Goal: Task Accomplishment & Management: Complete application form

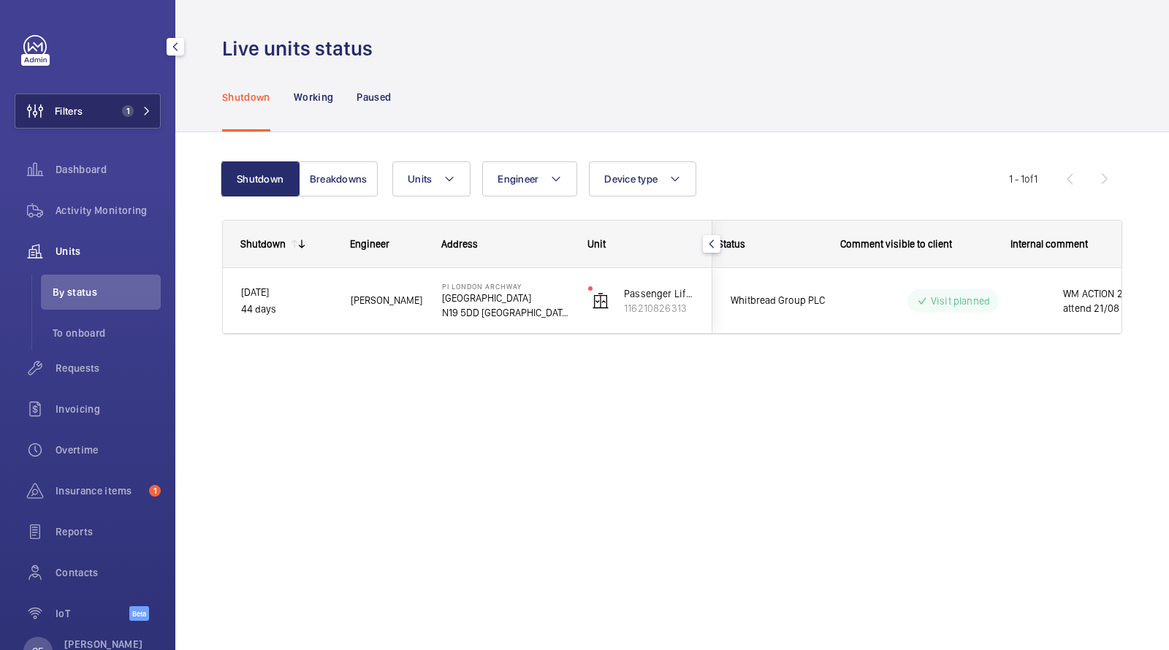
scroll to position [0, 221]
click at [100, 100] on button "Filters 1" at bounding box center [88, 111] width 146 height 35
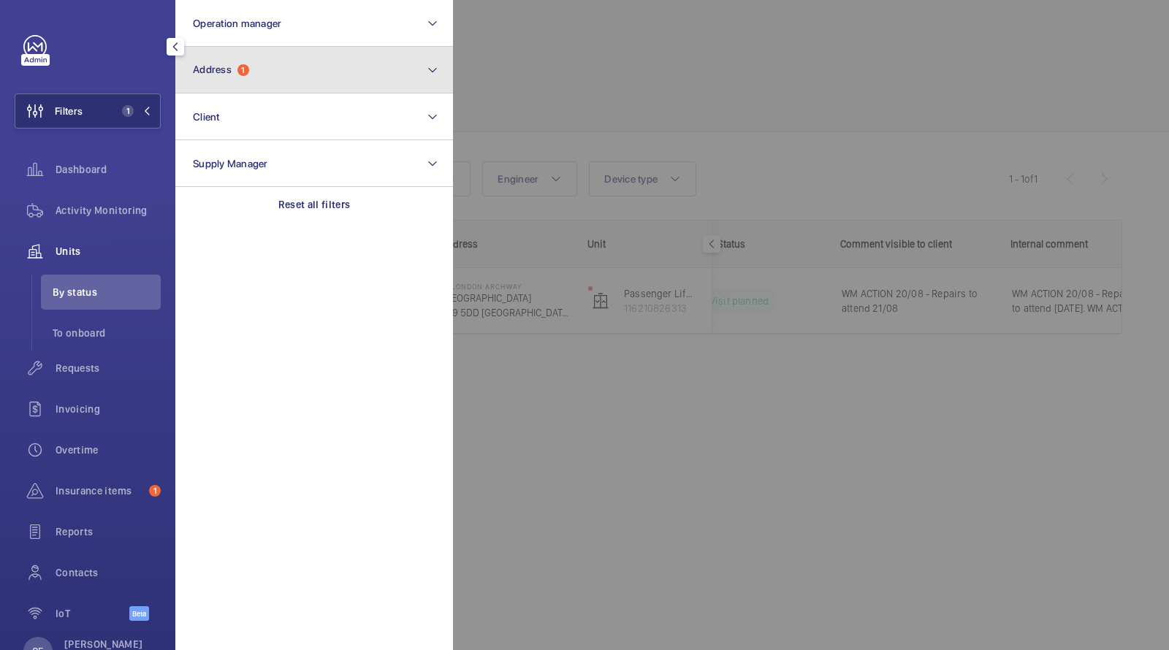
click at [306, 80] on button "Address 1" at bounding box center [314, 70] width 278 height 47
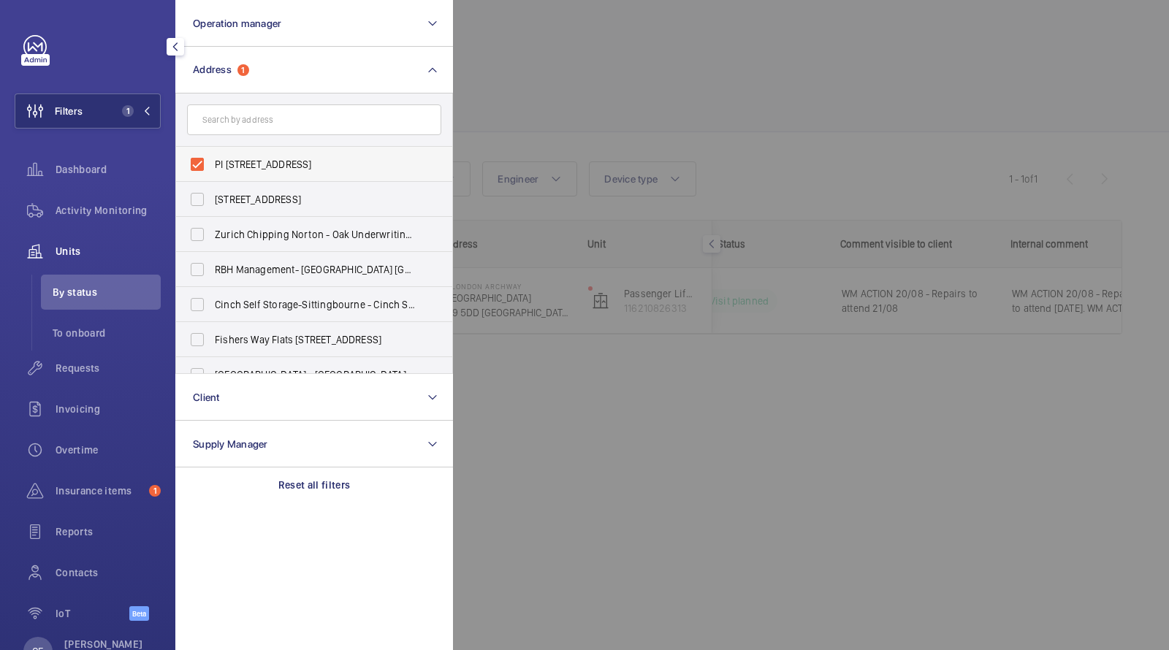
click at [278, 167] on span "PI London Archway - Hamlyn House, LONDON N19 5DD" at bounding box center [315, 164] width 201 height 15
click at [212, 167] on input "PI London Archway - Hamlyn House, LONDON N19 5DD" at bounding box center [197, 164] width 29 height 29
checkbox input "false"
click at [276, 119] on input "text" at bounding box center [314, 120] width 254 height 31
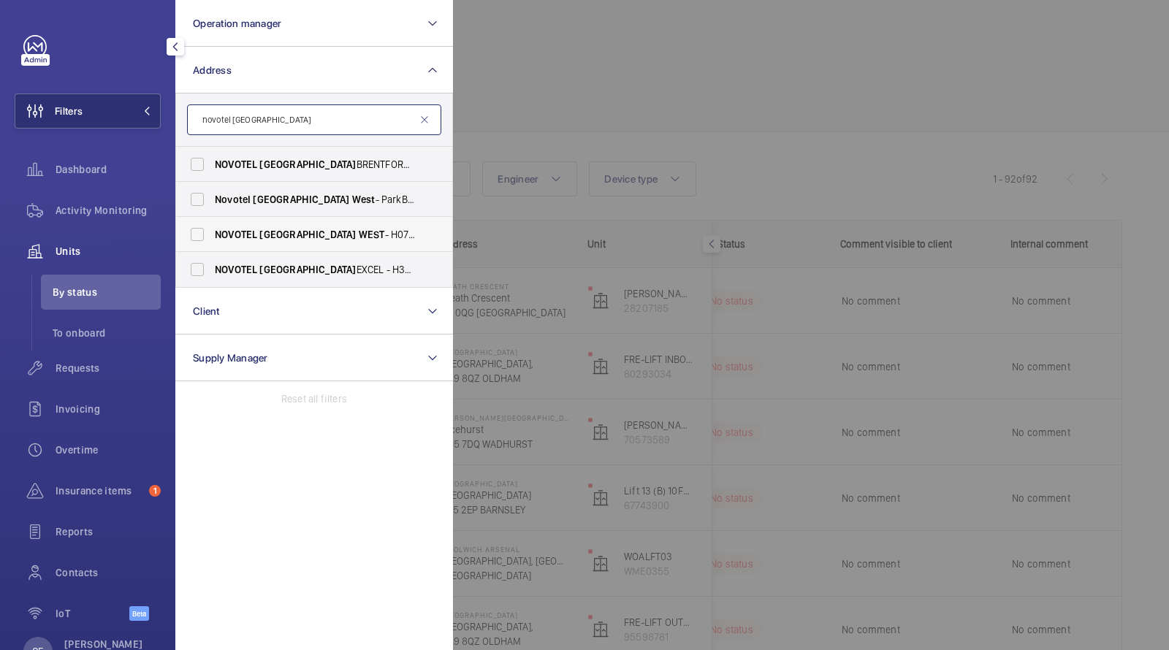
type input "novotel london west"
click at [339, 233] on span "NOVOTEL LONDON WEST - H0737, NOVOTEL LONDON WEST , 1 Shortlands, Hammersmith In…" at bounding box center [315, 234] width 201 height 15
click at [212, 233] on input "NOVOTEL LONDON WEST - H0737, NOVOTEL LONDON WEST , 1 Shortlands, Hammersmith In…" at bounding box center [197, 234] width 29 height 29
checkbox input "true"
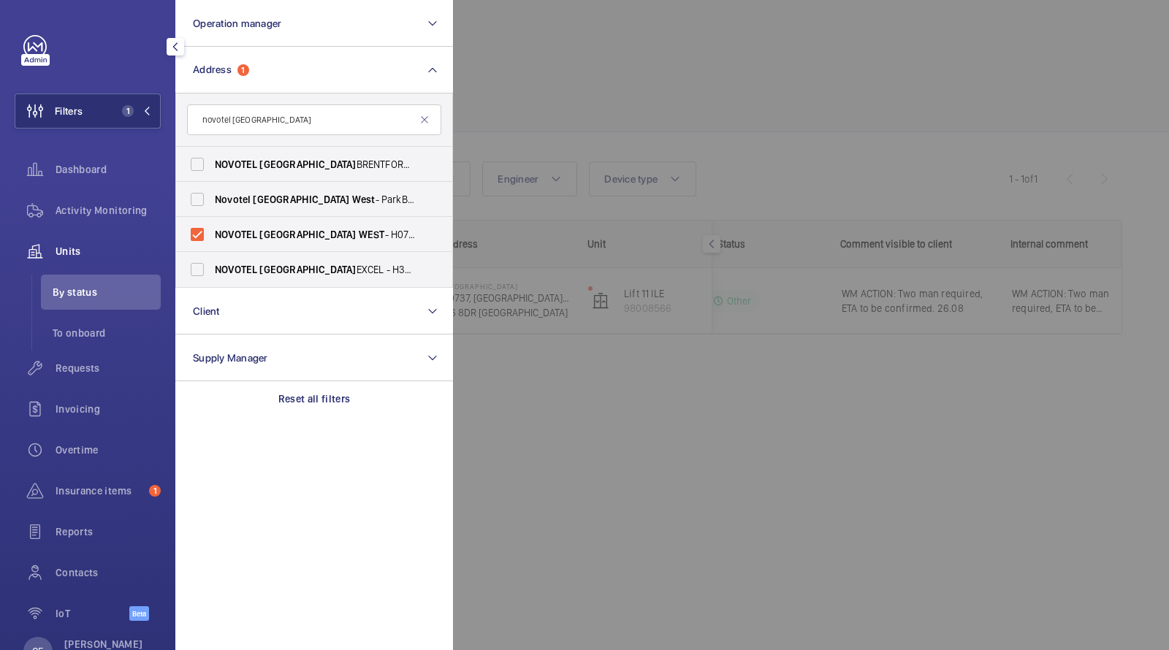
click at [84, 248] on span "Units" at bounding box center [108, 251] width 105 height 15
click at [653, 54] on div at bounding box center [1037, 325] width 1169 height 650
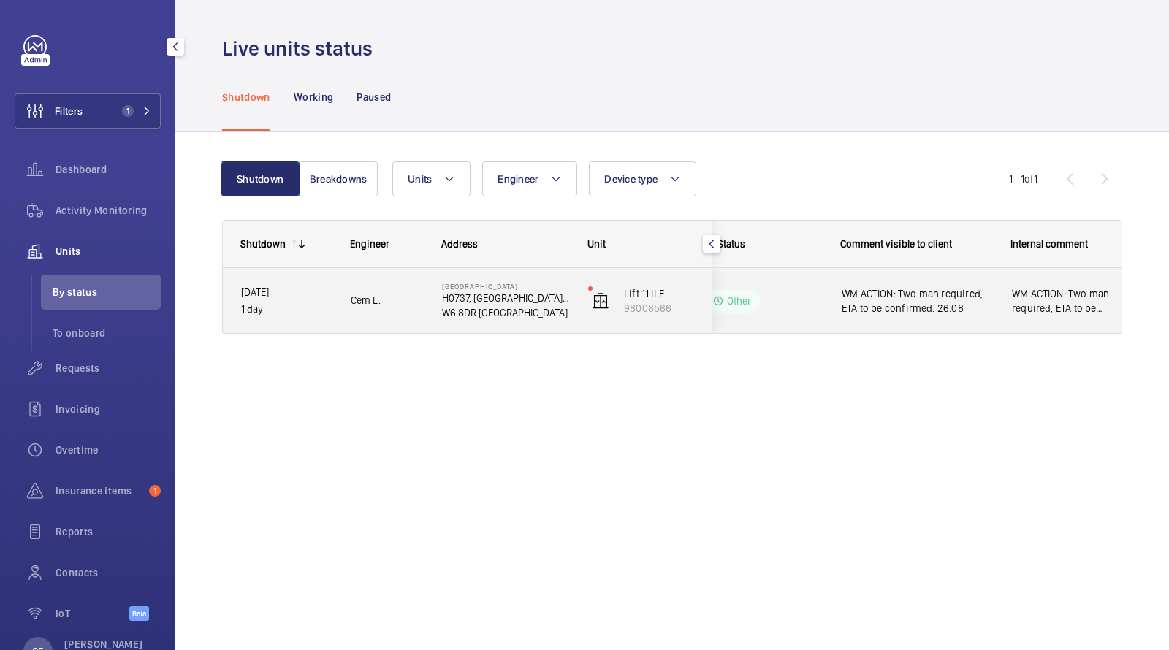
click at [962, 318] on div "WM ACTION: Two man required, ETA to be confirmed. 26.08" at bounding box center [908, 301] width 169 height 63
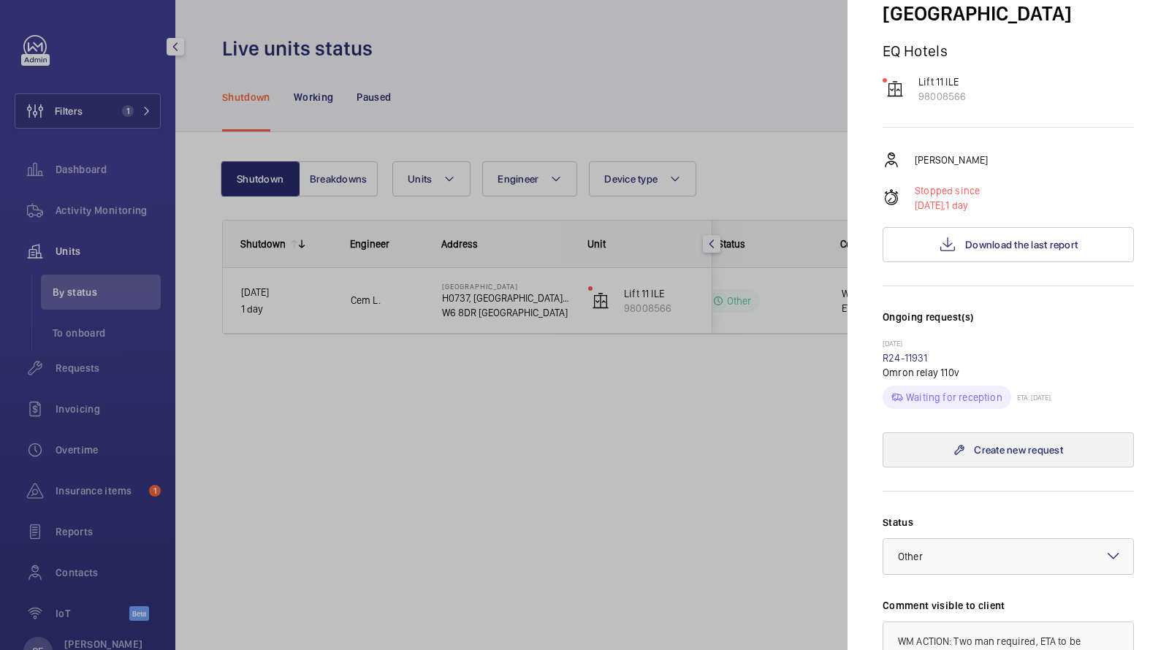
scroll to position [197, 0]
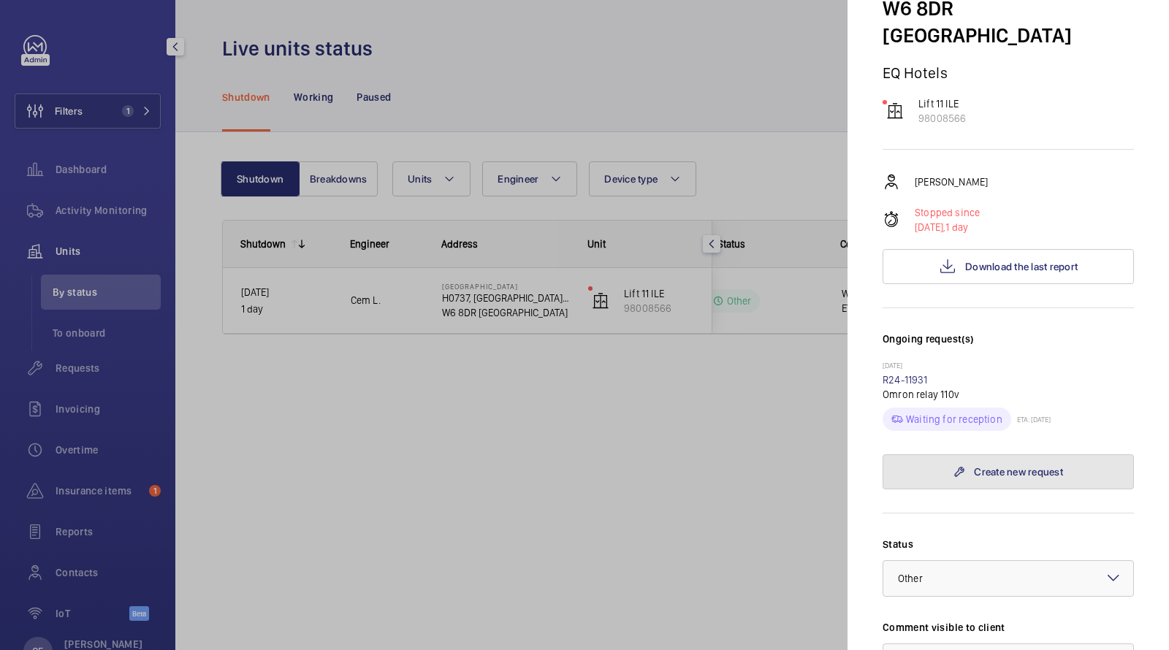
click at [1001, 455] on link "Create new request" at bounding box center [1008, 472] width 251 height 35
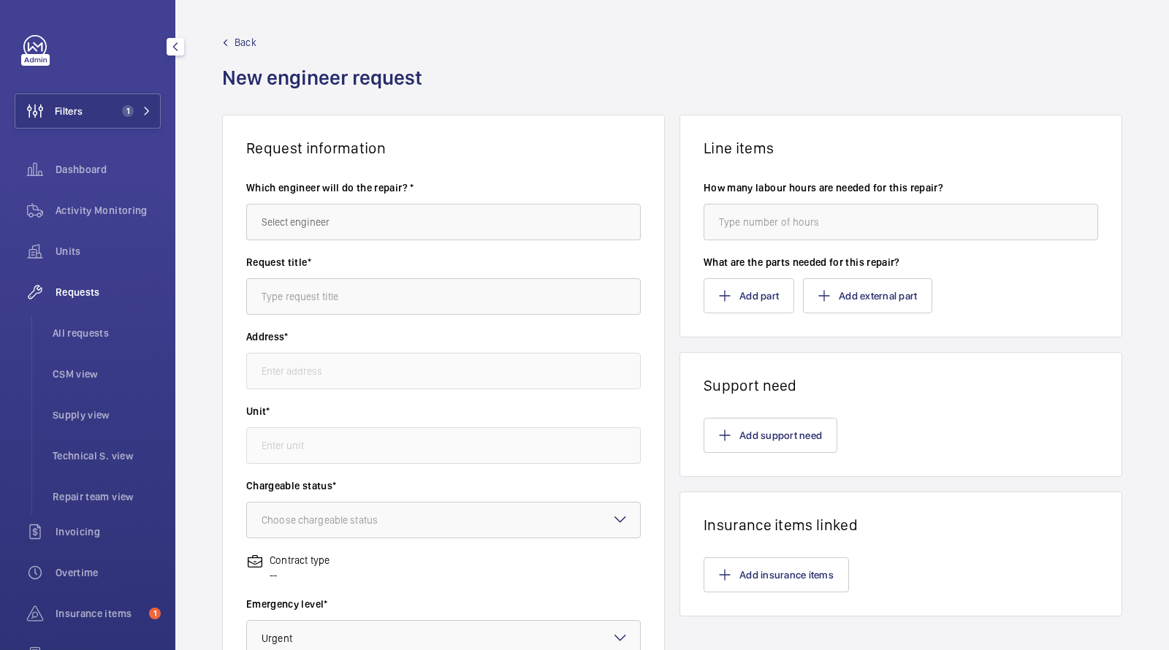
type input "NOVOTEL LONDON WEST H0737, NOVOTEL LONDON WEST, 1 Shortlands, Hammersmith Inter…"
type input "98008566 - Lift 11 ILE"
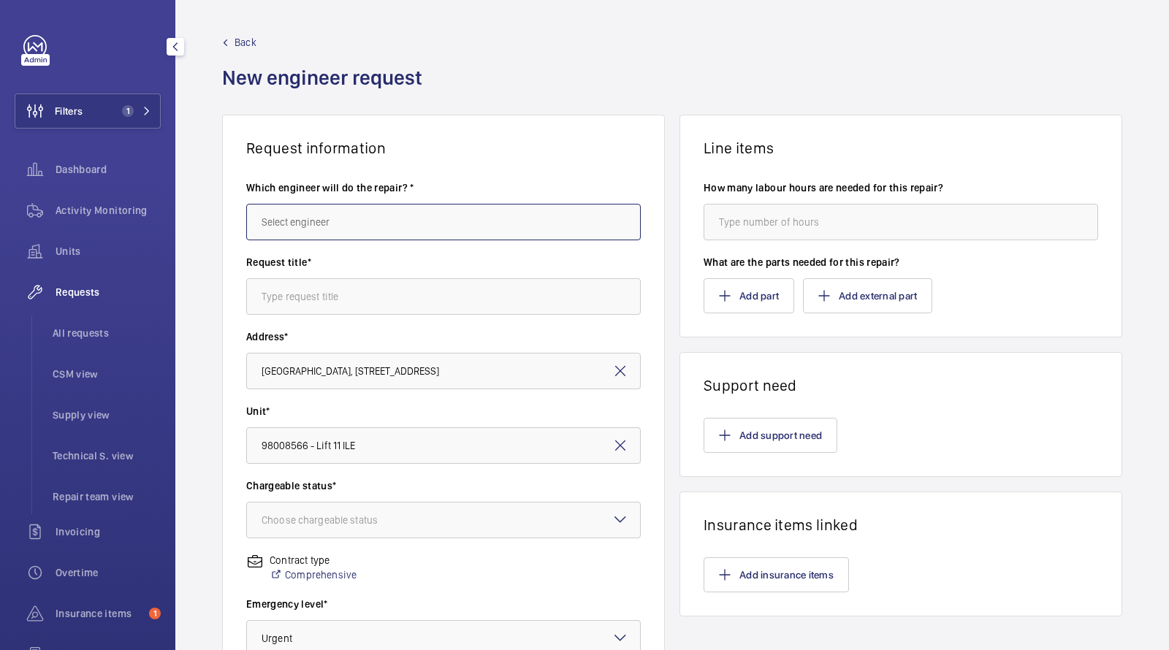
click at [365, 216] on input "text" at bounding box center [443, 222] width 395 height 37
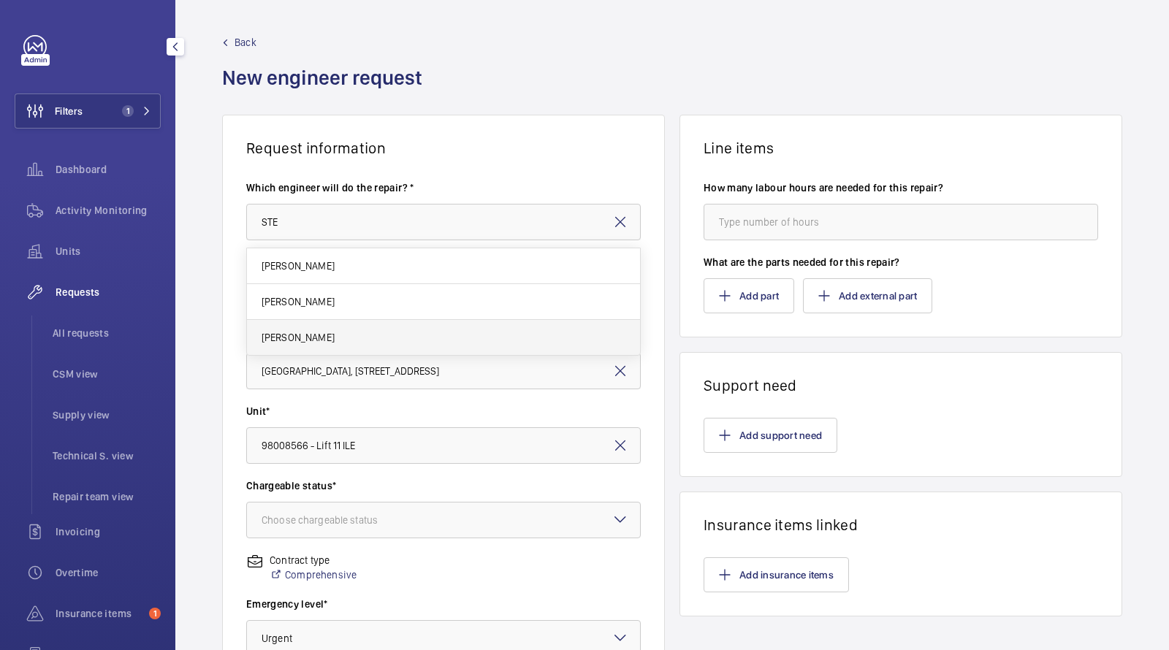
click at [328, 335] on mat-option "[PERSON_NAME]" at bounding box center [444, 337] width 394 height 35
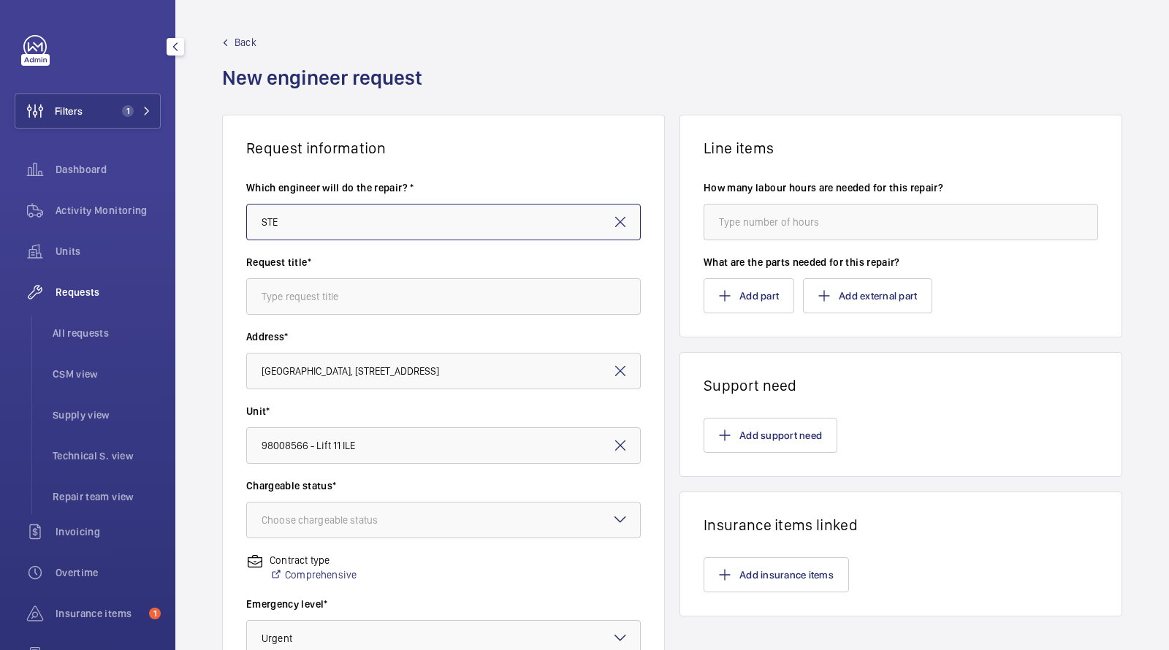
type input "[PERSON_NAME]"
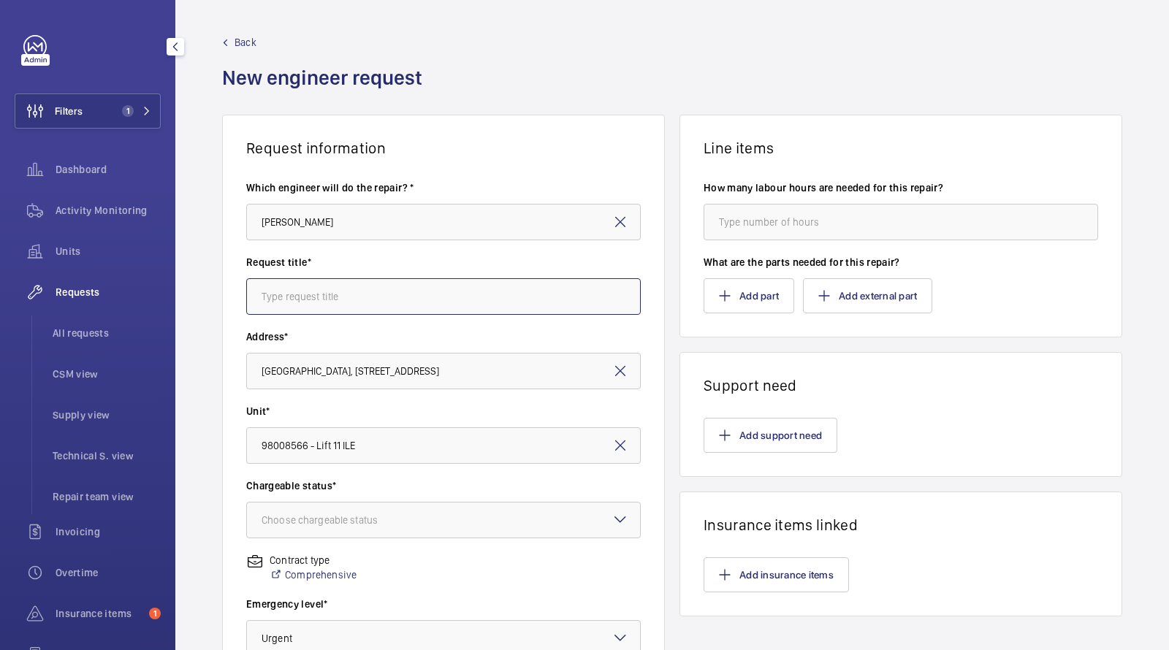
click at [329, 287] on input "text" at bounding box center [443, 296] width 395 height 37
click at [629, 303] on input "2 man team to look at car door hanger rollers which have been forced off the tr…" at bounding box center [443, 296] width 395 height 37
click at [577, 297] on input "2 man team to look at car door hanger rollers which have been forced off the tr…" at bounding box center [443, 296] width 395 height 37
click at [590, 295] on input "2 man team to look at car door hanger rollers which have been forced off the tr…" at bounding box center [443, 296] width 395 height 37
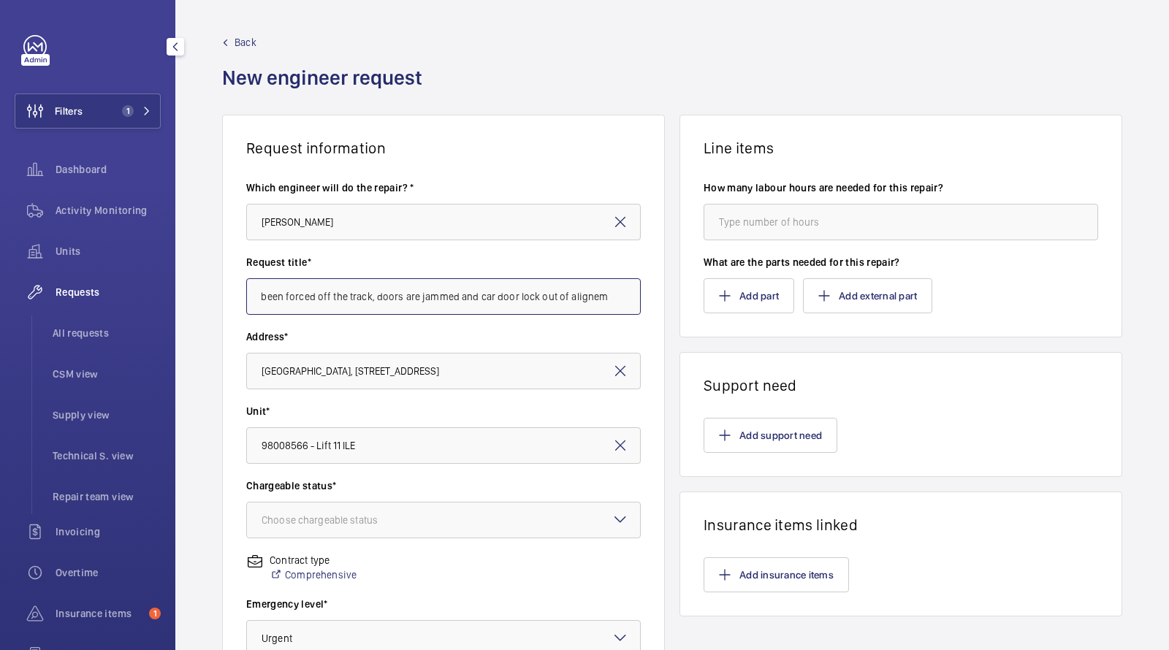
click at [591, 294] on input "2 man team to look at car door hanger rollers which have been forced off the tr…" at bounding box center [443, 296] width 395 height 37
click at [596, 303] on input "2 man team to look at car door hanger rollers which have been forced off the tr…" at bounding box center [443, 296] width 395 height 37
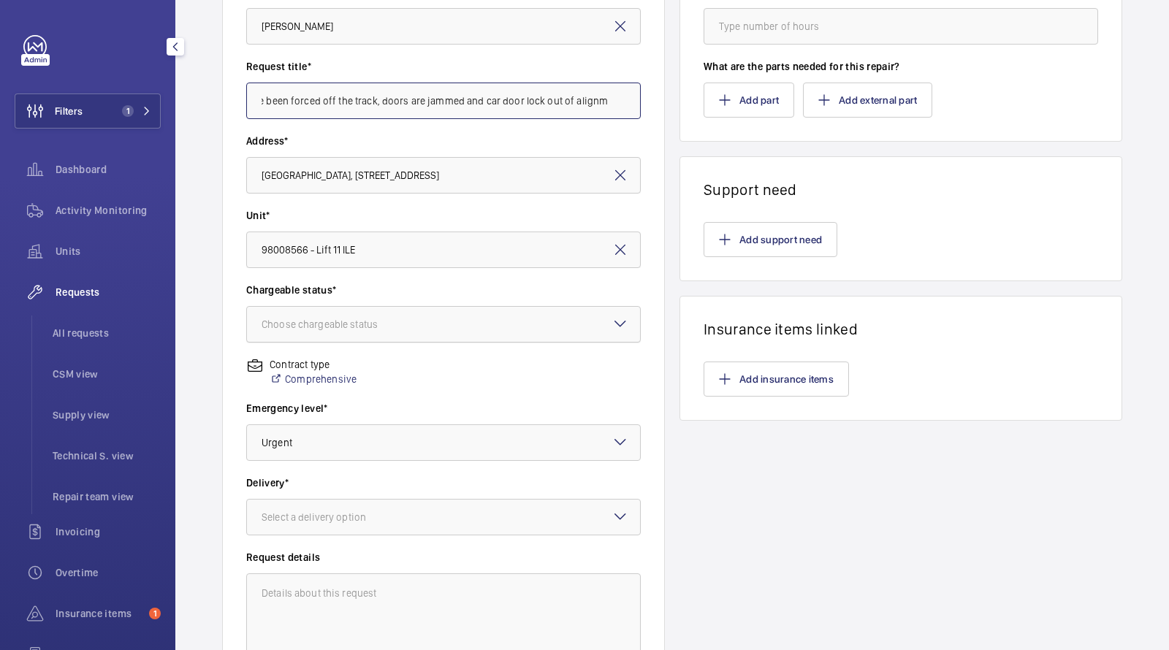
click at [363, 326] on div "Choose chargeable status" at bounding box center [338, 324] width 153 height 15
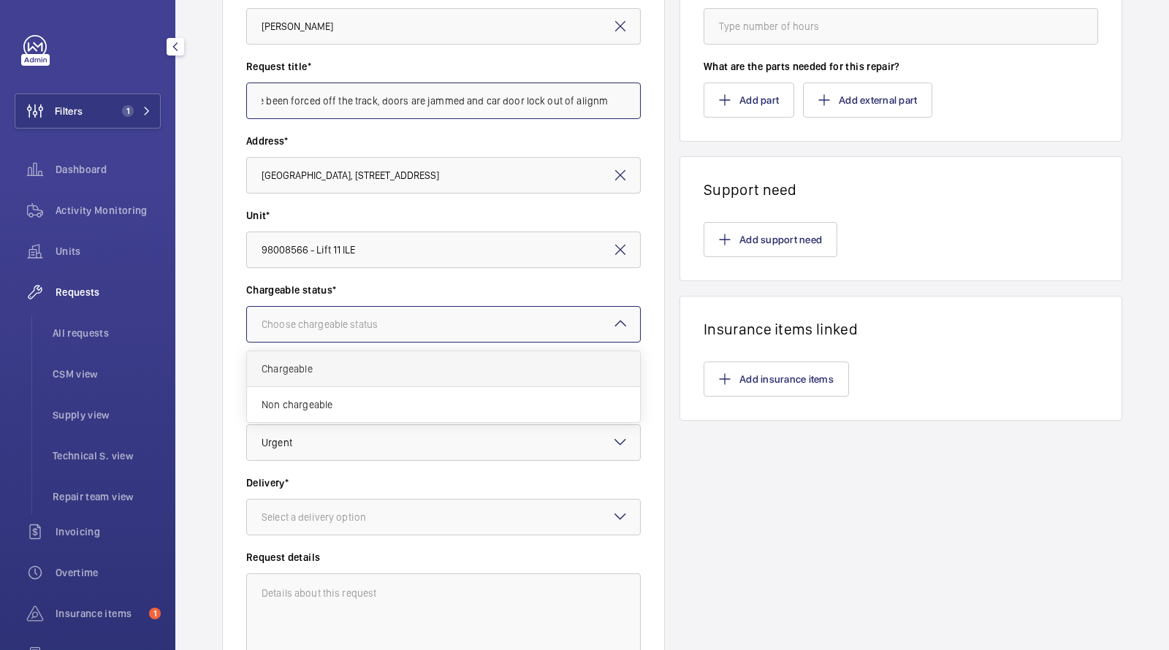
click at [337, 362] on span "Chargeable" at bounding box center [444, 369] width 364 height 15
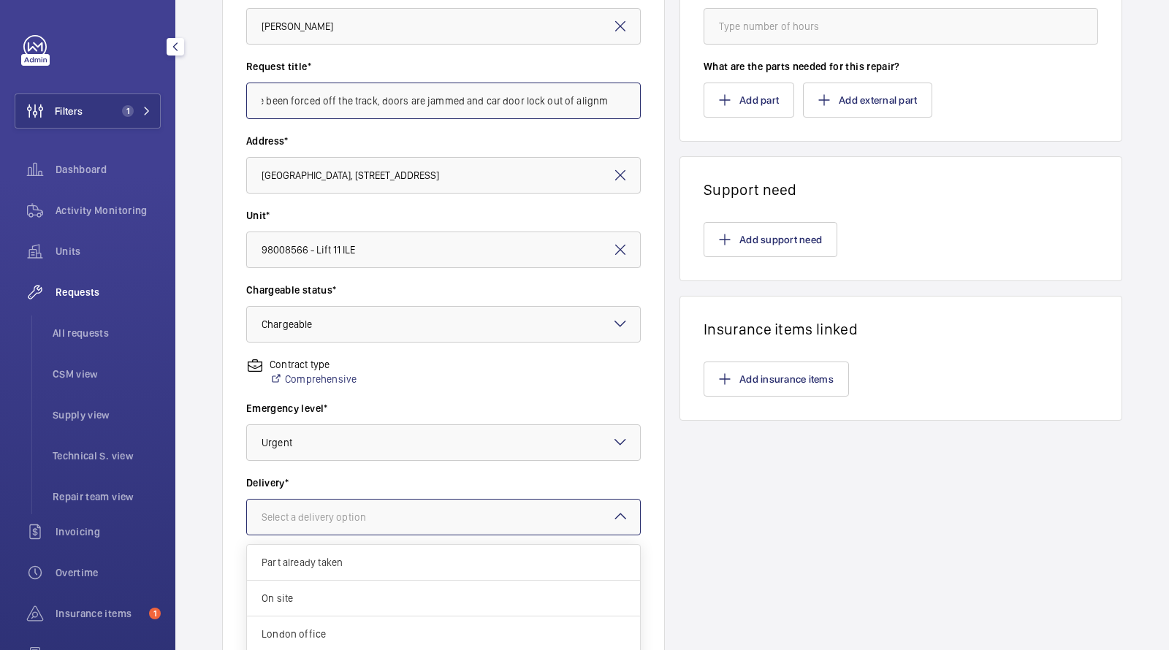
click at [302, 517] on div "Select a delivery option" at bounding box center [332, 517] width 141 height 15
click at [297, 592] on span "On site" at bounding box center [444, 598] width 364 height 15
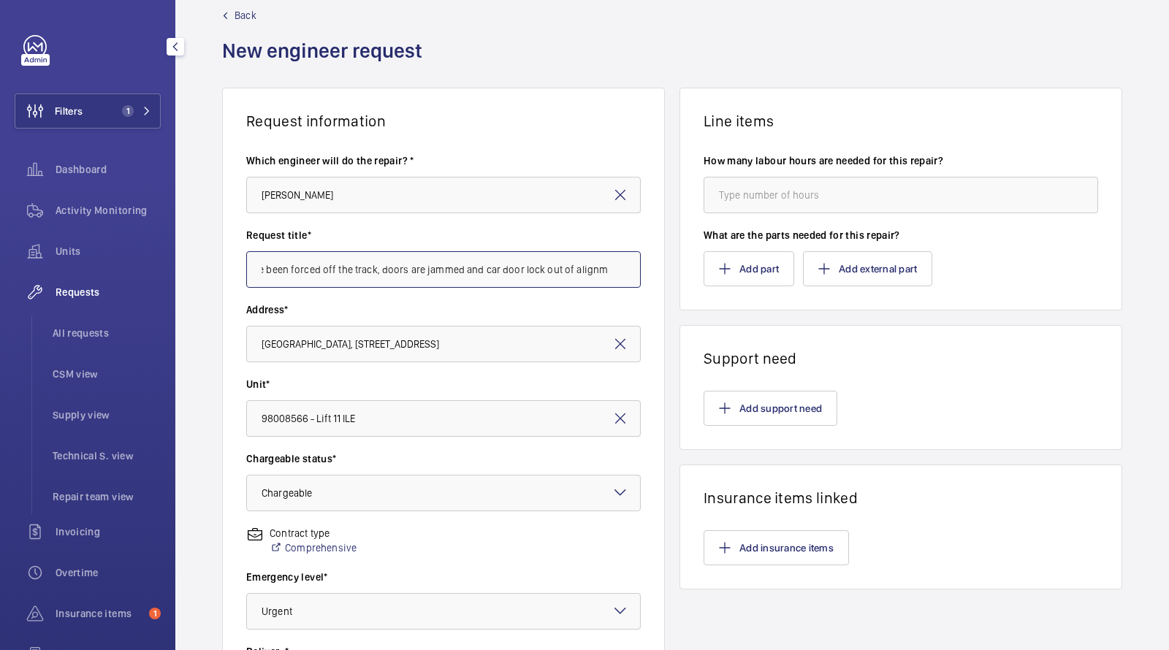
scroll to position [0, 0]
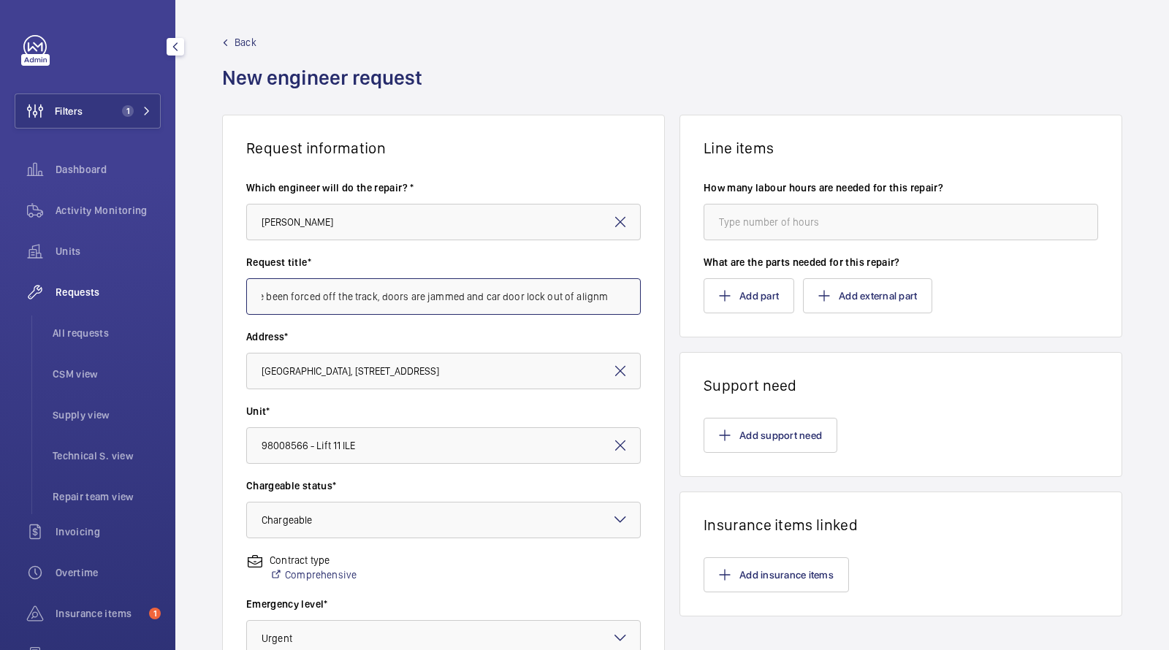
click at [419, 294] on input "2 man team to look at car door hanger rollers which have been forced off the tr…" at bounding box center [443, 296] width 395 height 37
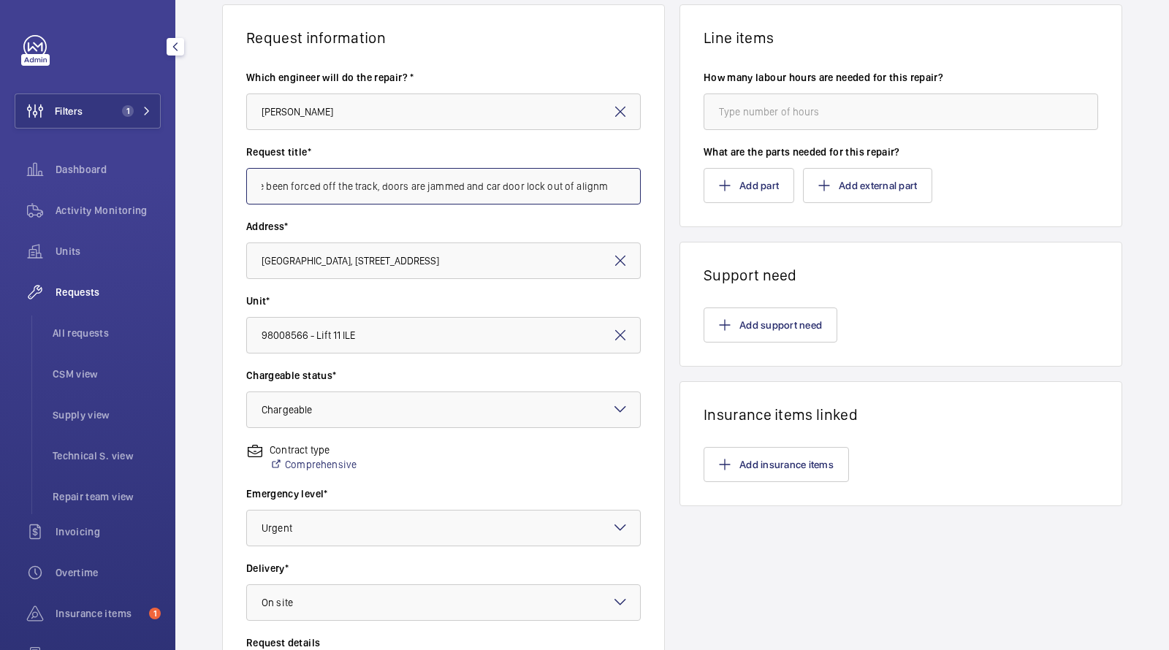
scroll to position [181, 0]
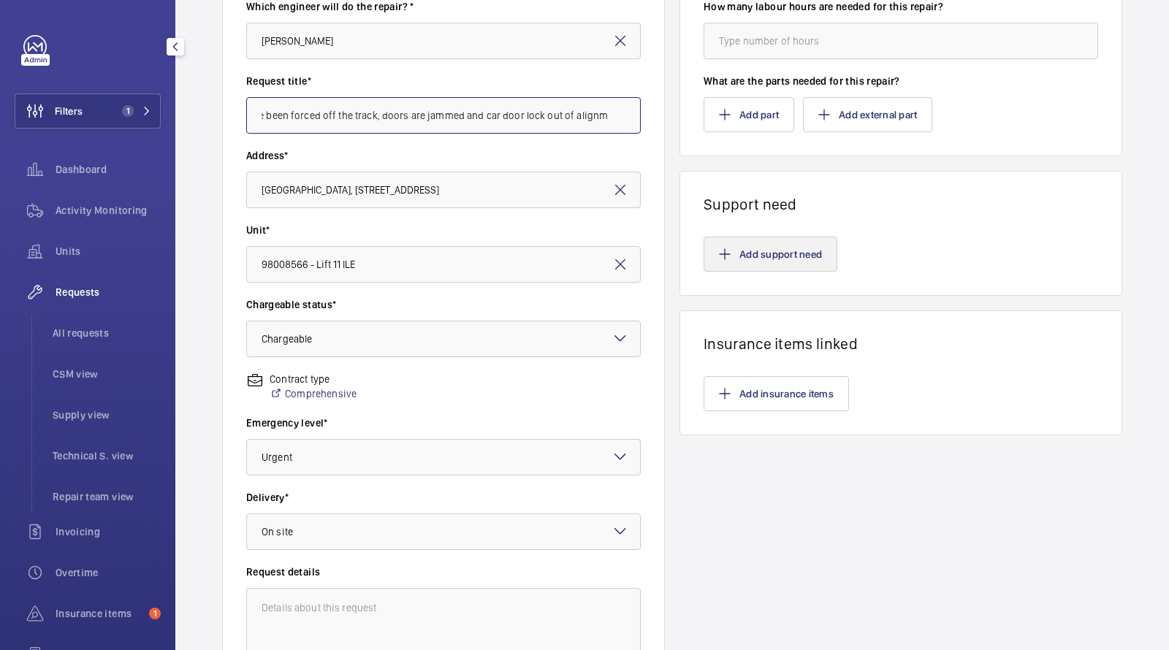
type input "2 man team to look at car door hanger rollers which have been forced off the tr…"
click at [790, 243] on button "Add support need" at bounding box center [771, 254] width 134 height 35
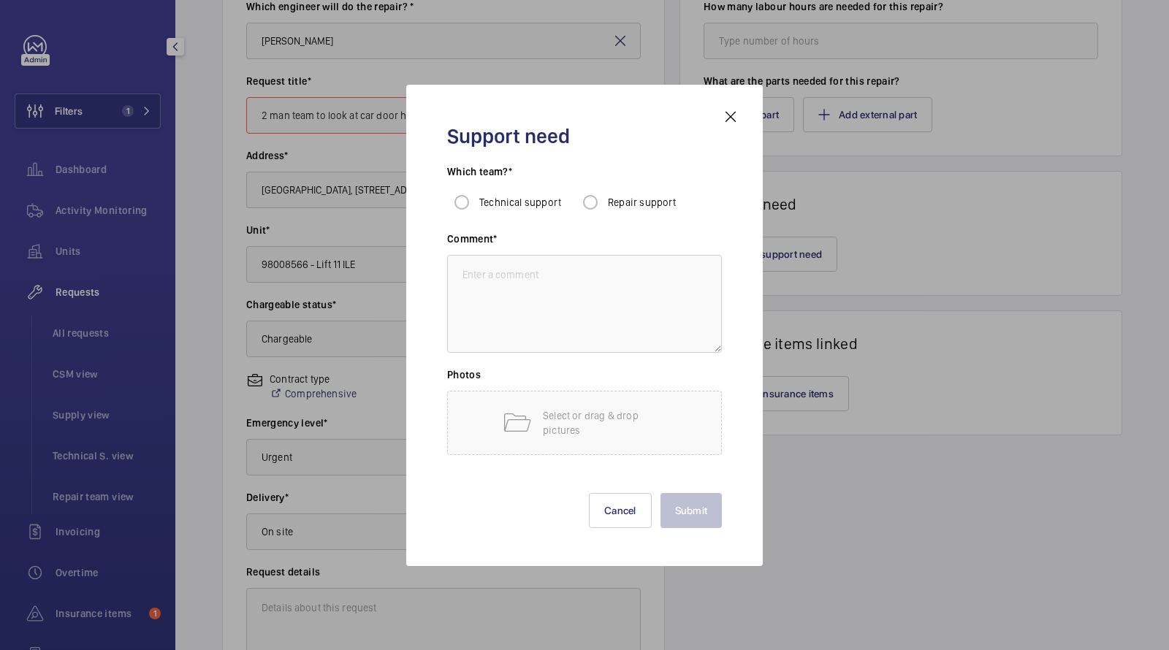
click at [666, 219] on div "Which team?* Technical support Repair support" at bounding box center [584, 197] width 275 height 67
click at [653, 213] on div "Repair support" at bounding box center [626, 202] width 101 height 29
click at [588, 288] on textarea at bounding box center [584, 304] width 275 height 98
click at [590, 199] on input "Repair support" at bounding box center [590, 202] width 29 height 29
radio input "true"
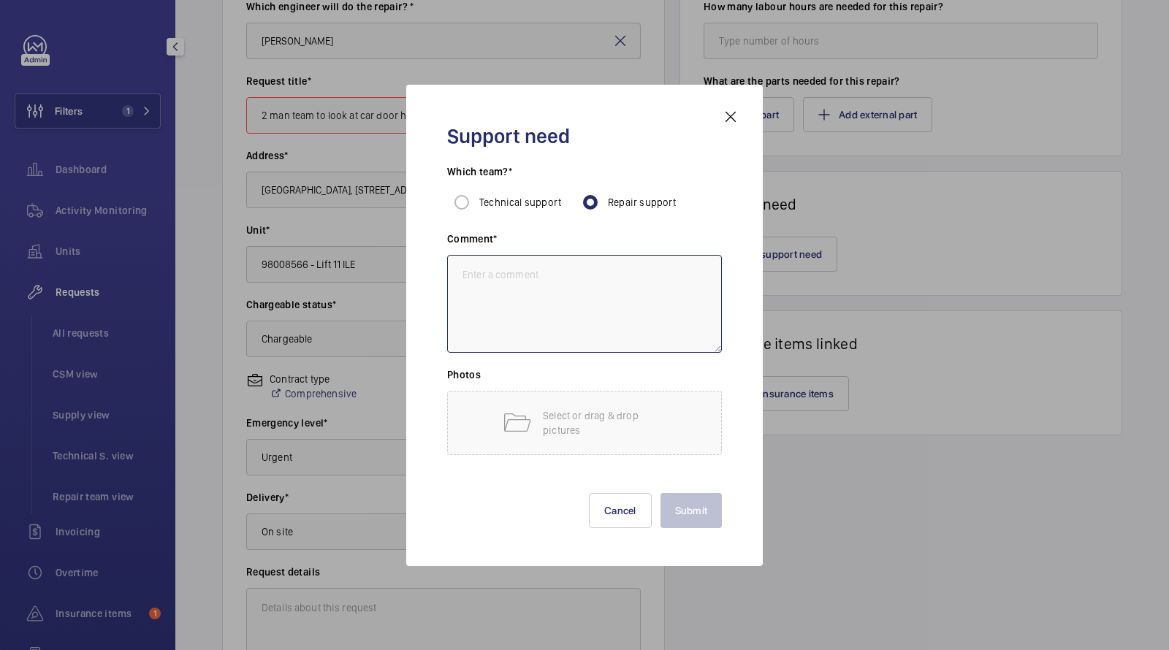
click at [558, 326] on textarea at bounding box center [584, 304] width 275 height 98
paste textarea "2 man team to look at car door hanger rollers which have been forced off the tr…"
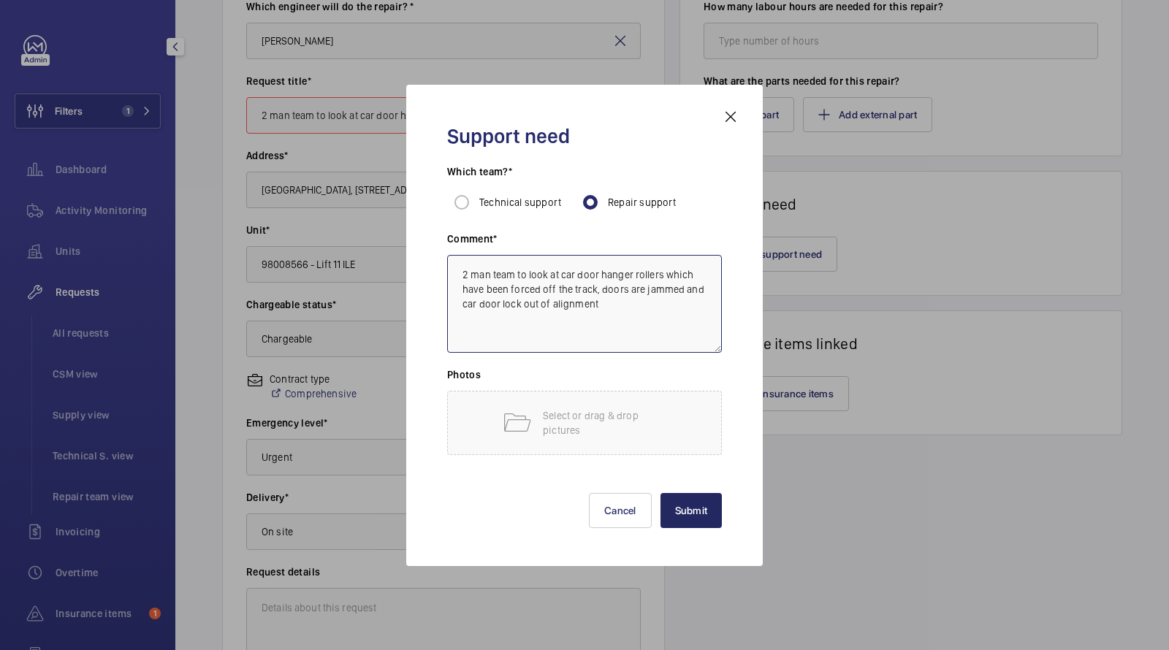
type textarea "2 man team to look at car door hanger rollers which have been forced off the tr…"
click at [681, 513] on button "Submit" at bounding box center [692, 510] width 62 height 35
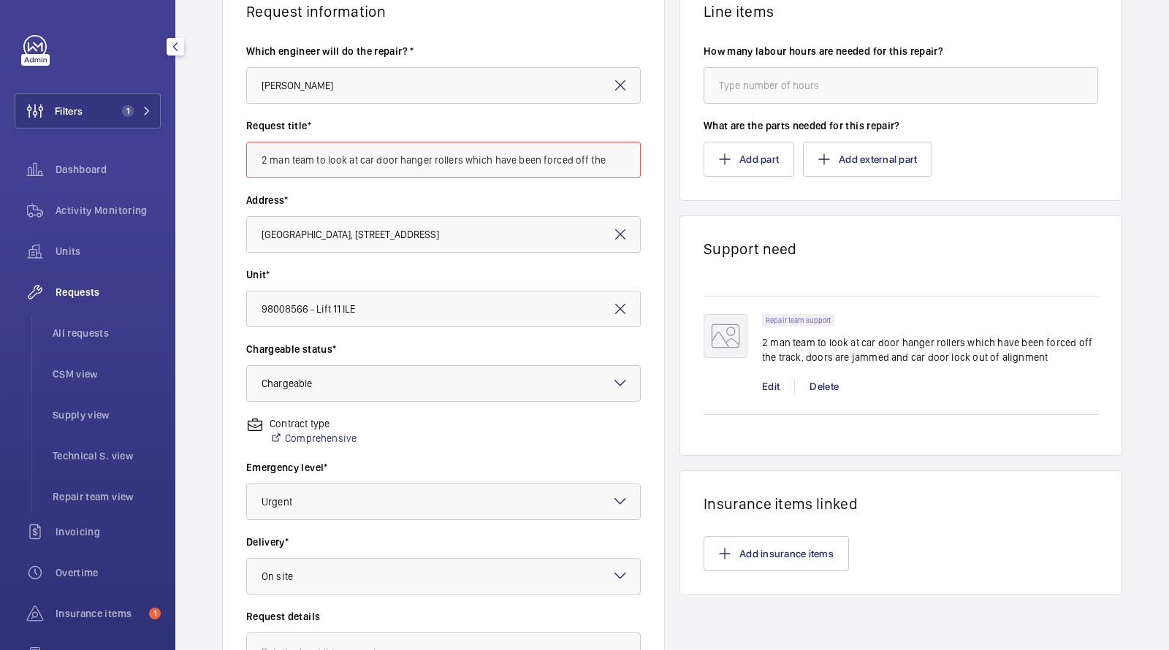
scroll to position [30, 0]
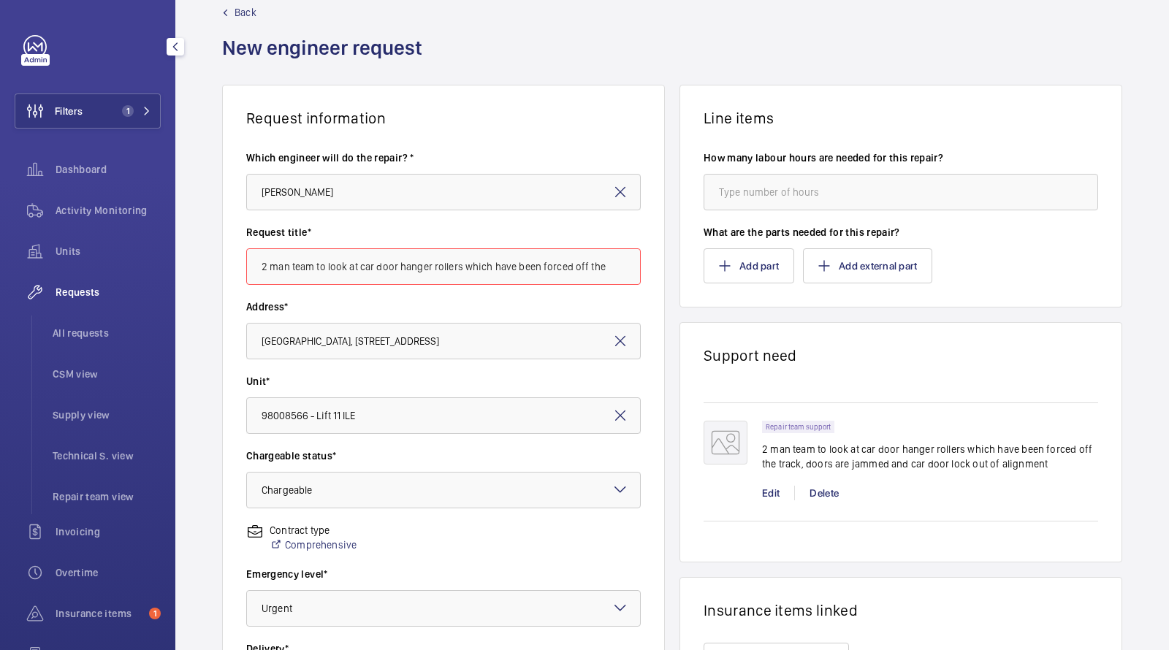
click at [362, 265] on input "2 man team to look at car door hanger rollers which have been forced off the tr…" at bounding box center [443, 266] width 395 height 37
click at [490, 243] on wm-front-input "Request title* 2 man team to look at car door hanger rollers which have been fo…" at bounding box center [443, 255] width 395 height 60
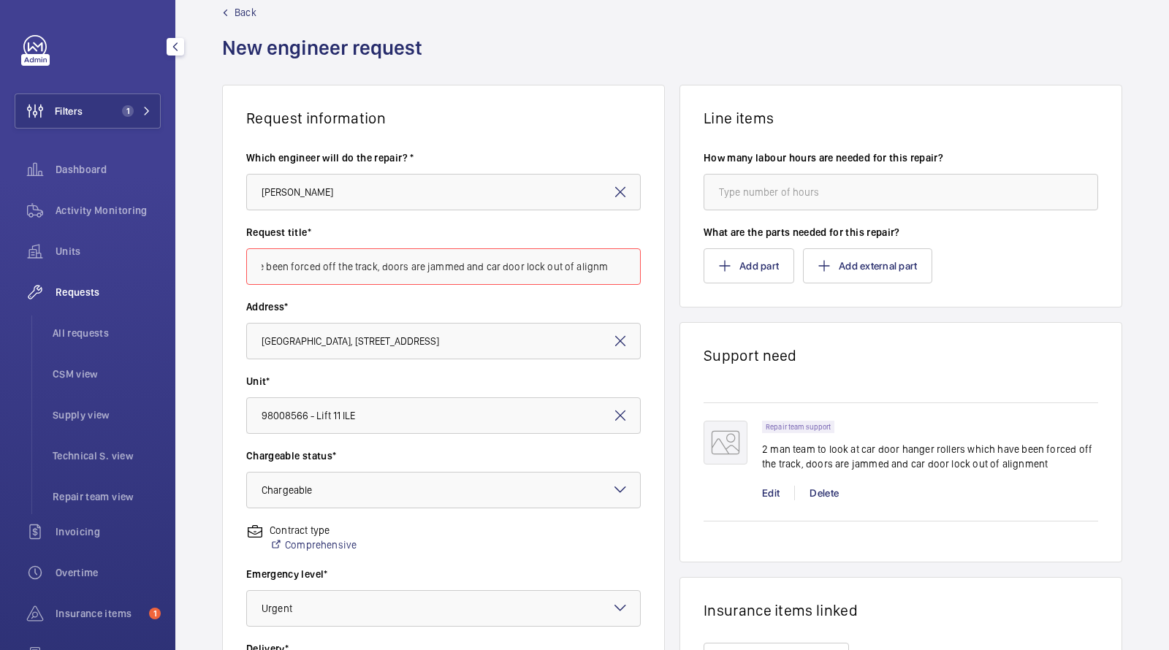
drag, startPoint x: 488, startPoint y: 267, endPoint x: 771, endPoint y: 298, distance: 284.5
click at [771, 298] on div "Request information Which engineer will do the repair? * Stephen Brine Request …" at bounding box center [672, 485] width 994 height 800
click at [601, 267] on input "2 man team to look at car door hanger rollers which have been forced off the tr…" at bounding box center [443, 266] width 395 height 37
click at [599, 266] on input "2 man team to look at car door hanger rollers which have been forced off the tr…" at bounding box center [443, 266] width 395 height 37
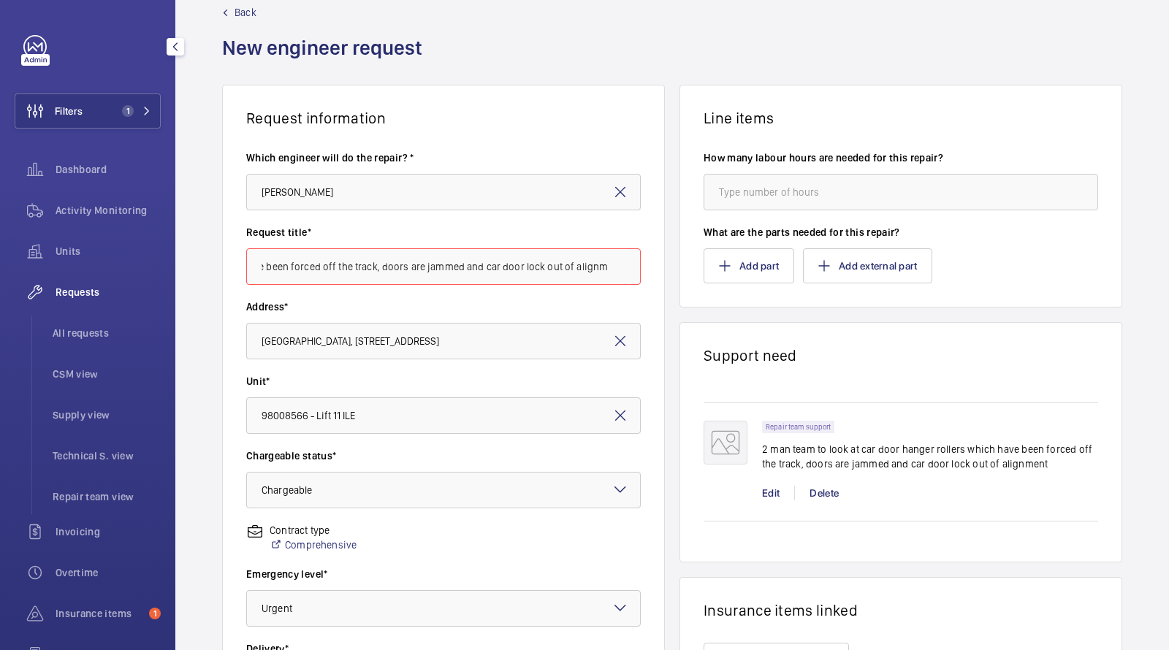
click at [599, 266] on input "2 man team to look at car door hanger rollers which have been forced off the tr…" at bounding box center [443, 266] width 395 height 37
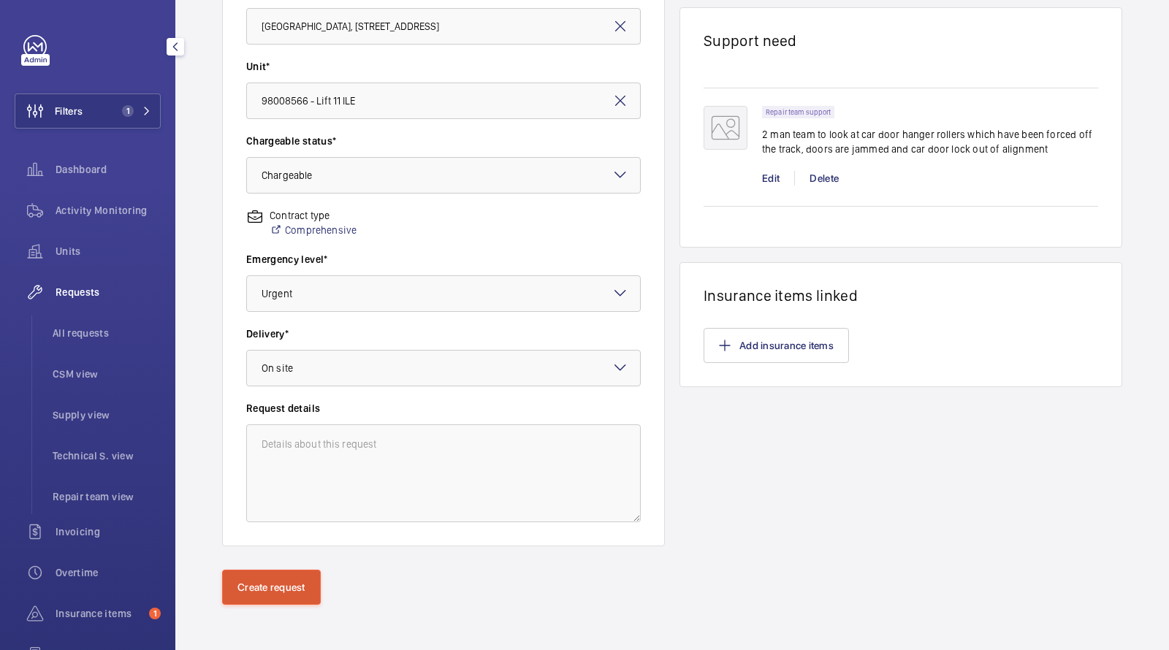
type input "repairs required to correct jammed door lcoks and hanger rollers which are off …"
click at [267, 588] on button "Create request" at bounding box center [271, 587] width 99 height 35
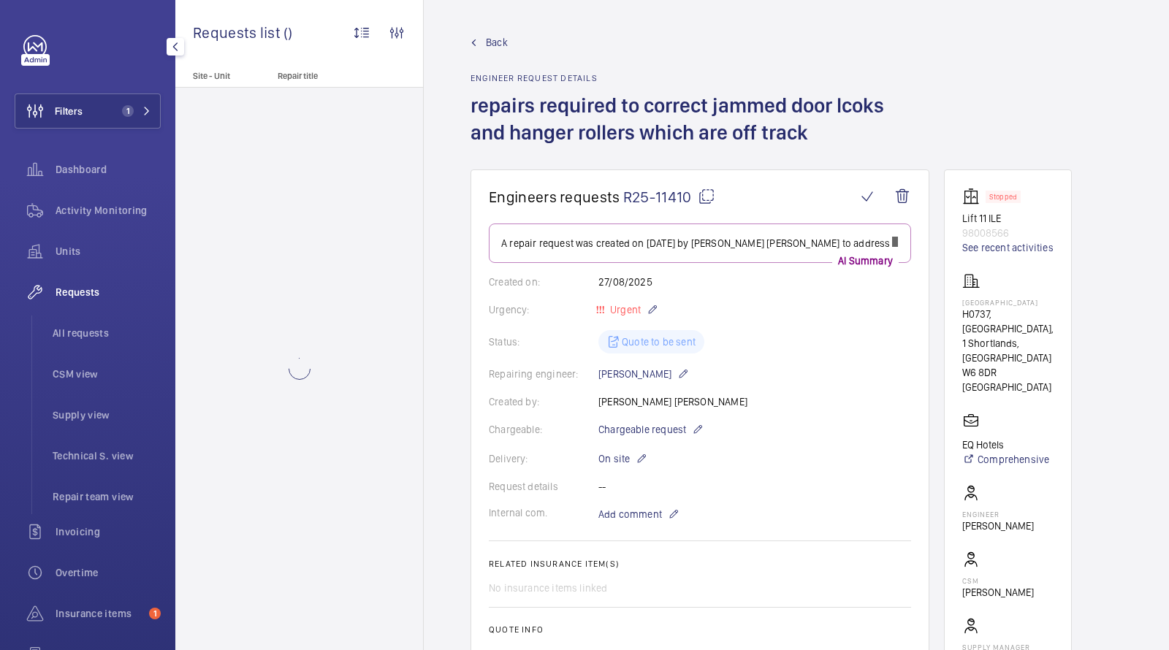
scroll to position [251, 0]
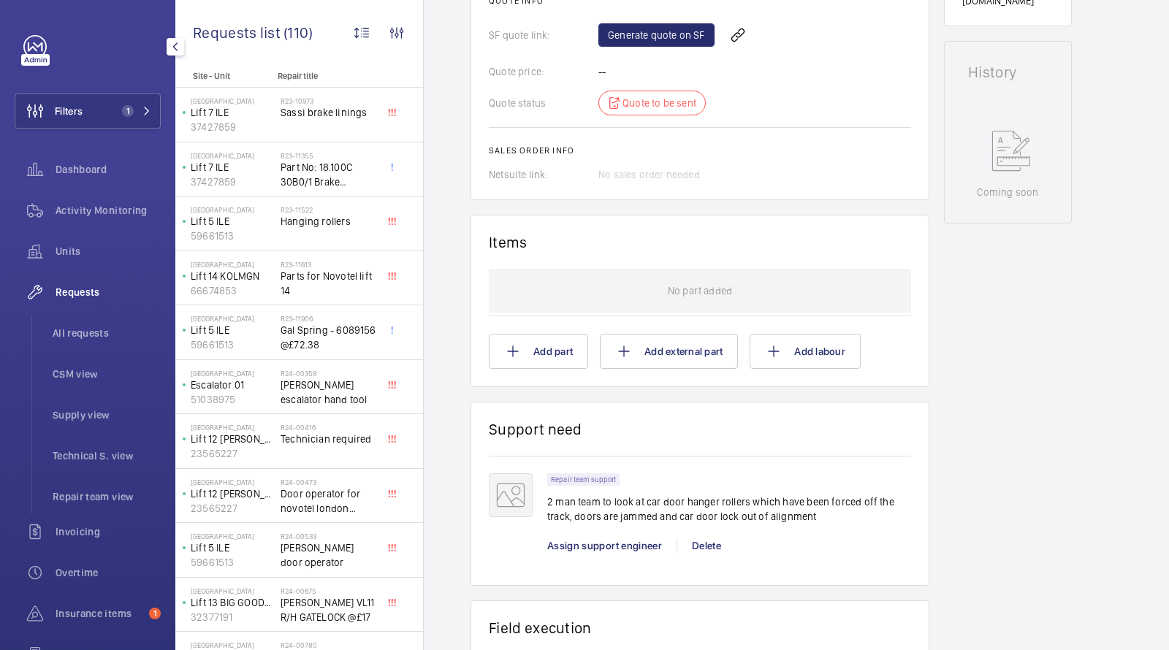
scroll to position [758, 0]
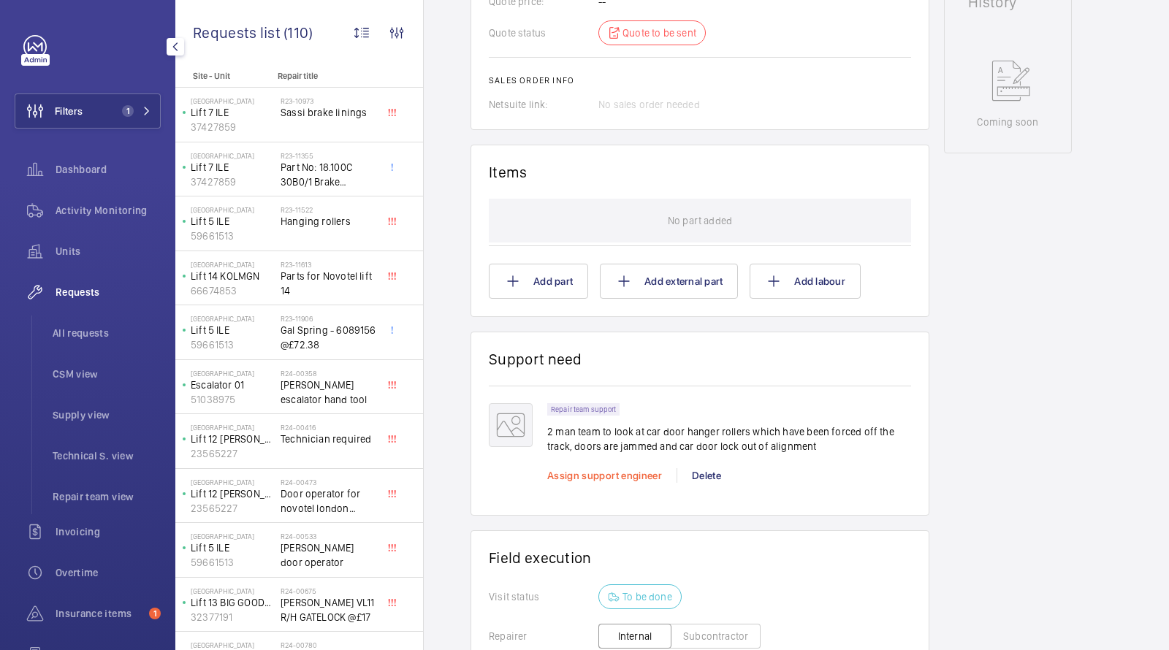
click at [611, 476] on span "Assign support engineer" at bounding box center [604, 476] width 115 height 12
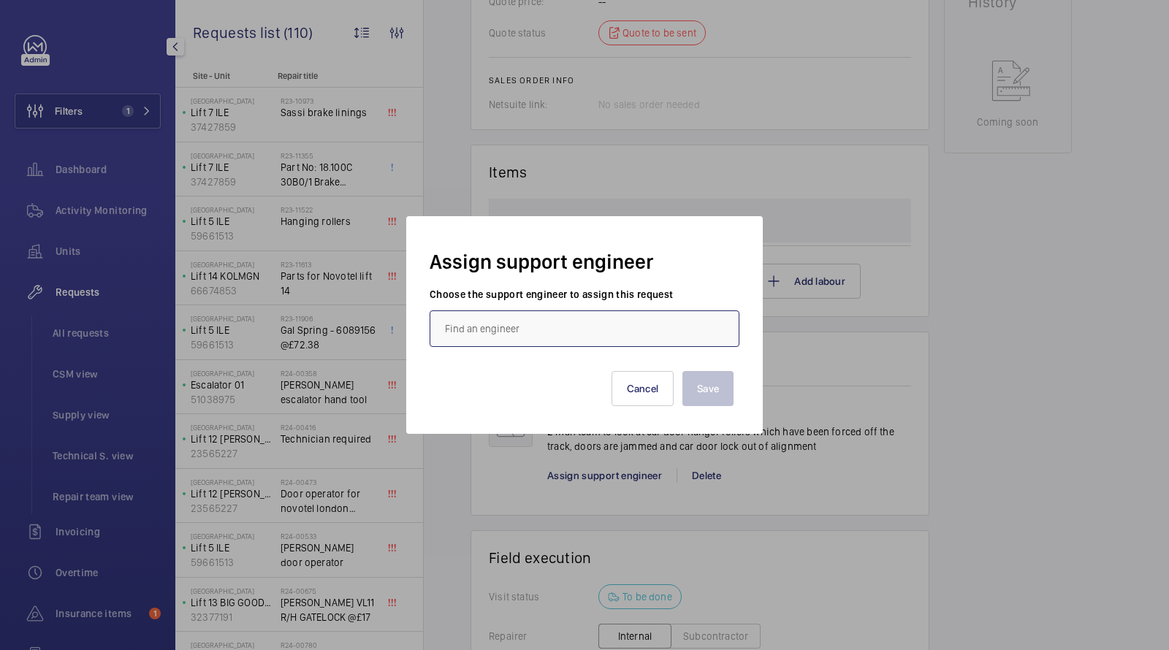
click at [500, 326] on input "text" at bounding box center [585, 329] width 310 height 37
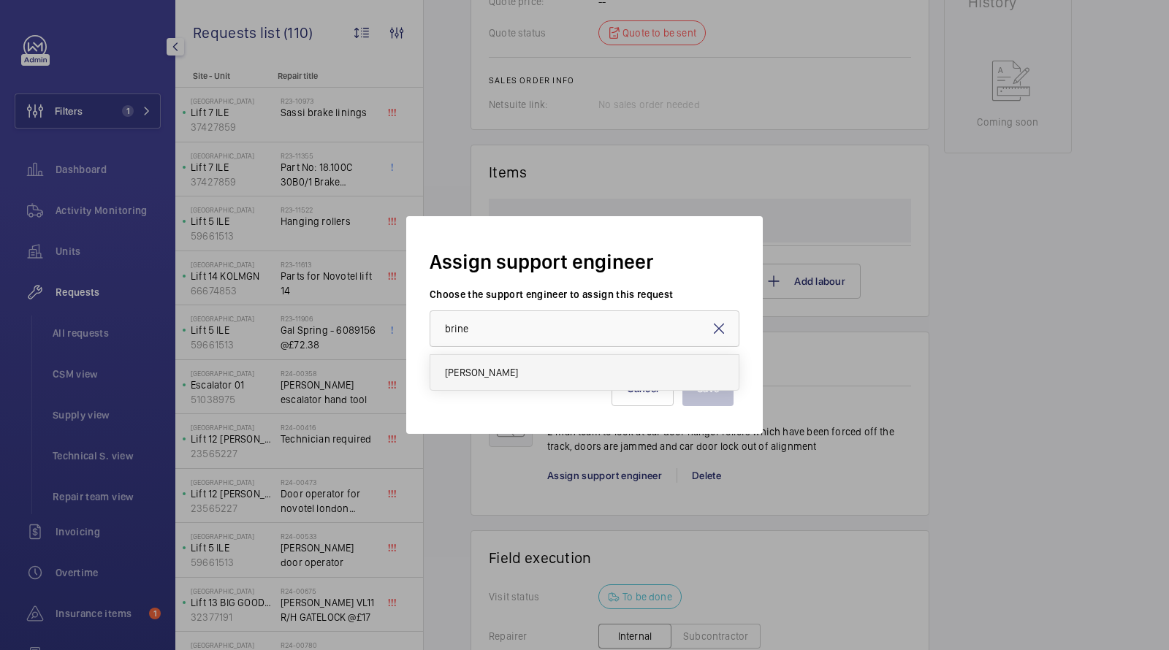
click at [496, 373] on span "[PERSON_NAME]" at bounding box center [481, 372] width 73 height 15
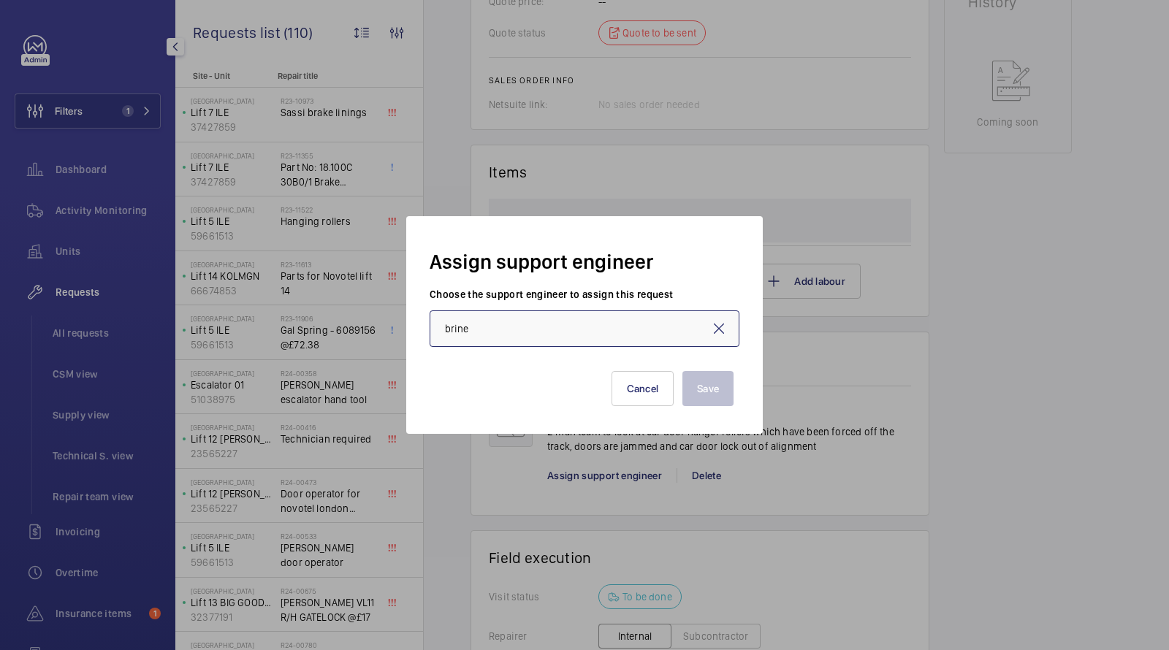
type input "[PERSON_NAME]"
click at [714, 389] on button "Save" at bounding box center [708, 388] width 51 height 35
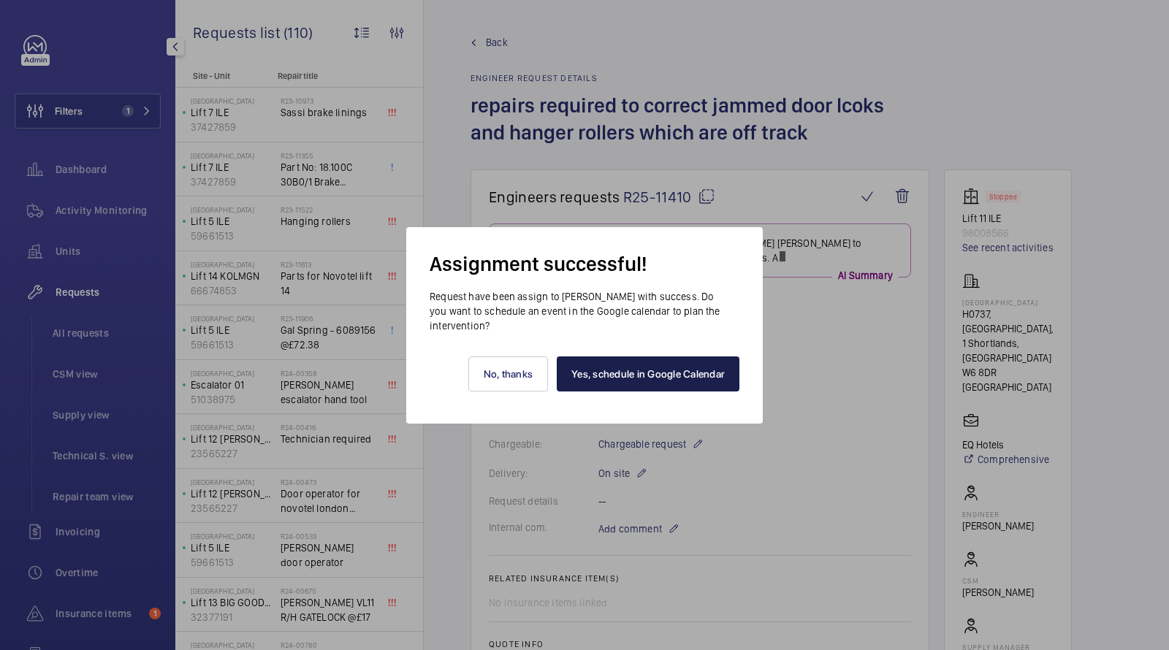
click at [675, 372] on link "Yes, schedule in Google Calendar" at bounding box center [648, 374] width 183 height 35
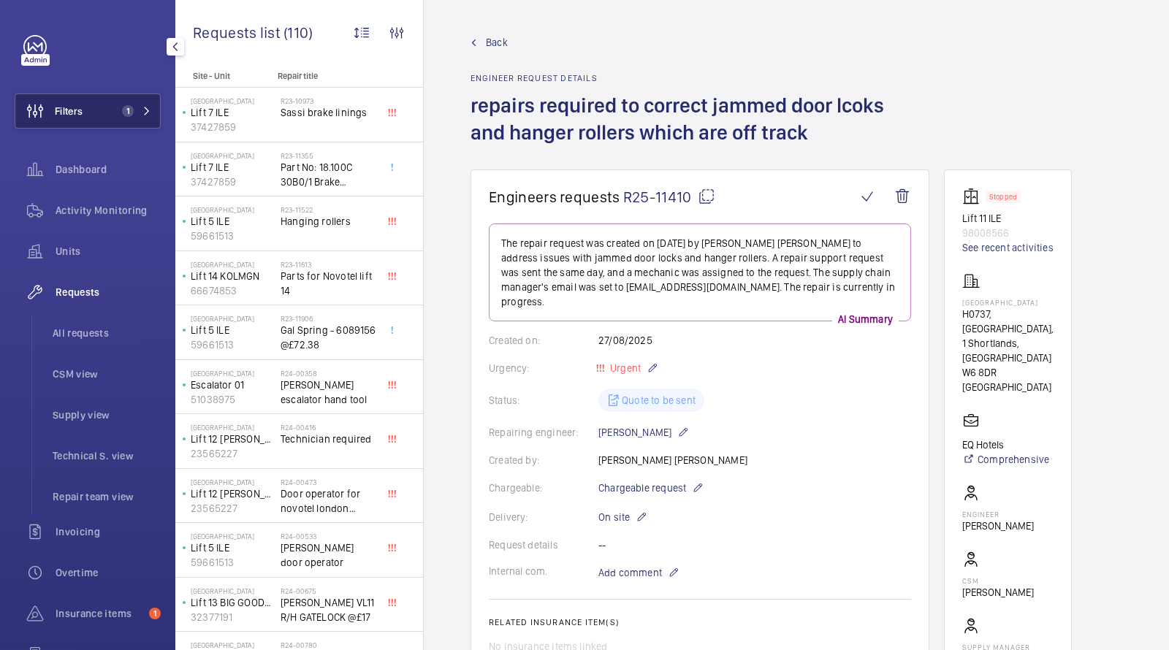
click at [152, 103] on button "Filters 1" at bounding box center [88, 111] width 146 height 35
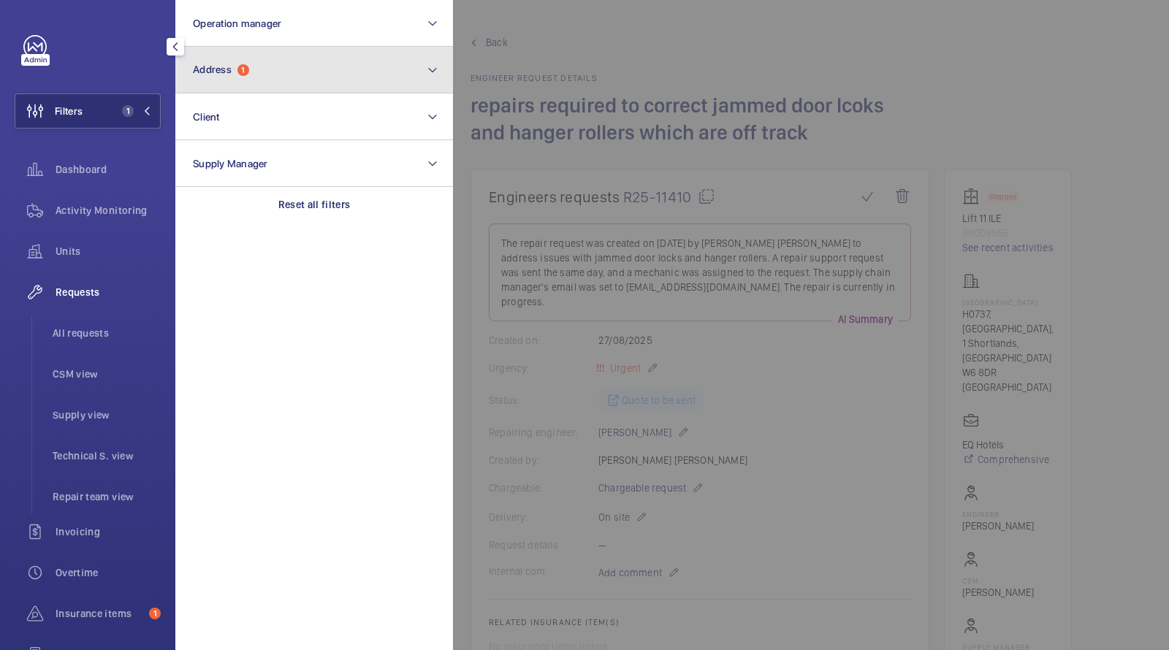
click at [221, 57] on button "Address 1" at bounding box center [314, 70] width 278 height 47
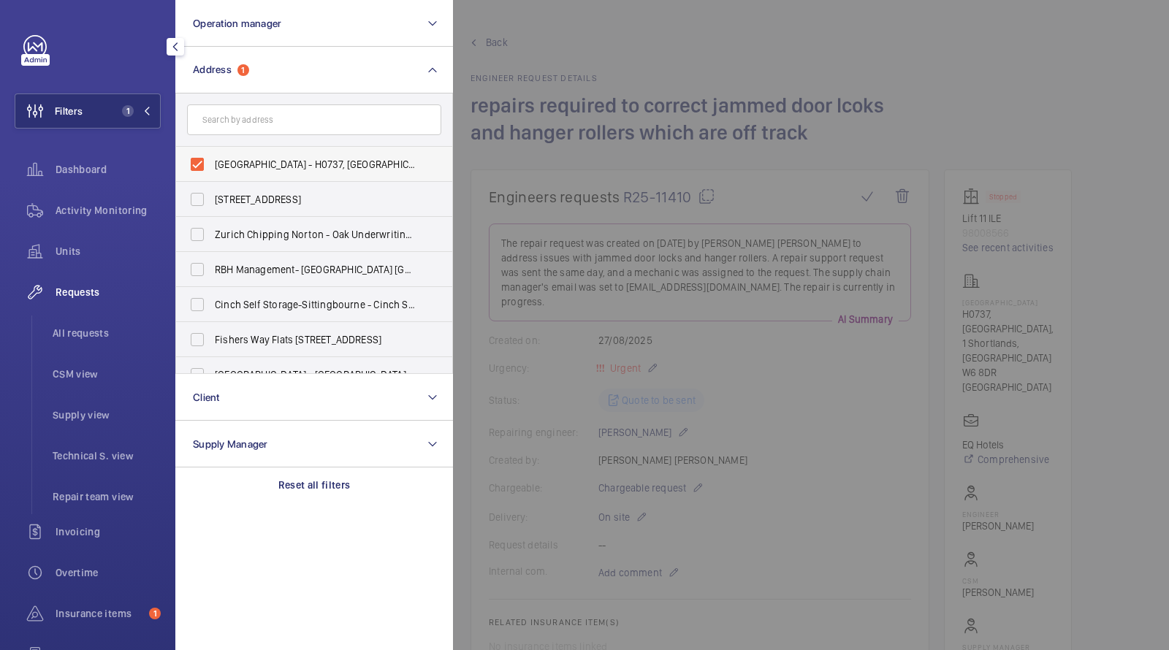
click at [228, 172] on label "NOVOTEL LONDON WEST - H0737, NOVOTEL LONDON WEST, 1 Shortlands, Hammersmith Int…" at bounding box center [303, 164] width 254 height 35
click at [212, 172] on input "NOVOTEL LONDON WEST - H0737, NOVOTEL LONDON WEST, 1 Shortlands, Hammersmith Int…" at bounding box center [197, 164] width 29 height 29
checkbox input "false"
click at [229, 120] on input "text" at bounding box center [314, 120] width 254 height 31
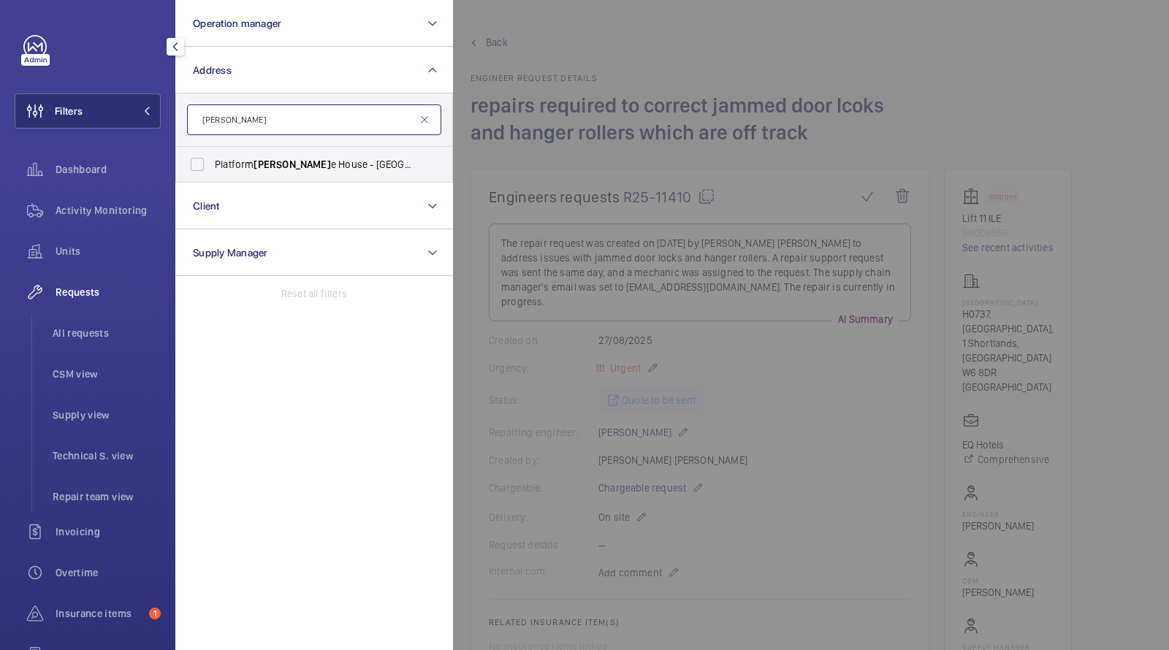
type input "pembrook"
click at [675, 48] on div at bounding box center [1037, 325] width 1169 height 650
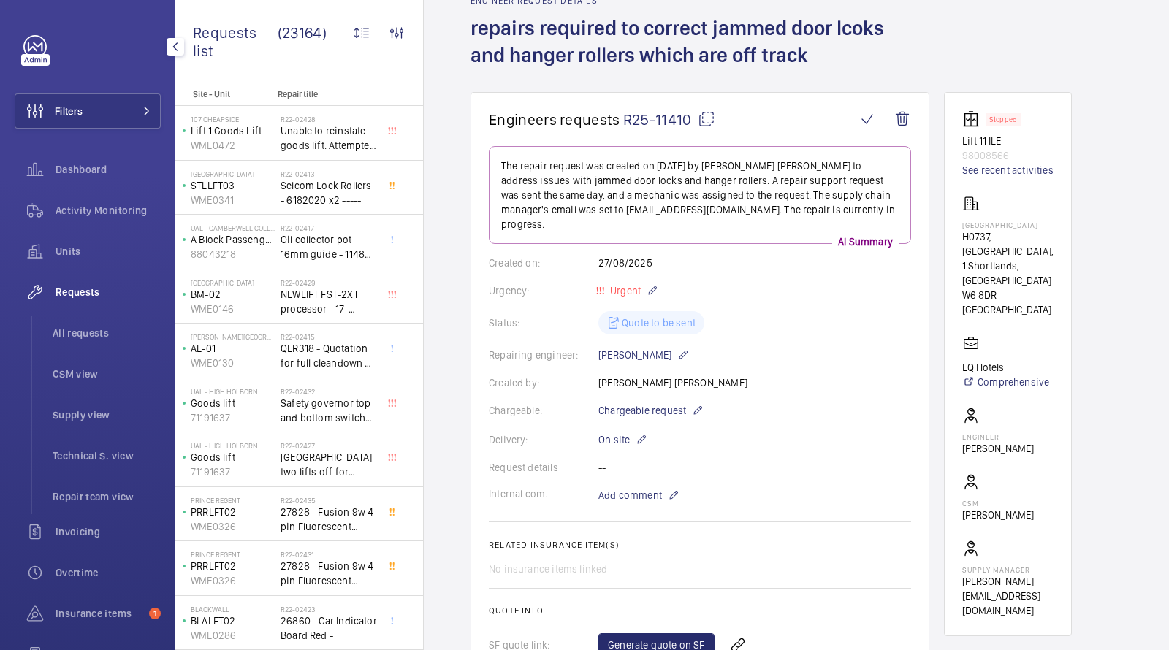
scroll to position [94, 0]
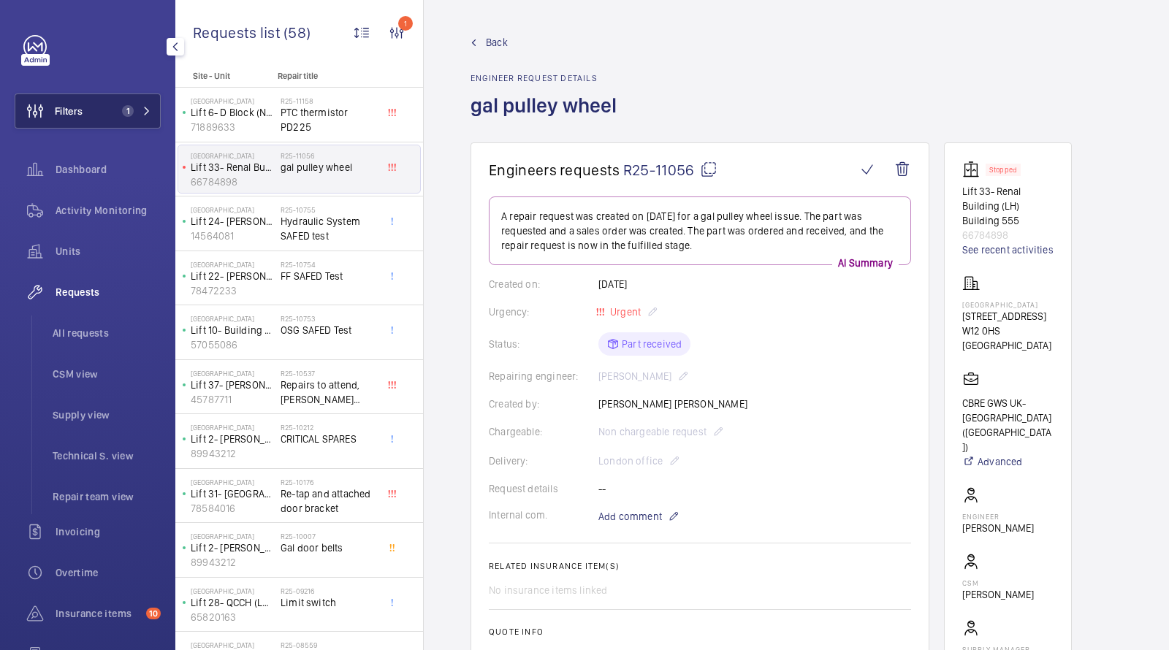
click at [94, 111] on button "Filters 1" at bounding box center [88, 111] width 146 height 35
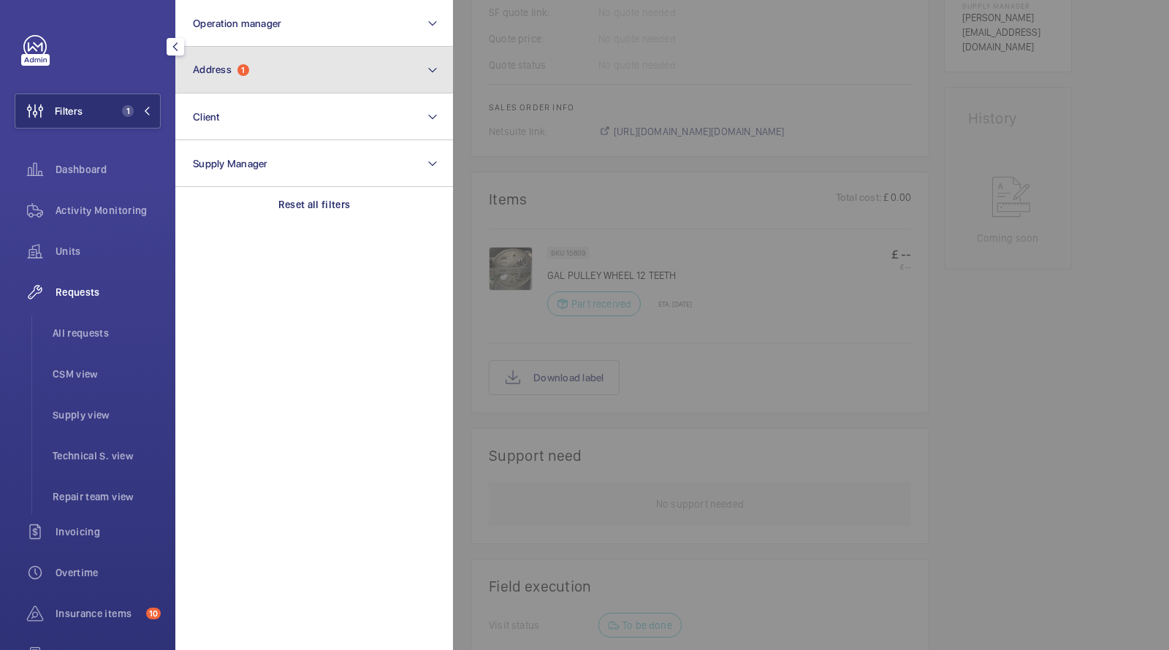
click at [272, 72] on button "Address 1" at bounding box center [314, 70] width 278 height 47
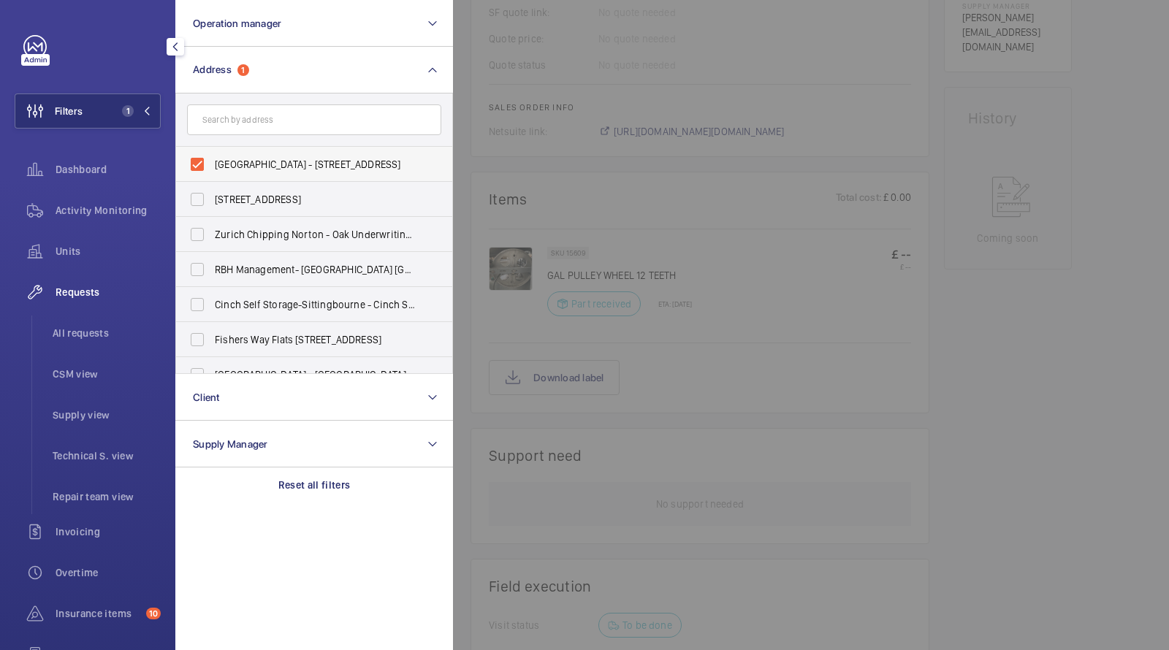
click at [225, 170] on span "Hammersmith Hospital - 72 Du Cane Rd, LONDON W12 0HS" at bounding box center [315, 164] width 201 height 15
click at [212, 170] on input "Hammersmith Hospital - 72 Du Cane Rd, LONDON W12 0HS" at bounding box center [197, 164] width 29 height 29
checkbox input "false"
click at [238, 118] on input "text" at bounding box center [314, 120] width 254 height 31
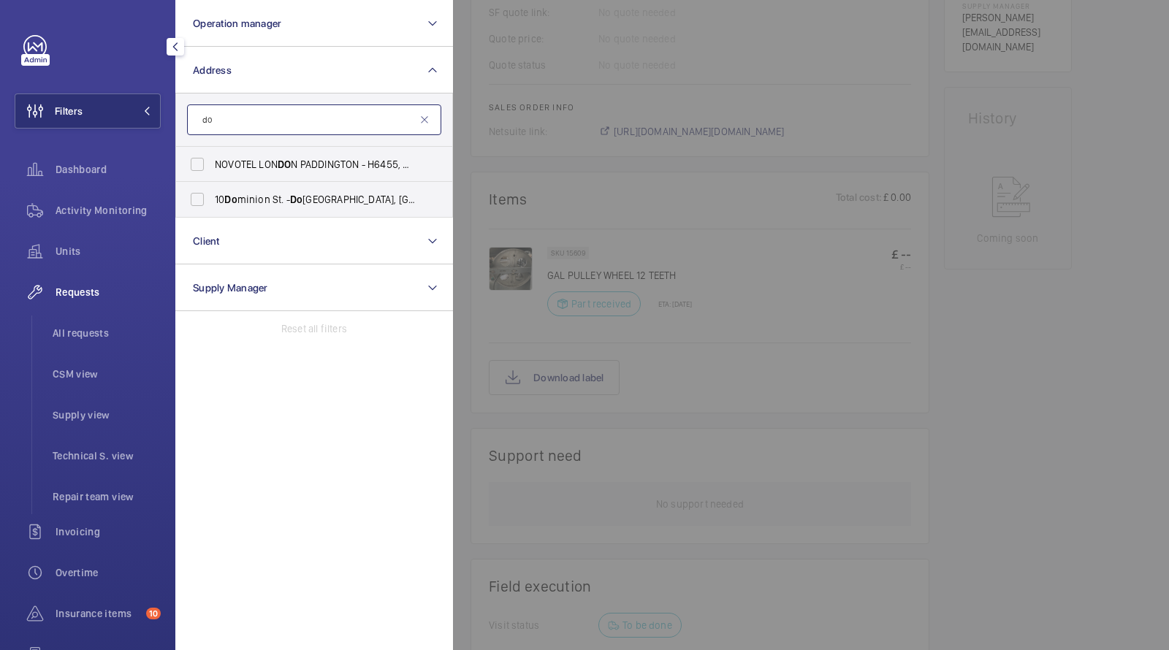
type input "d"
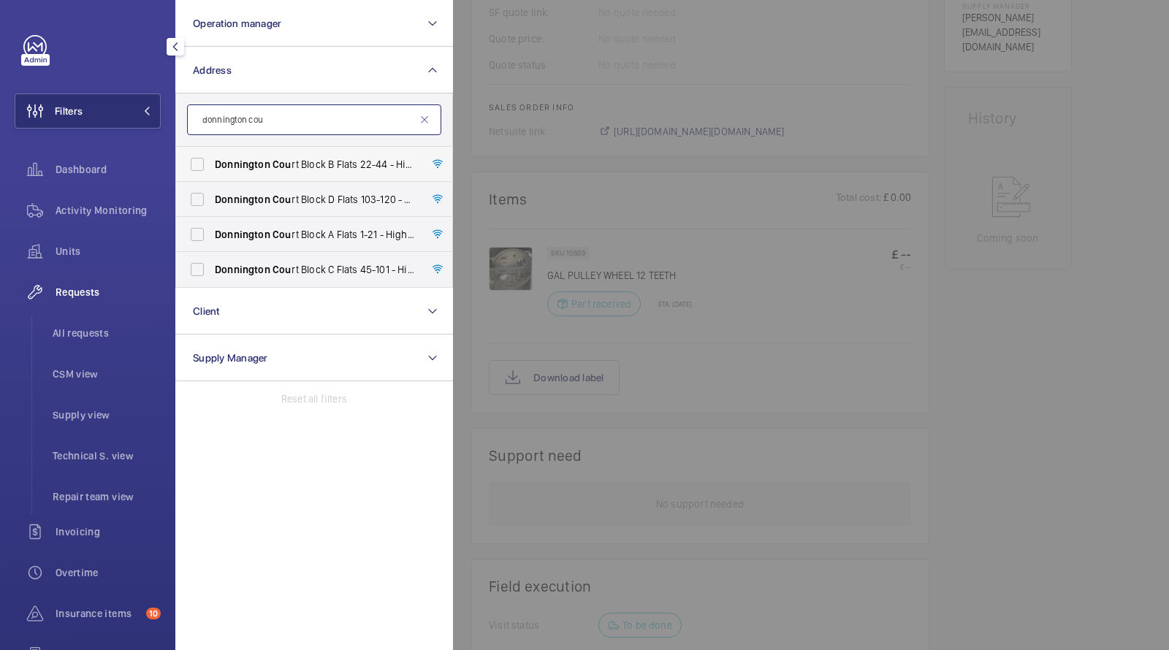
type input "donnington cou"
click at [251, 159] on span "Donnington" at bounding box center [243, 165] width 56 height 12
click at [212, 159] on input "Donnington Cou rt Block B Flats 22-44 - High Risk Building - Donnington Cou rt …" at bounding box center [197, 164] width 29 height 29
checkbox input "true"
click at [246, 197] on span "Donnington" at bounding box center [243, 200] width 56 height 12
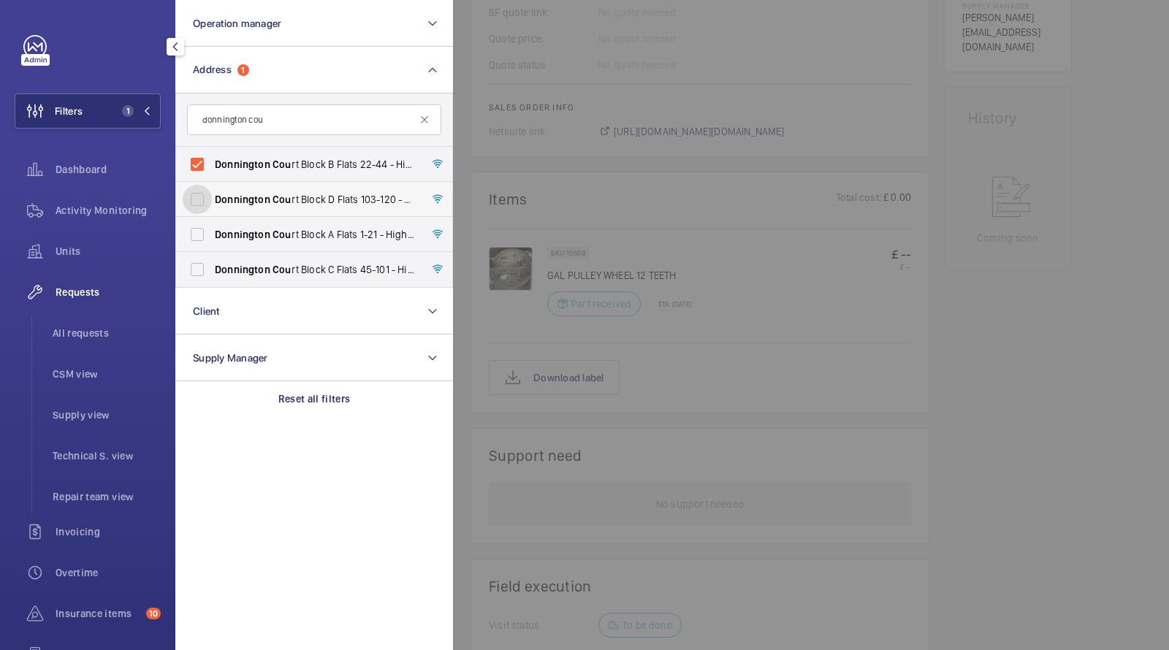
click at [212, 197] on input "Donnington Cou rt Block D Flats 103-120 - High Risk Building - Donnington Cou r…" at bounding box center [197, 199] width 29 height 29
checkbox input "true"
click at [240, 227] on label "Donnington Cou rt Block A Flats 1-21 - High Risk Building - Donnington Cou rt B…" at bounding box center [303, 234] width 254 height 35
click at [212, 227] on input "Donnington Cou rt Block A Flats 1-21 - High Risk Building - Donnington Cou rt B…" at bounding box center [197, 234] width 29 height 29
checkbox input "true"
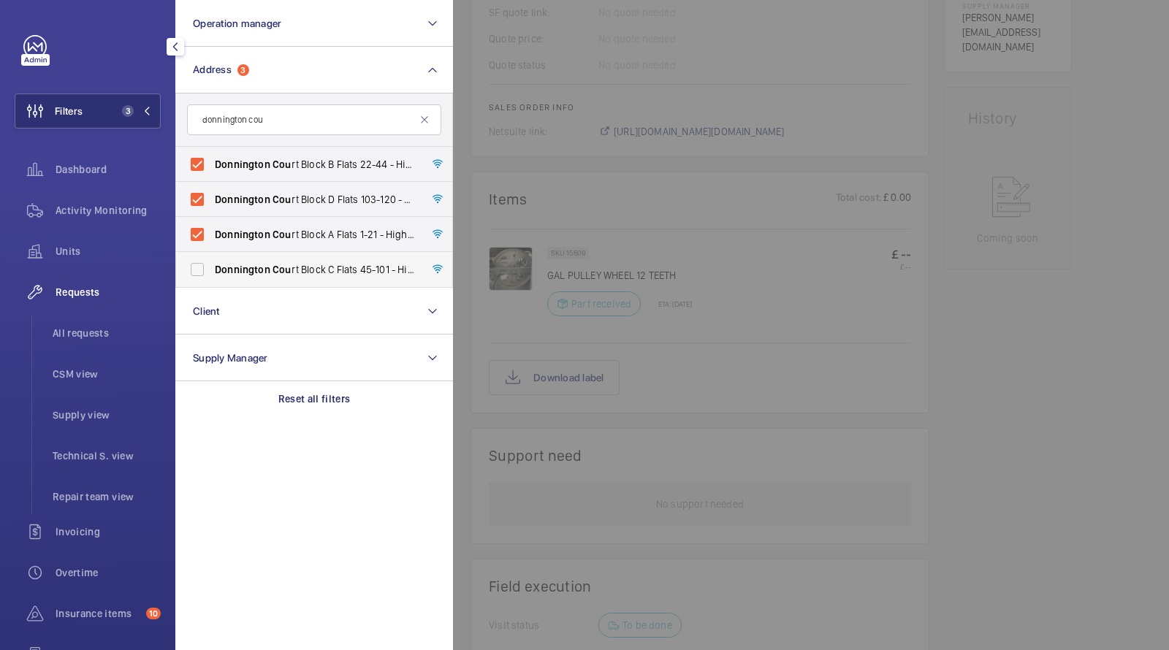
click at [238, 255] on label "Donnington Cou rt Block C Flats 45-101 - High Risk Building - Donnington Cou rt…" at bounding box center [303, 269] width 254 height 35
click at [212, 255] on input "Donnington Cou rt Block C Flats 45-101 - High Risk Building - Donnington Cou rt…" at bounding box center [197, 269] width 29 height 29
checkbox input "true"
click at [66, 335] on span "All requests" at bounding box center [107, 333] width 108 height 15
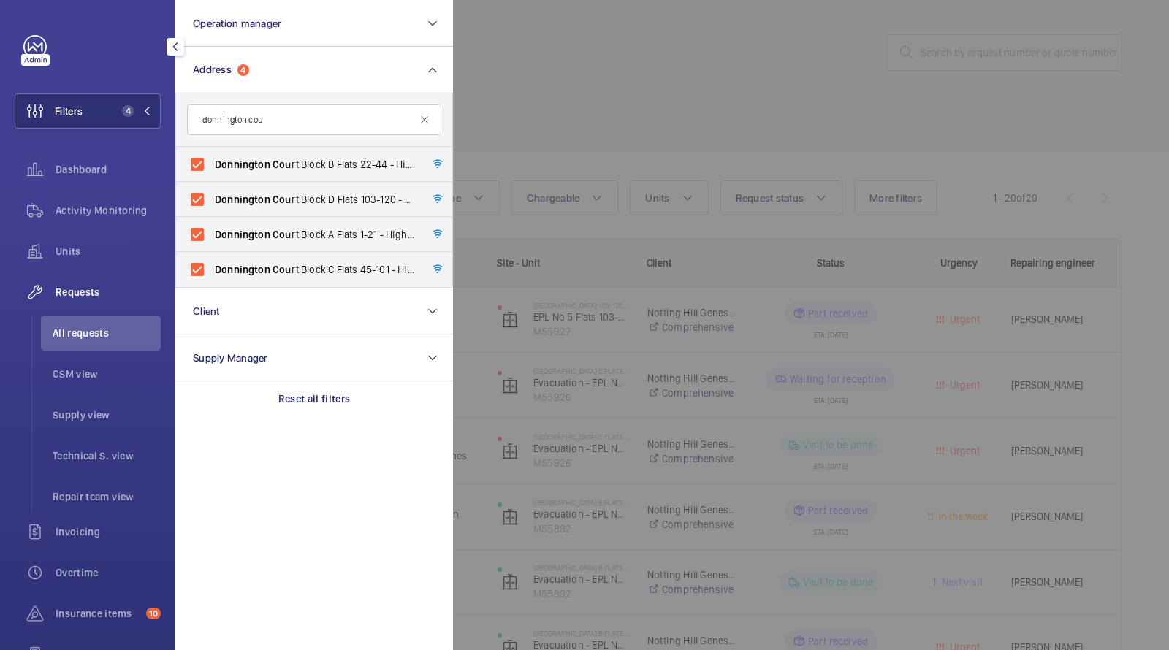
click at [501, 142] on div at bounding box center [1037, 325] width 1169 height 650
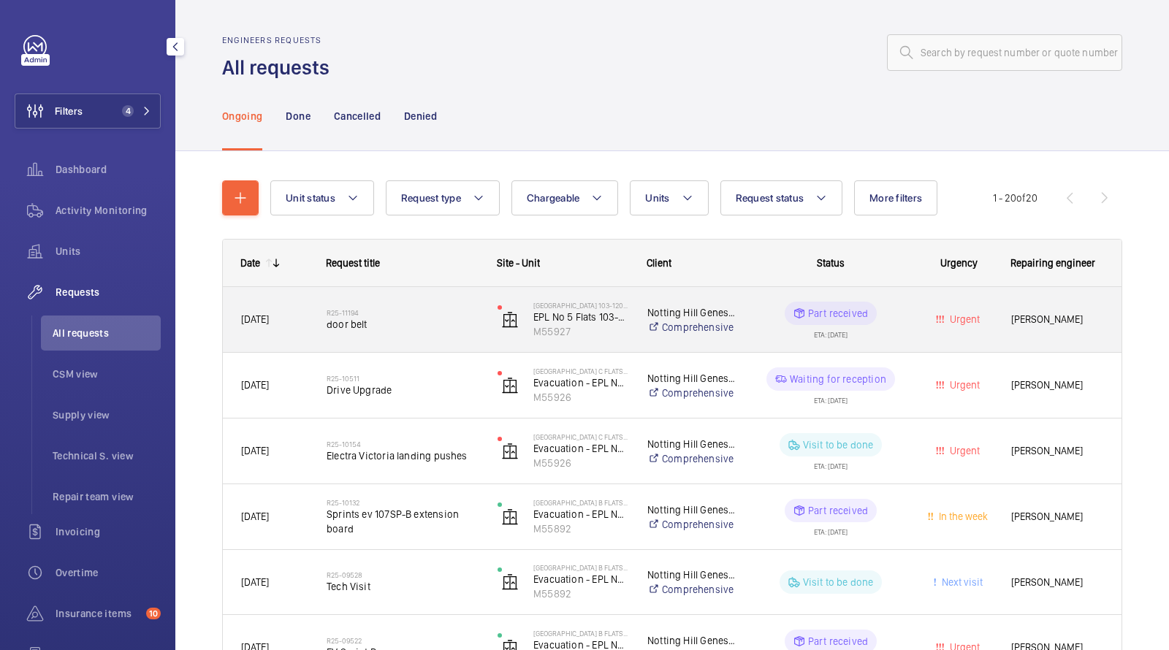
click at [312, 337] on div "R25-11194 door belt" at bounding box center [394, 320] width 170 height 66
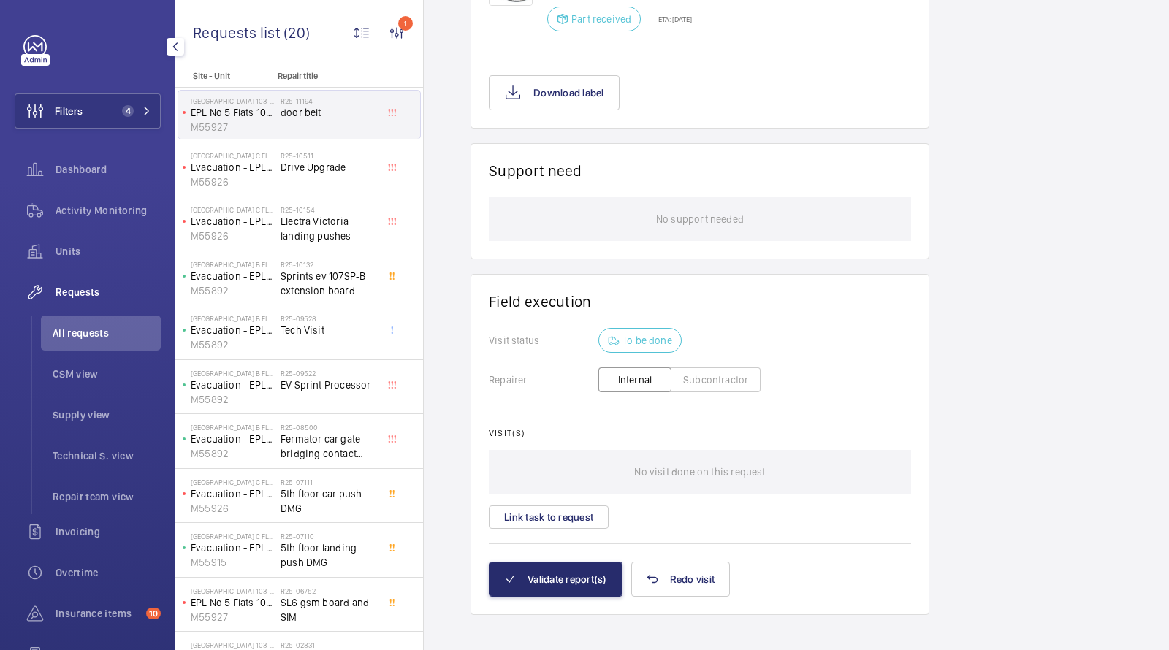
scroll to position [938, 0]
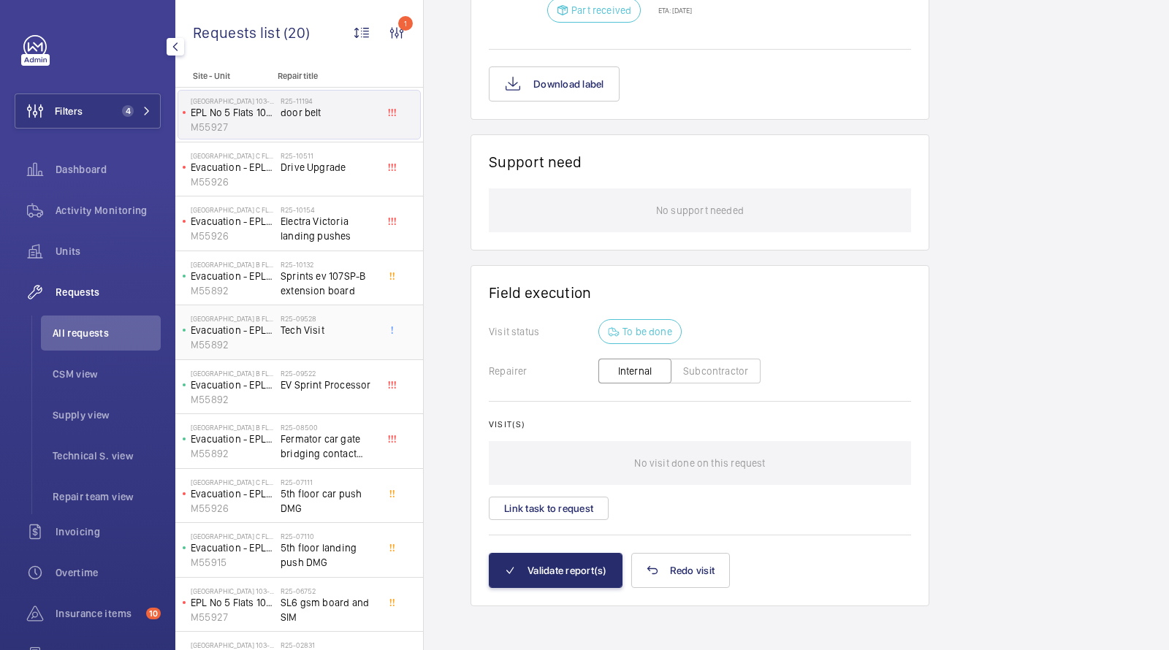
click at [284, 354] on div "R25-09528 Tech Visit" at bounding box center [329, 335] width 96 height 42
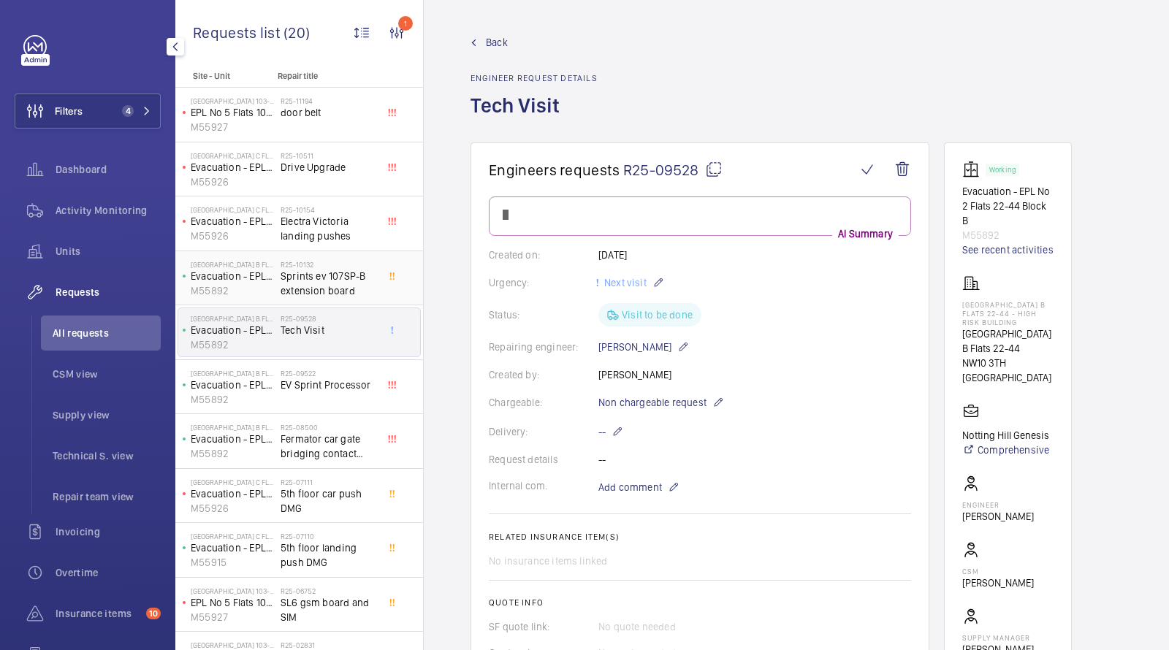
click at [296, 251] on div "Donnington Court Block B Flats 22-44 - High Risk Building Evacuation - EPL No 2…" at bounding box center [299, 278] width 248 height 55
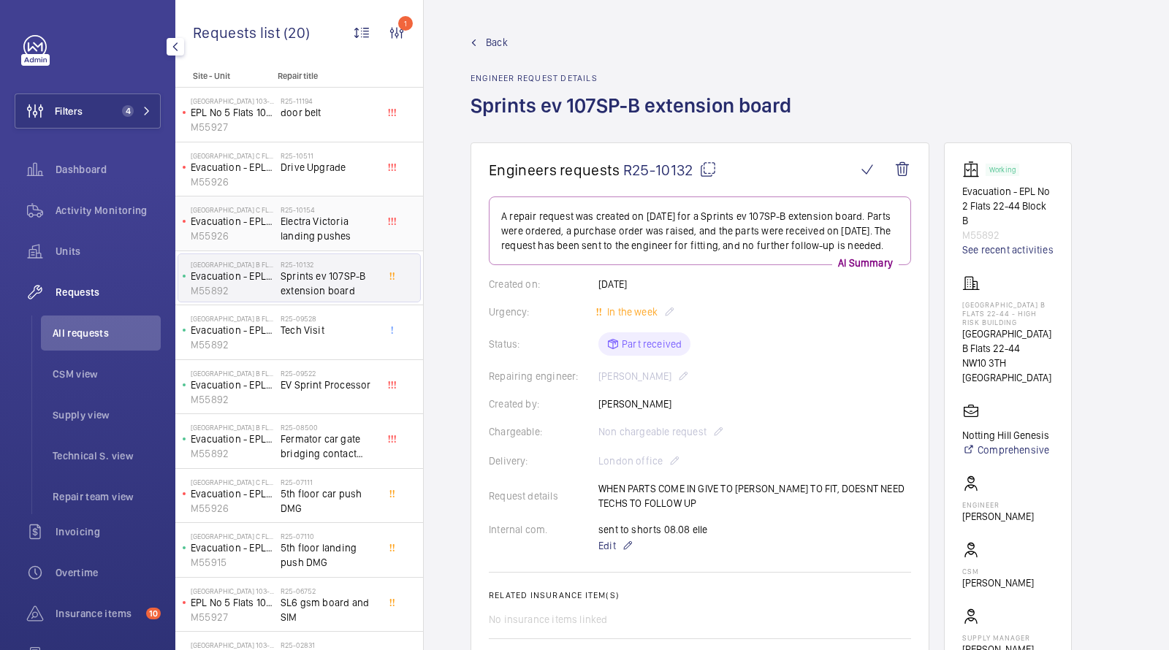
click at [303, 224] on span "Electra Victoria landing pushes" at bounding box center [329, 228] width 96 height 29
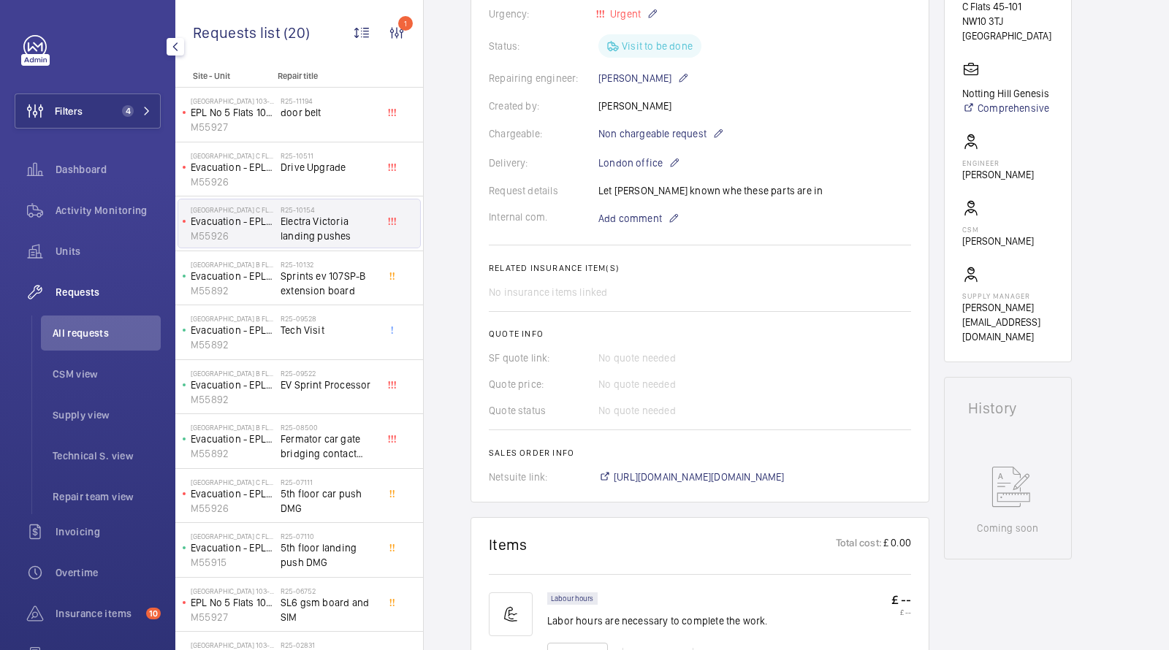
scroll to position [322, 0]
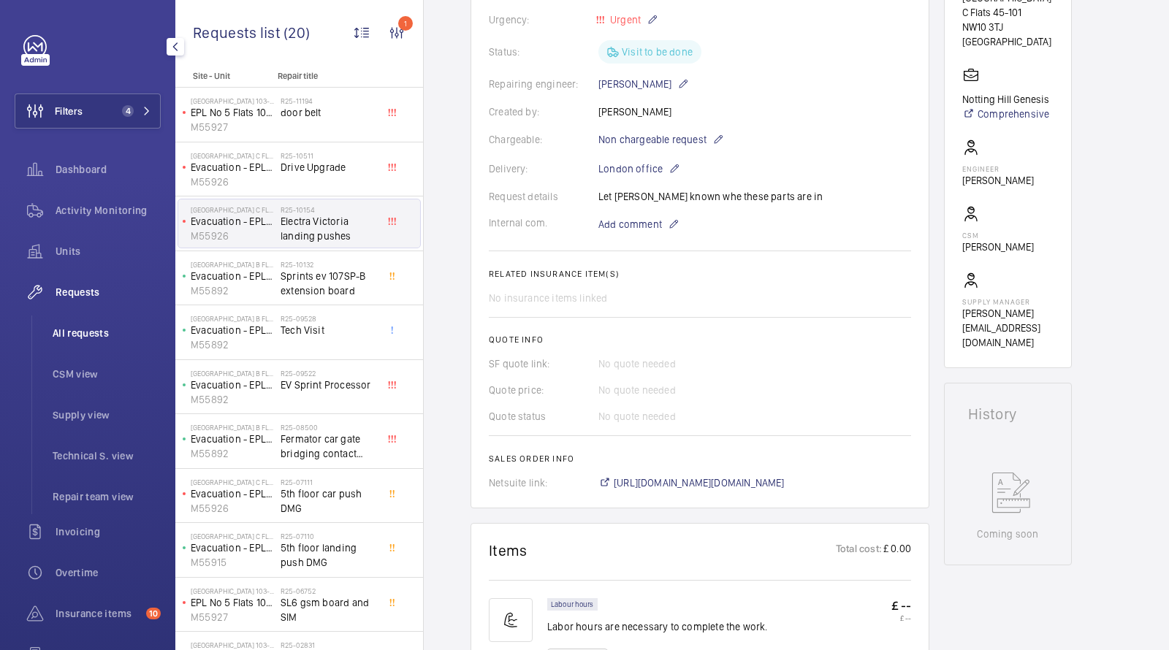
click at [83, 326] on span "All requests" at bounding box center [107, 333] width 108 height 15
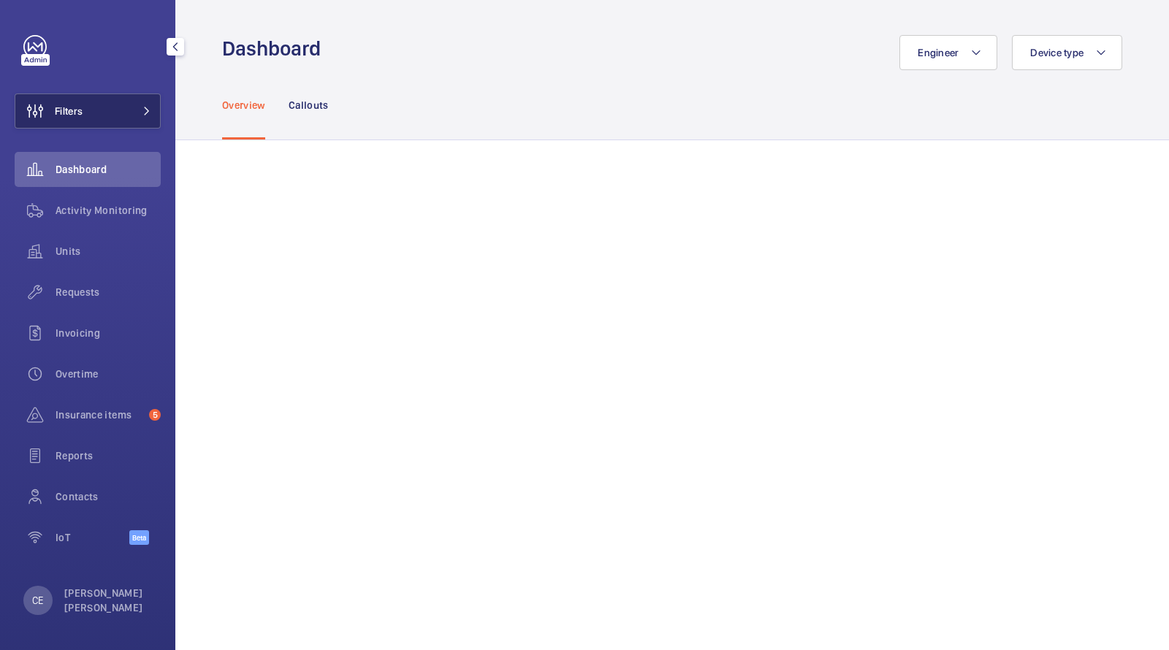
click at [125, 108] on button "Filters" at bounding box center [88, 111] width 146 height 35
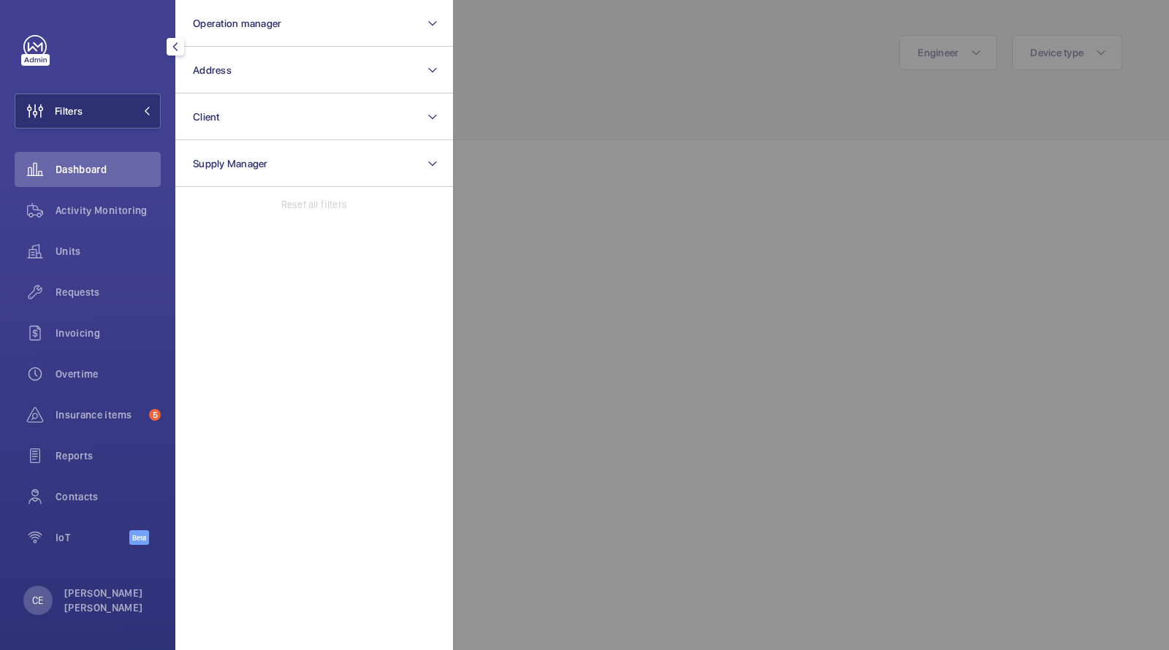
click at [670, 316] on div at bounding box center [1037, 325] width 1169 height 650
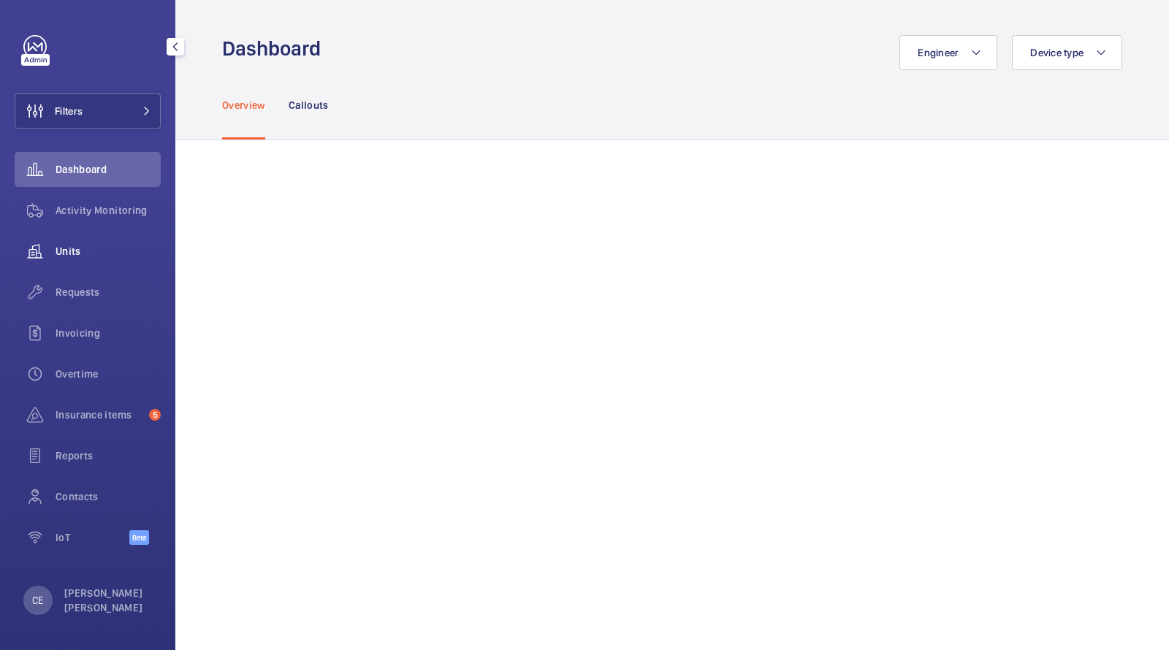
click at [58, 250] on span "Units" at bounding box center [108, 251] width 105 height 15
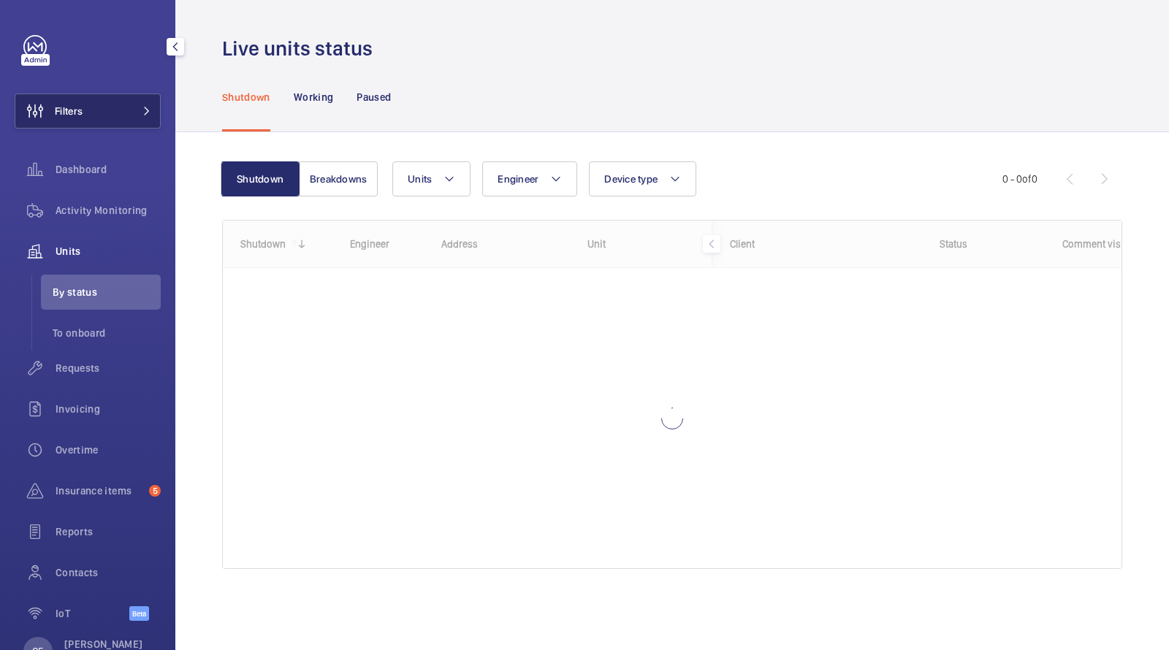
click at [96, 99] on button "Filters" at bounding box center [88, 111] width 146 height 35
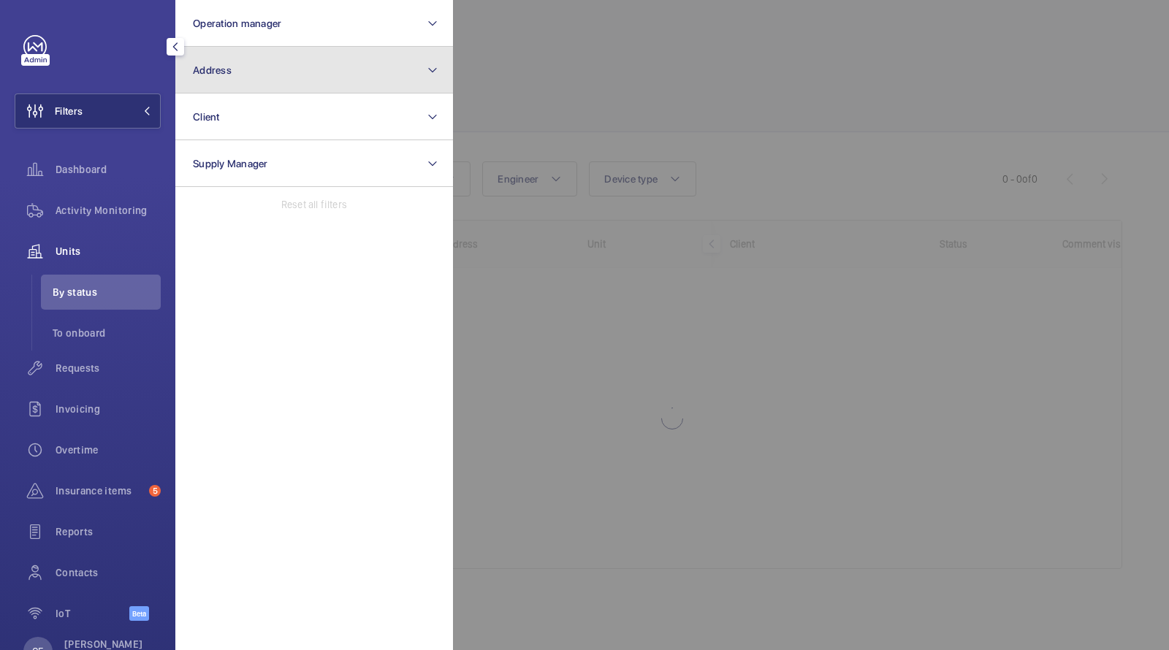
click at [226, 88] on button "Address" at bounding box center [314, 70] width 278 height 47
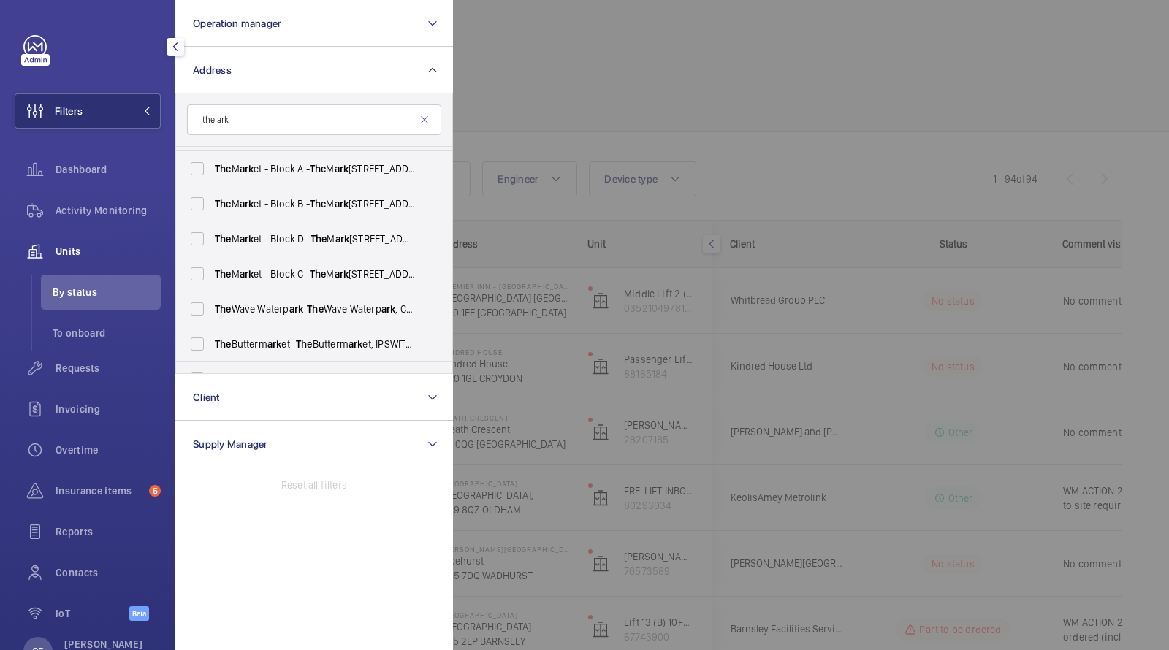
scroll to position [105, 0]
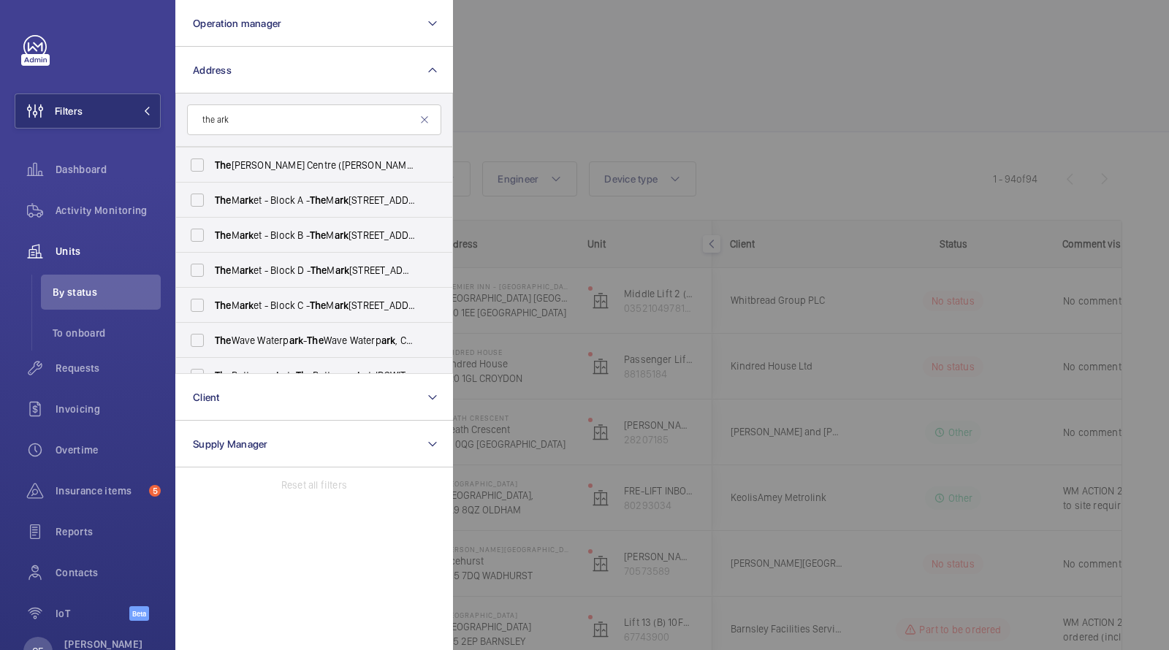
type input "the ark"
click at [428, 119] on mat-icon at bounding box center [425, 120] width 12 height 12
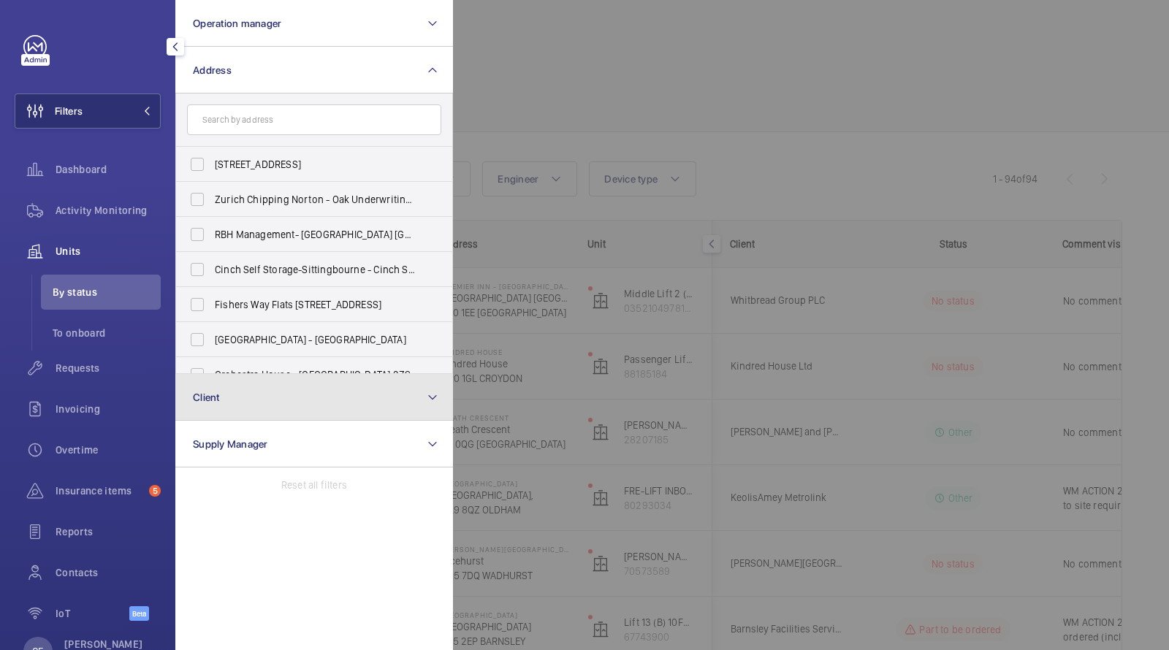
click at [273, 393] on button "Client" at bounding box center [314, 397] width 278 height 47
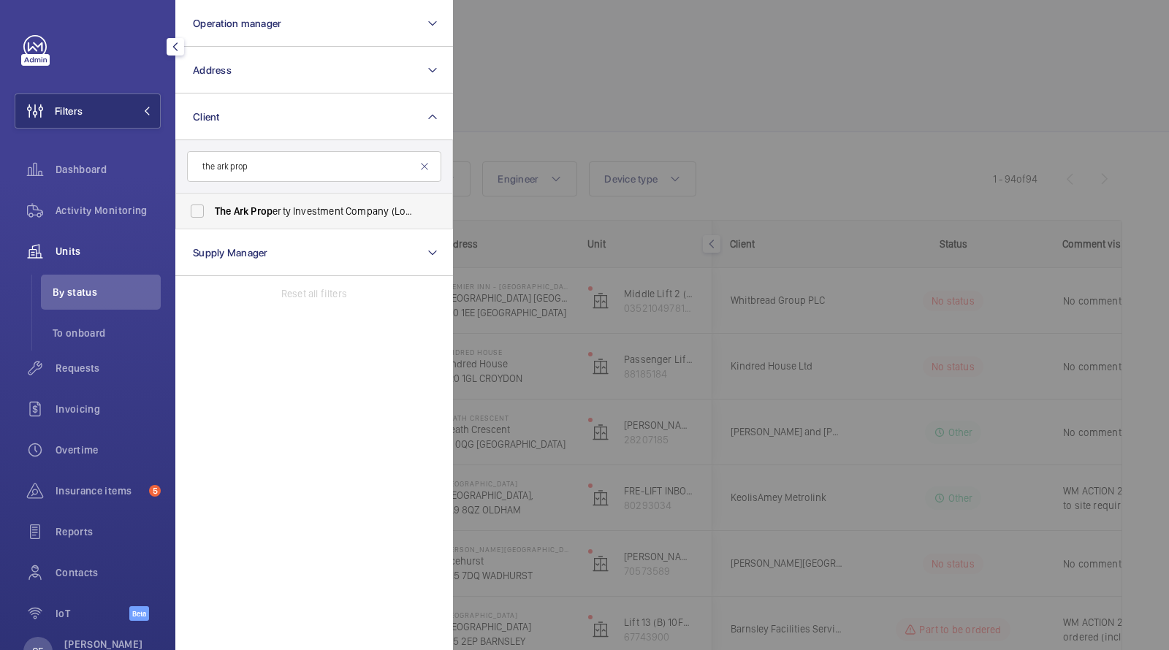
type input "the ark prop"
click at [273, 202] on label "The Ark Prop erty Investment Company (London) Limited, C/O Helix Prop erty Advi…" at bounding box center [303, 211] width 254 height 35
click at [212, 202] on input "The Ark Prop erty Investment Company (London) Limited, C/O Helix Prop erty Advi…" at bounding box center [197, 211] width 29 height 29
checkbox input "true"
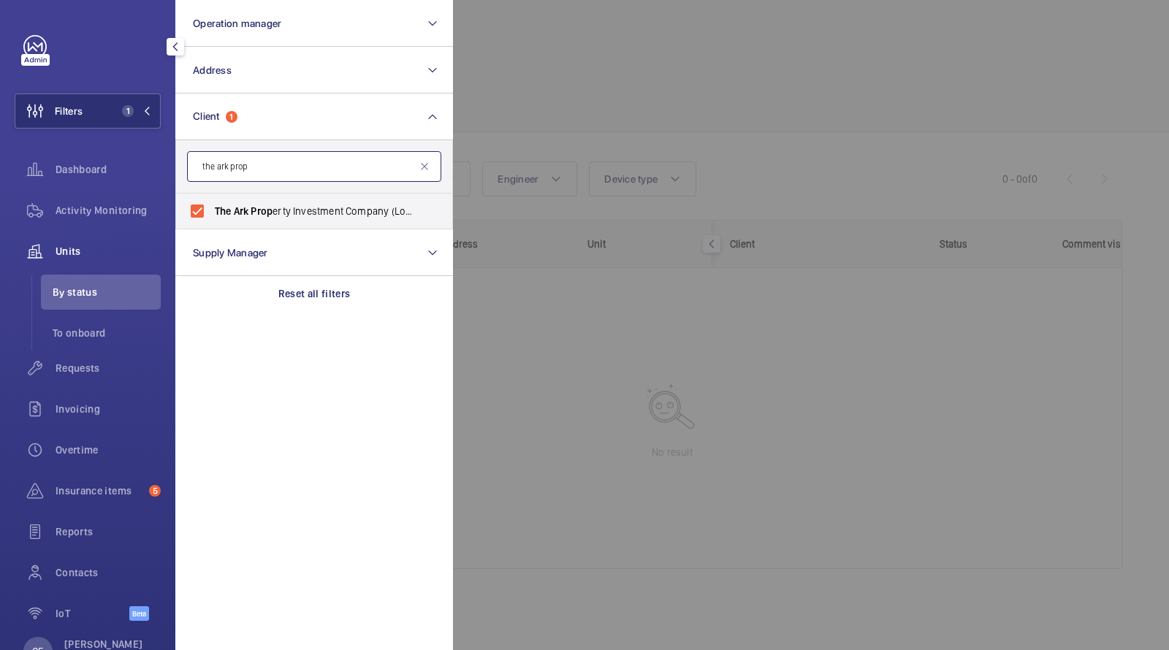
click at [441, 172] on input "the ark prop" at bounding box center [314, 166] width 254 height 31
click at [562, 124] on div at bounding box center [1037, 325] width 1169 height 650
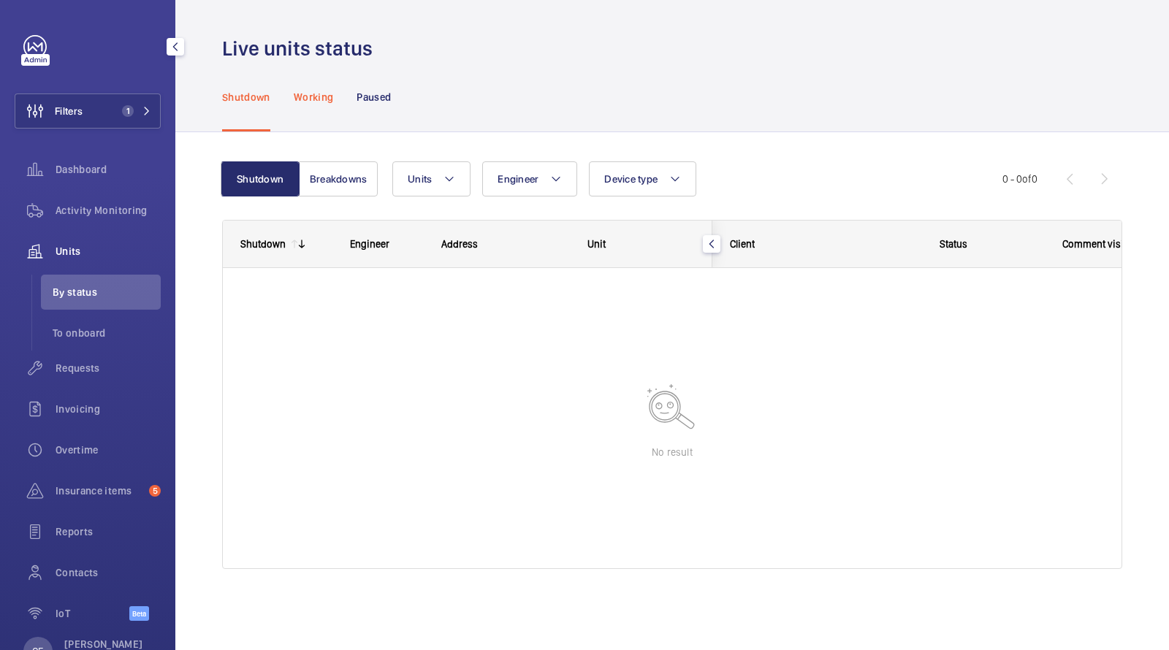
click at [315, 91] on p "Working" at bounding box center [313, 97] width 39 height 15
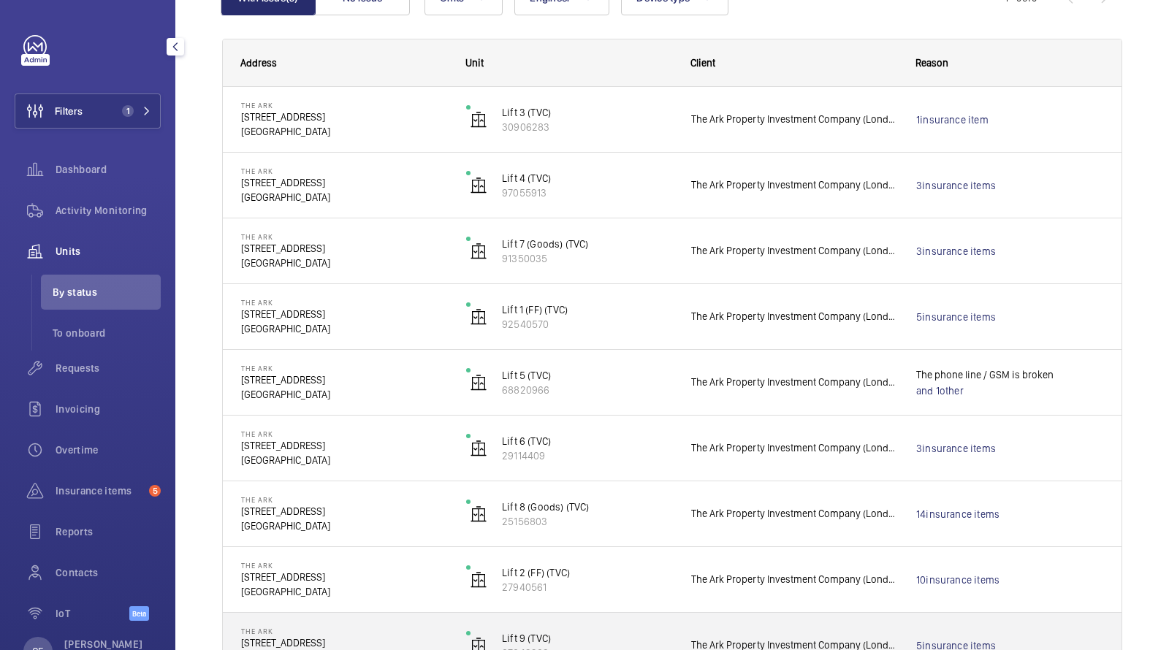
scroll to position [190, 0]
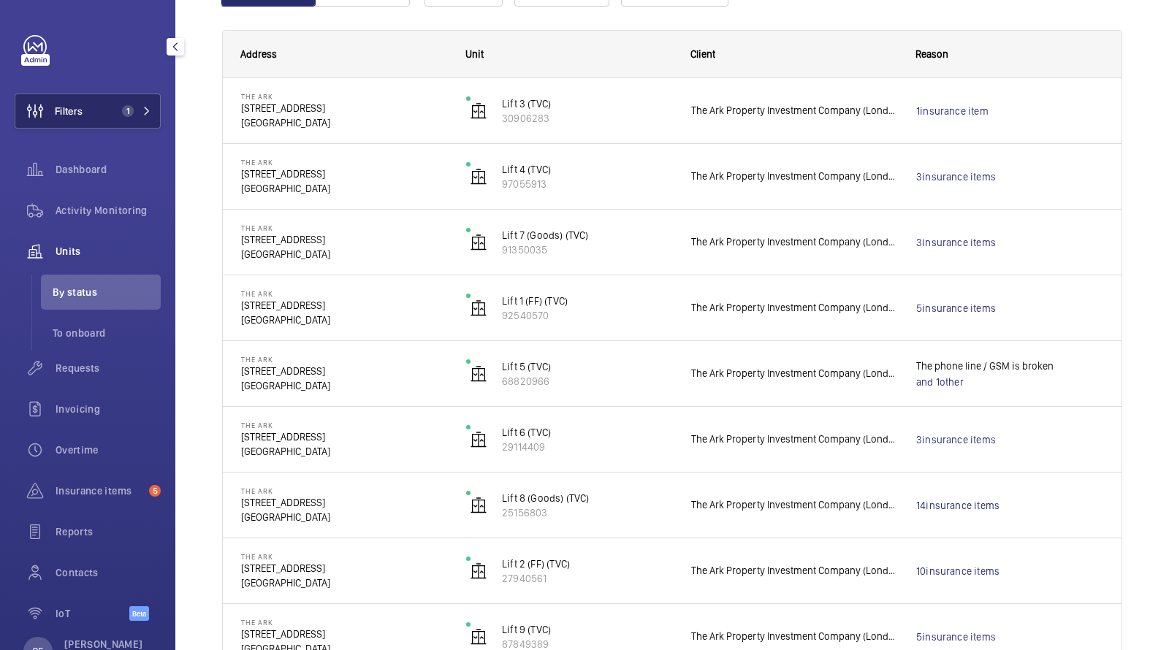
click at [82, 99] on span "Filters" at bounding box center [48, 111] width 67 height 35
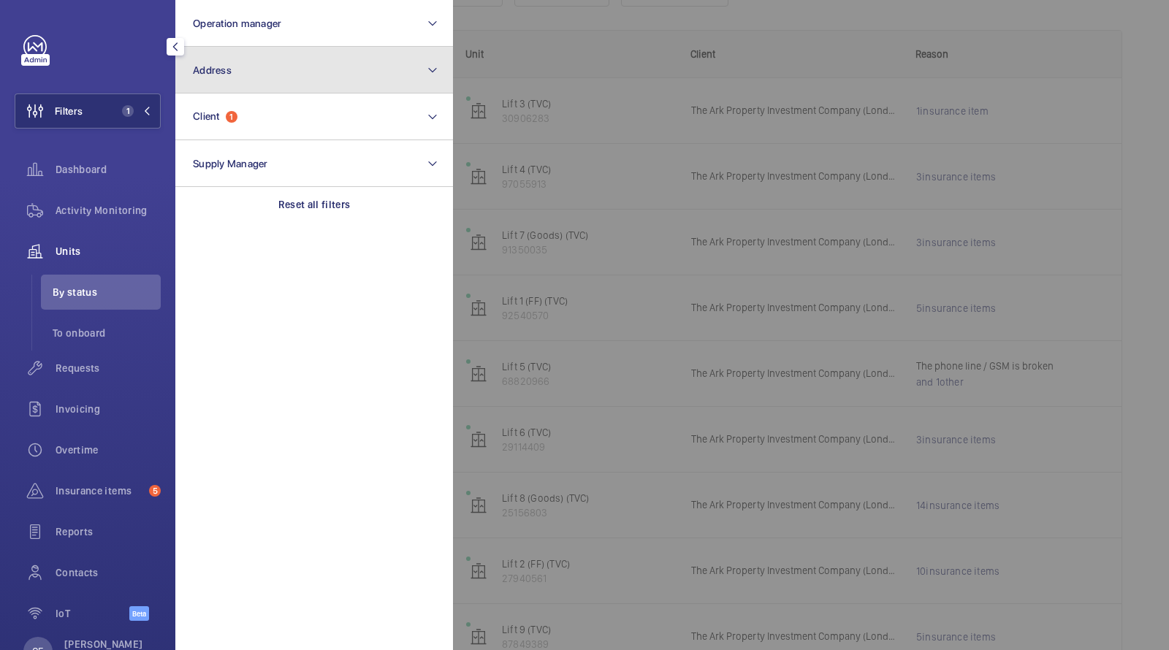
click at [222, 68] on span "Address" at bounding box center [212, 70] width 39 height 12
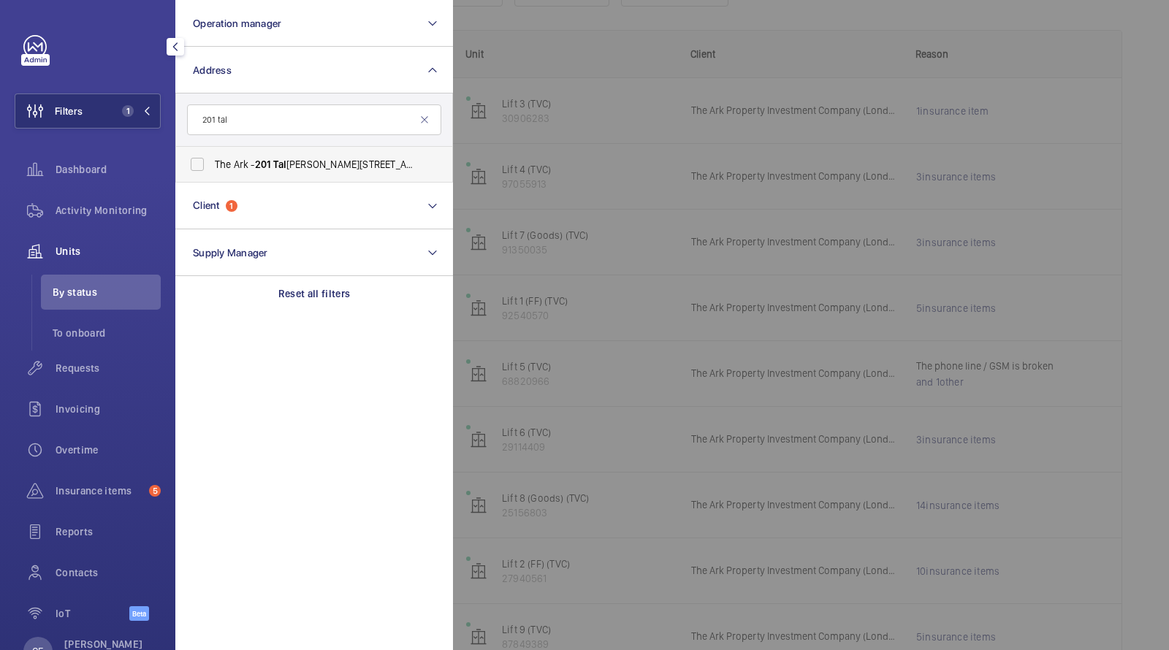
type input "201 tal"
click at [257, 169] on span "201" at bounding box center [263, 165] width 17 height 12
click at [212, 169] on input "The Ark - [STREET_ADDRESS][PERSON_NAME]" at bounding box center [197, 164] width 29 height 29
checkbox input "true"
click at [89, 362] on span "Requests" at bounding box center [108, 368] width 105 height 15
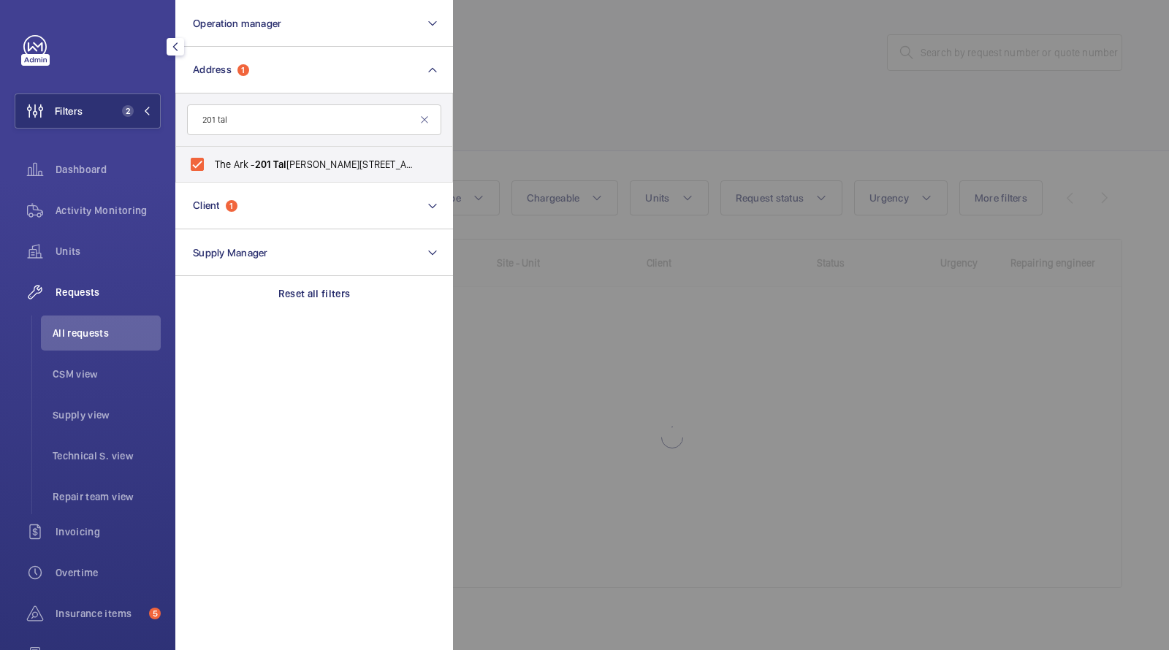
click at [539, 127] on div at bounding box center [1037, 325] width 1169 height 650
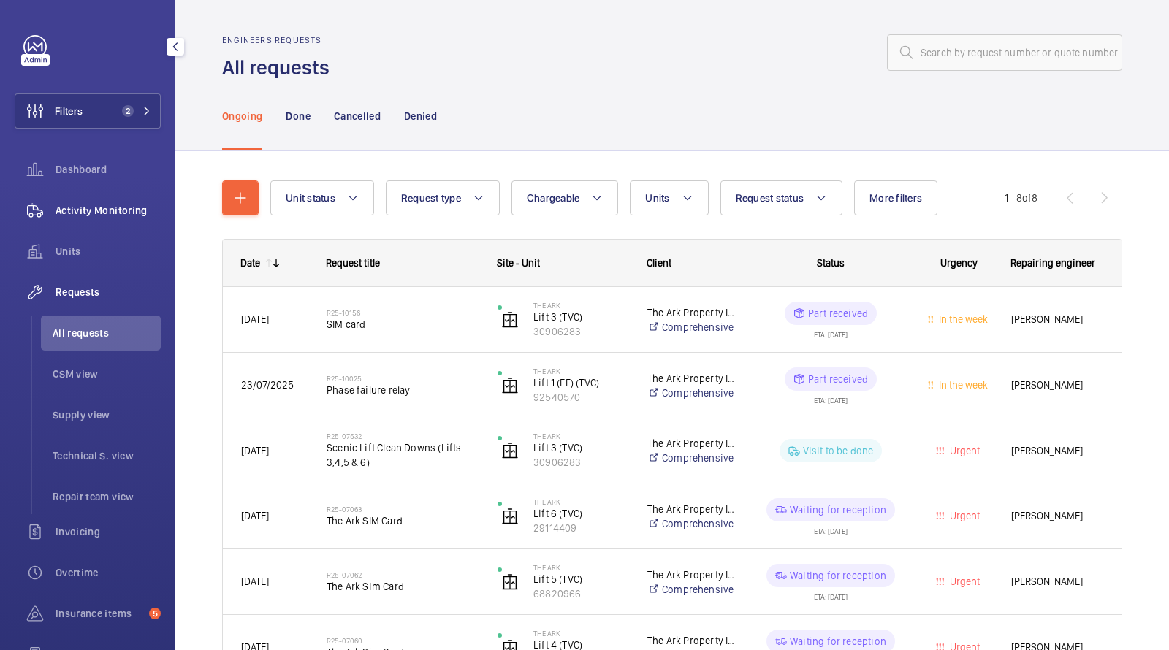
click at [84, 205] on span "Activity Monitoring" at bounding box center [108, 210] width 105 height 15
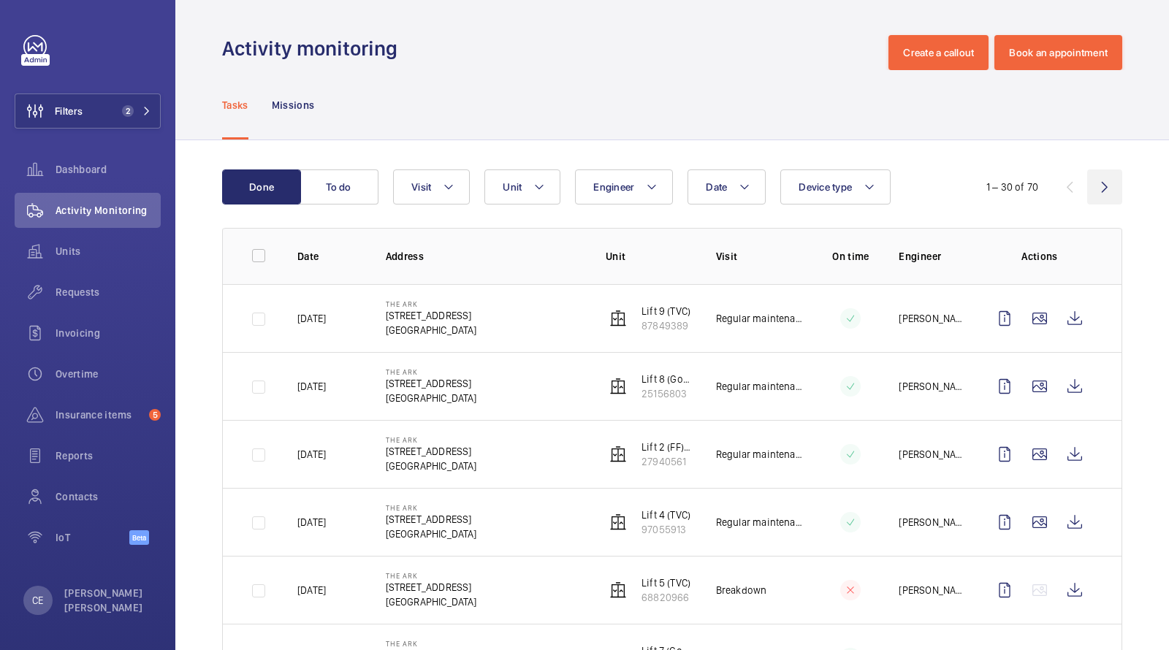
click at [1105, 184] on wm-front-icon-button at bounding box center [1104, 187] width 35 height 35
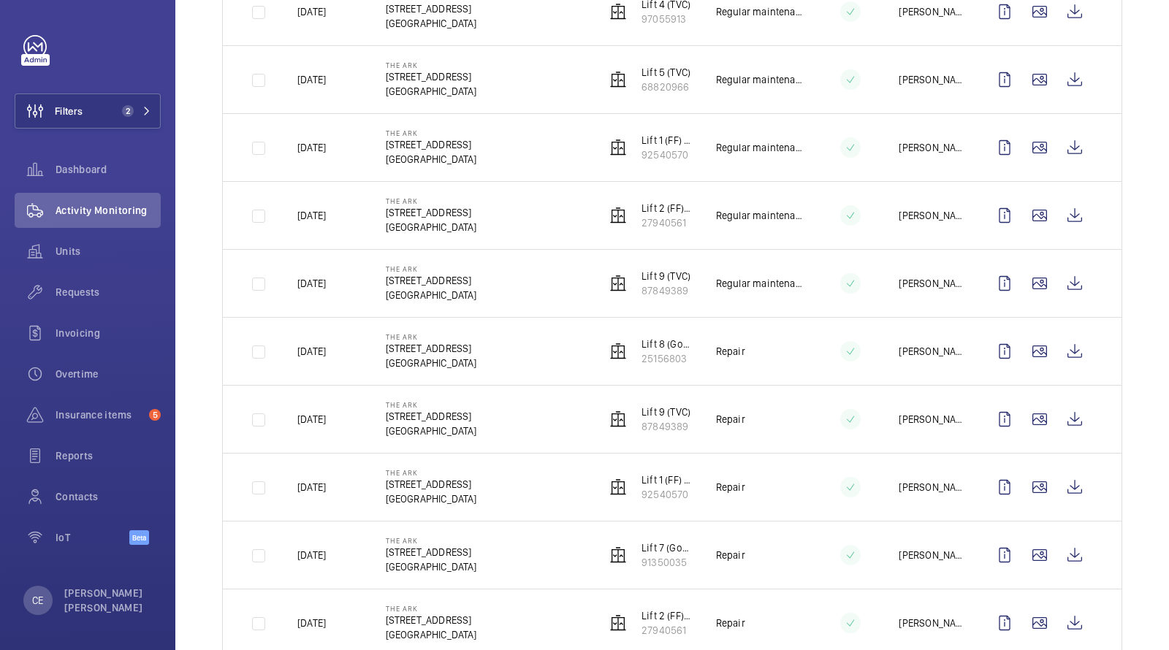
scroll to position [933, 0]
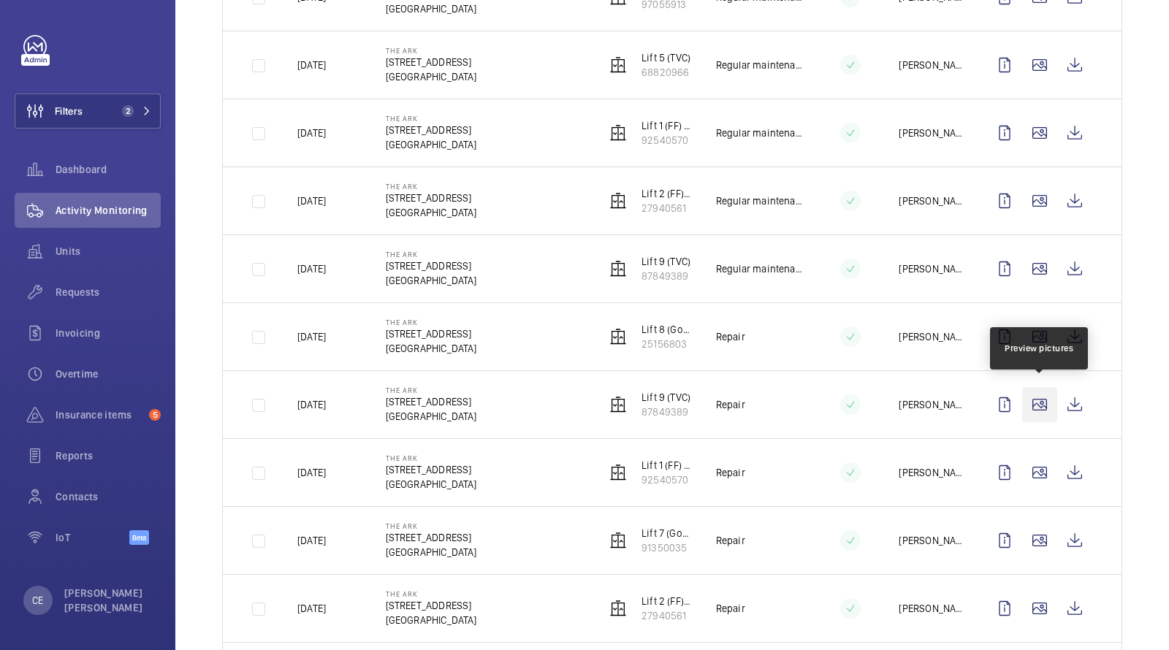
click at [1040, 399] on wm-front-icon-button at bounding box center [1039, 404] width 35 height 35
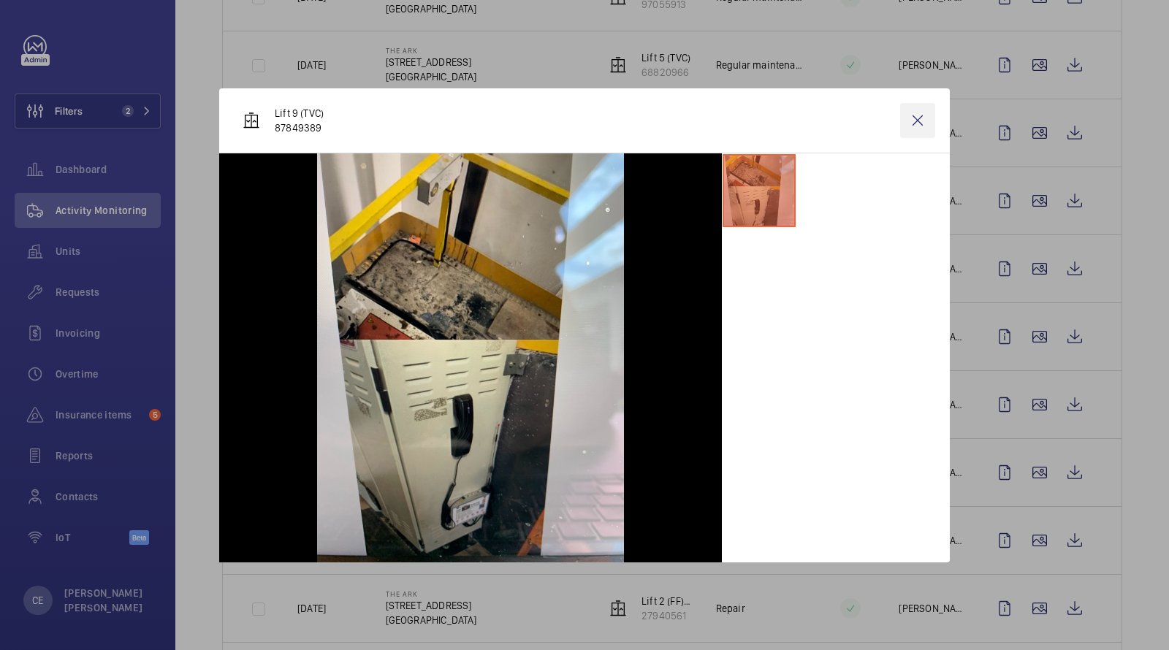
click at [915, 115] on wm-front-icon-button at bounding box center [917, 120] width 35 height 35
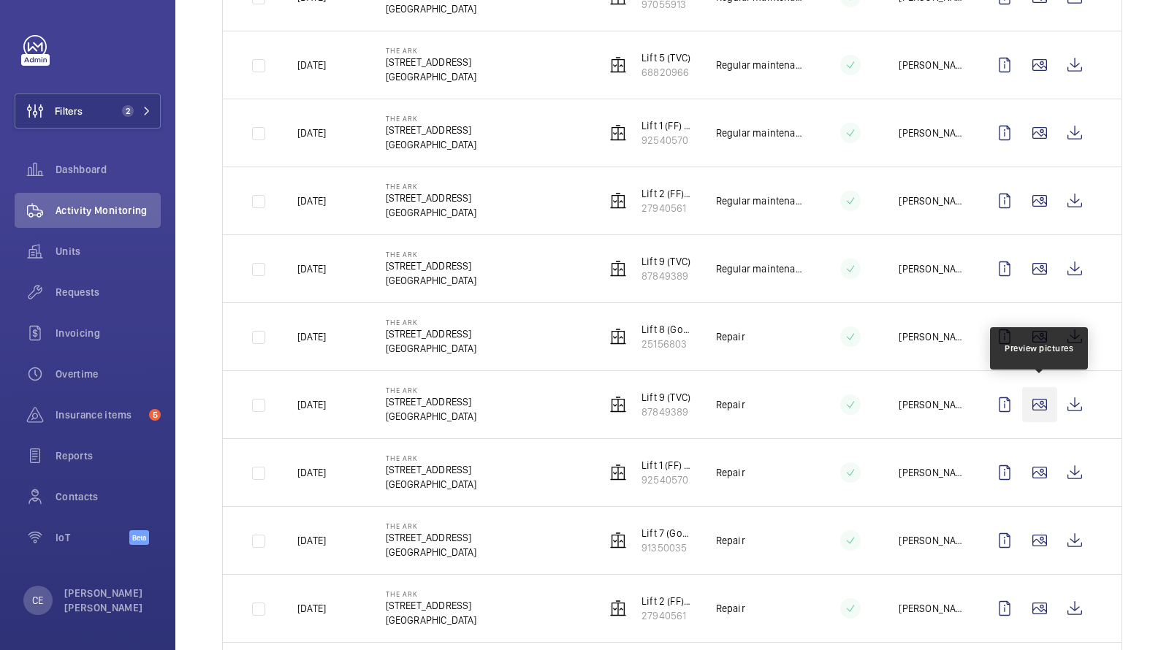
click at [1043, 406] on wm-front-icon-button at bounding box center [1039, 404] width 35 height 35
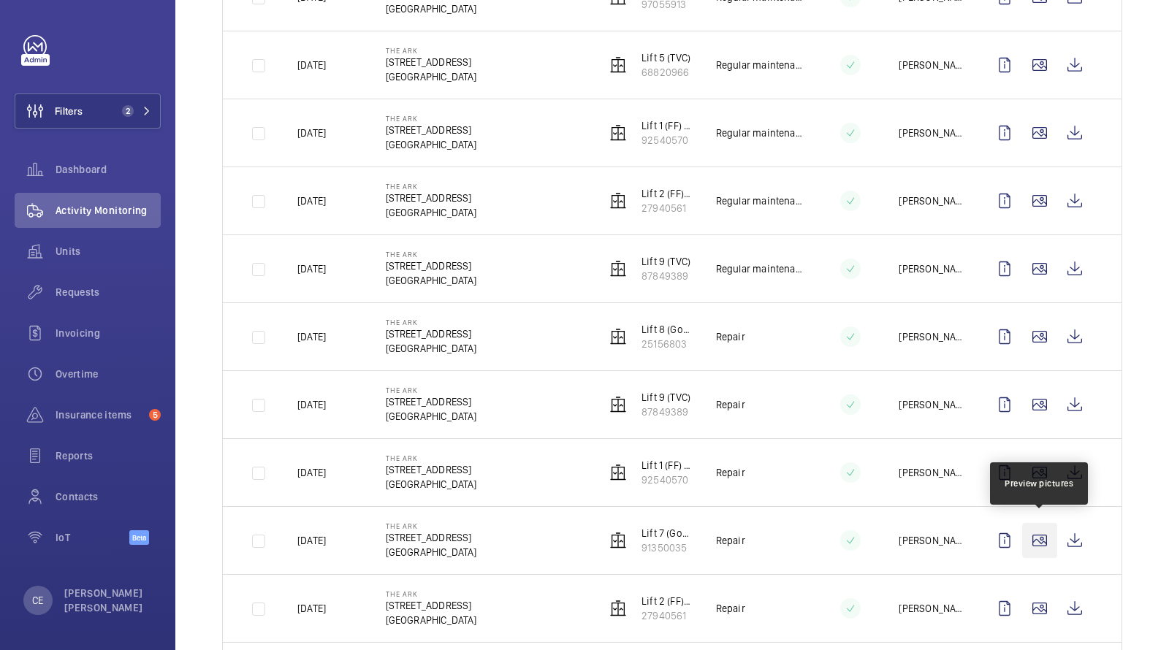
click at [1040, 531] on wm-front-icon-button at bounding box center [1039, 540] width 35 height 35
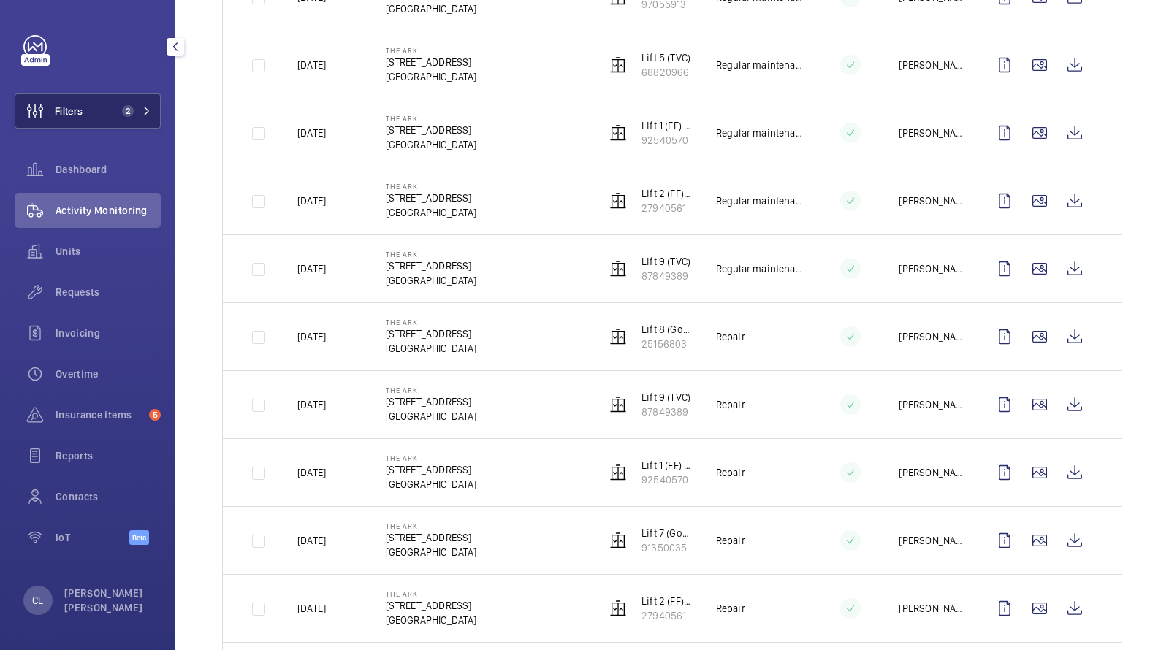
click at [80, 112] on span "Filters" at bounding box center [69, 111] width 28 height 15
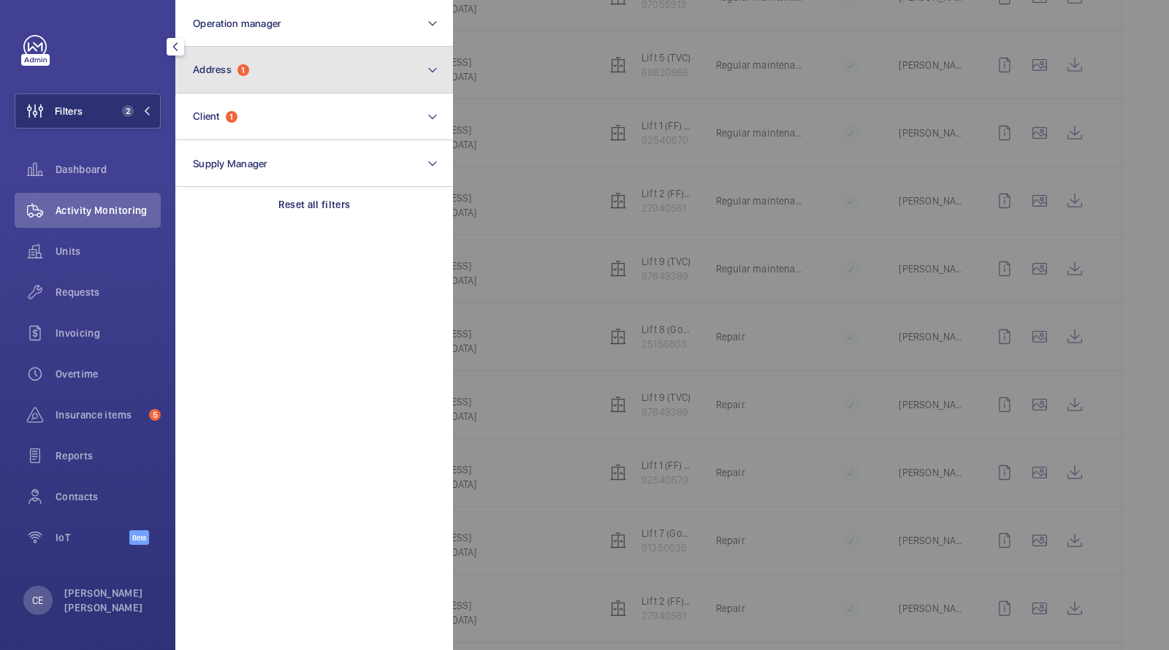
click at [262, 60] on button "Address 1" at bounding box center [314, 70] width 278 height 47
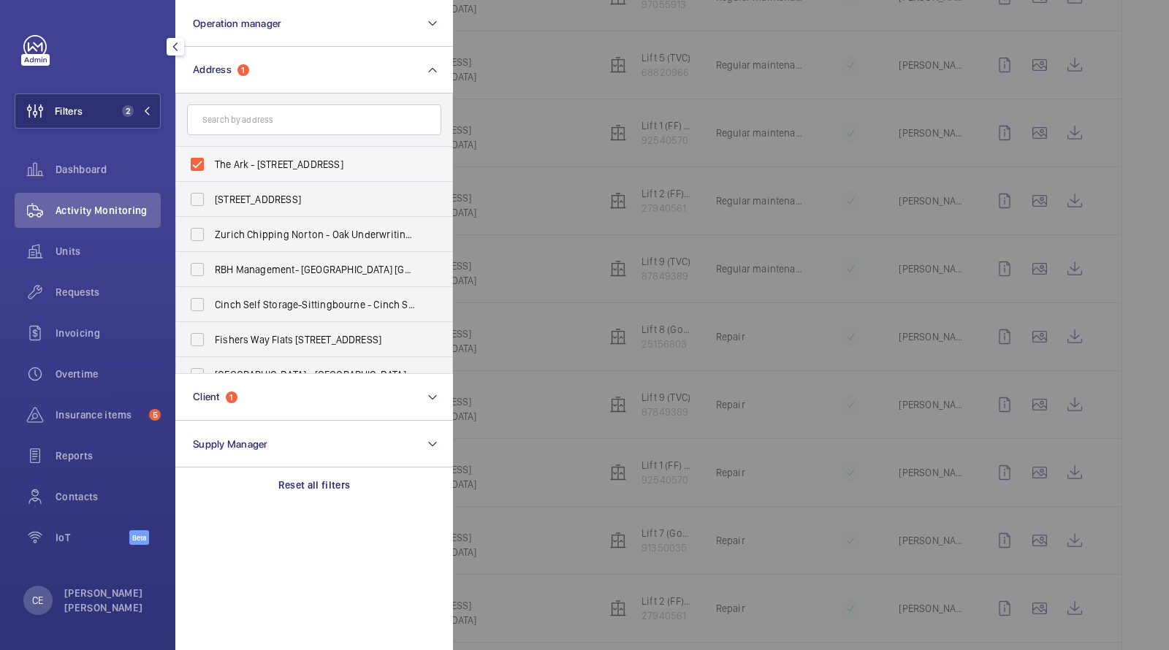
click at [220, 163] on span "The Ark - [STREET_ADDRESS]" at bounding box center [315, 164] width 201 height 15
click at [212, 163] on input "The Ark - [STREET_ADDRESS]" at bounding box center [197, 164] width 29 height 29
checkbox input "false"
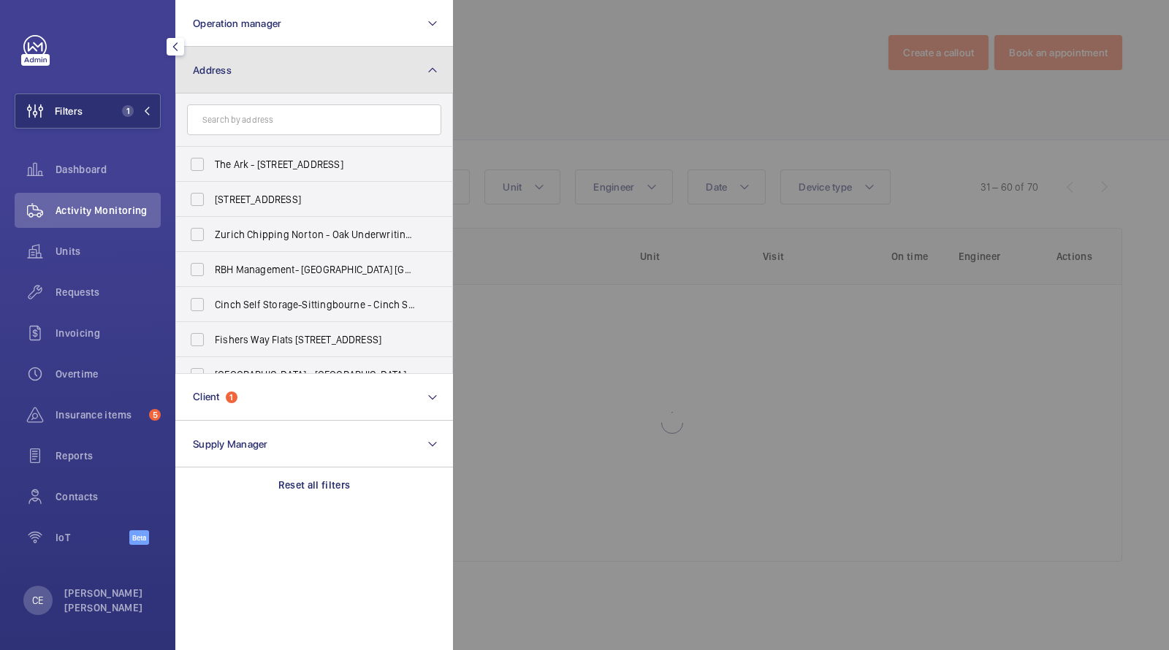
click at [230, 80] on button "Address" at bounding box center [314, 70] width 278 height 47
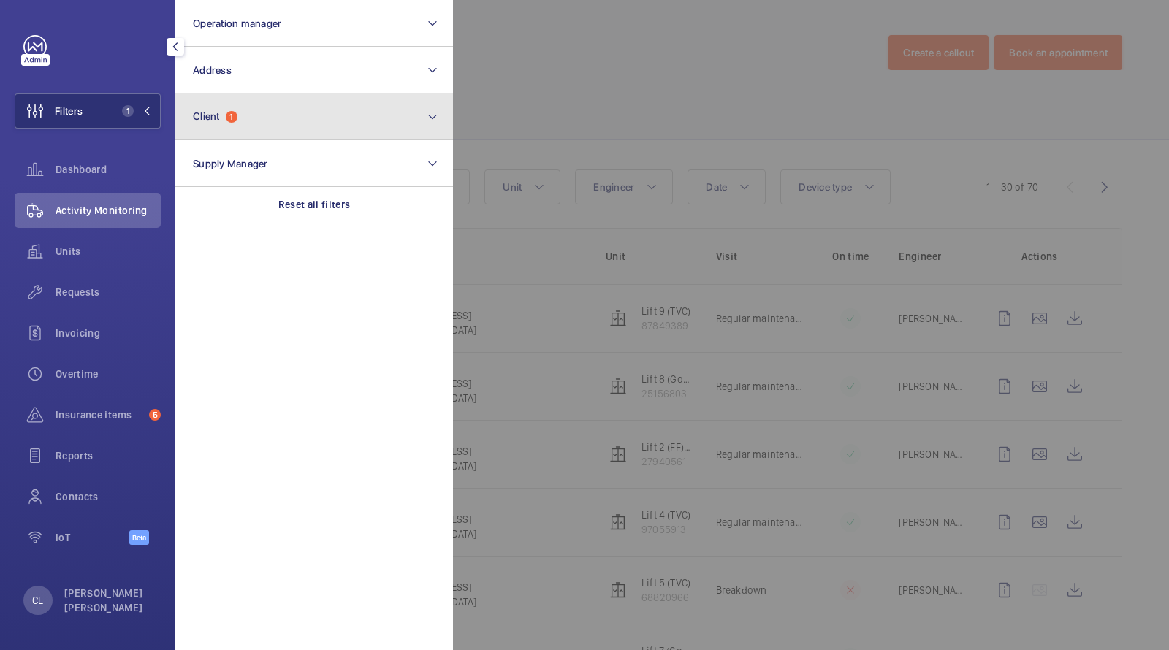
click at [220, 121] on span "Client" at bounding box center [206, 116] width 27 height 12
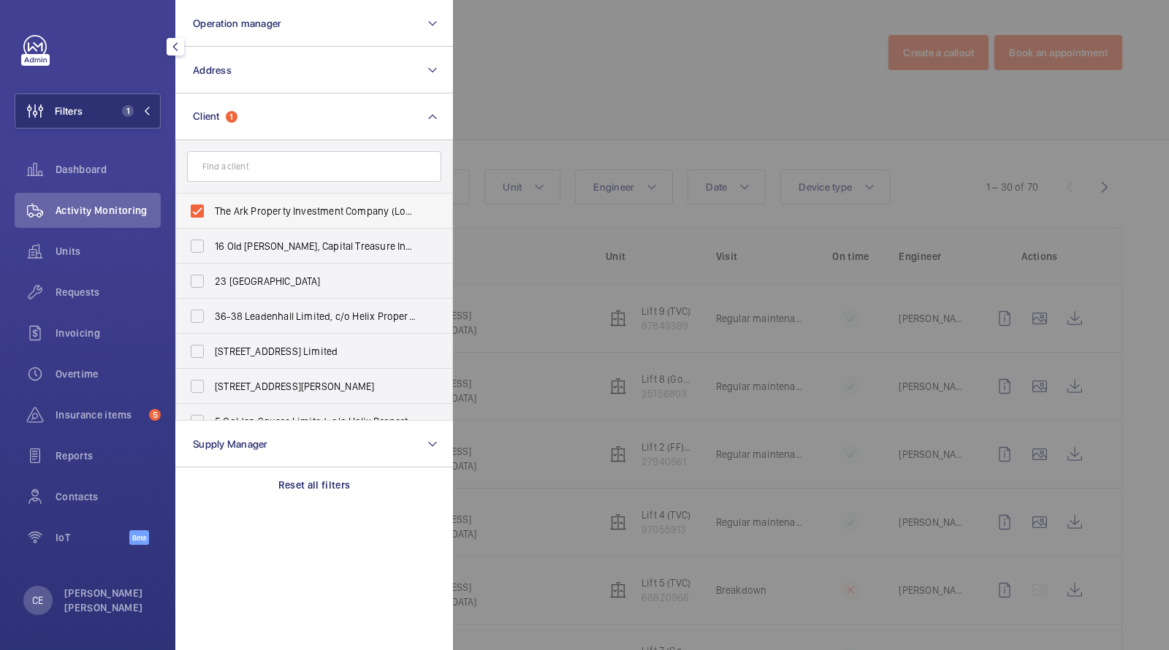
click at [232, 201] on label "The Ark Property Investment Company (London) Limited, C/O Helix Property Adviso…" at bounding box center [303, 211] width 254 height 35
click at [212, 201] on input "The Ark Property Investment Company (London) Limited, C/O Helix Property Adviso…" at bounding box center [197, 211] width 29 height 29
checkbox input "false"
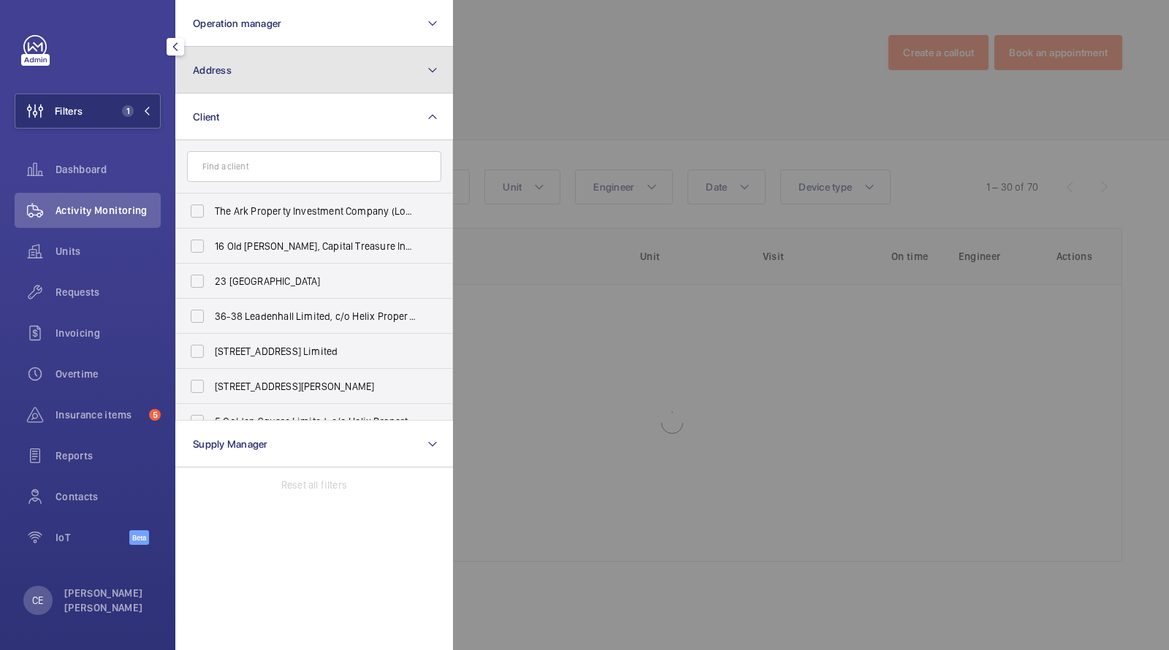
click at [238, 76] on button "Address" at bounding box center [314, 70] width 278 height 47
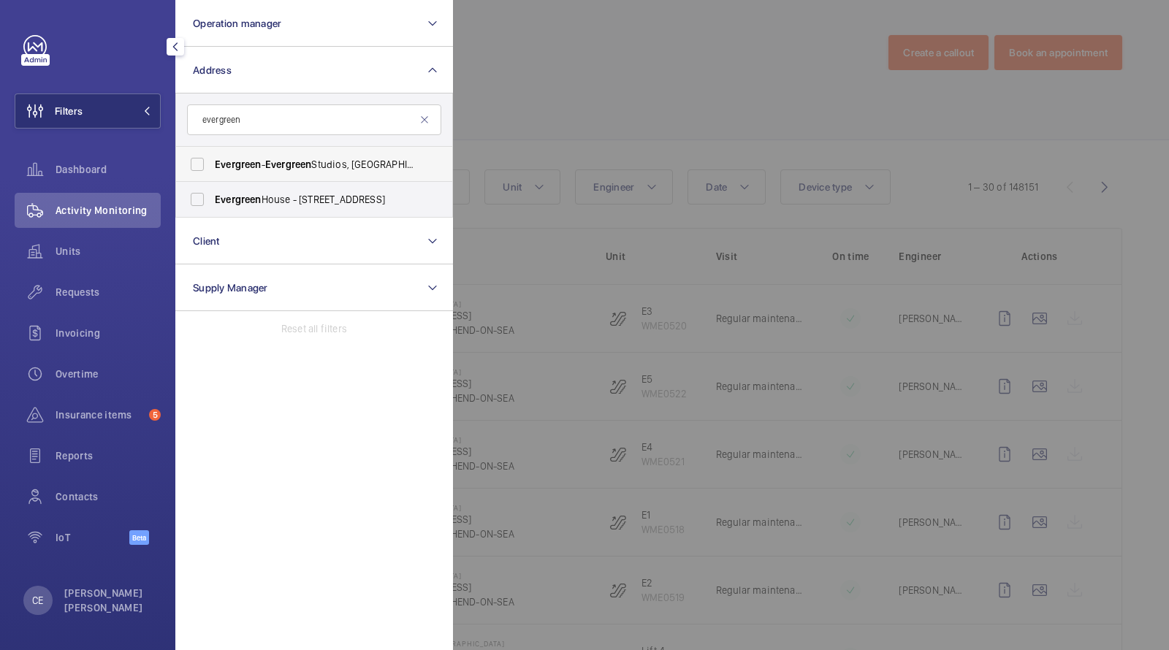
type input "evergreen"
click at [235, 164] on span "Evergreen" at bounding box center [238, 165] width 47 height 12
click at [212, 164] on input "Evergreen - [GEOGRAPHIC_DATA], [GEOGRAPHIC_DATA] 1QH" at bounding box center [197, 164] width 29 height 29
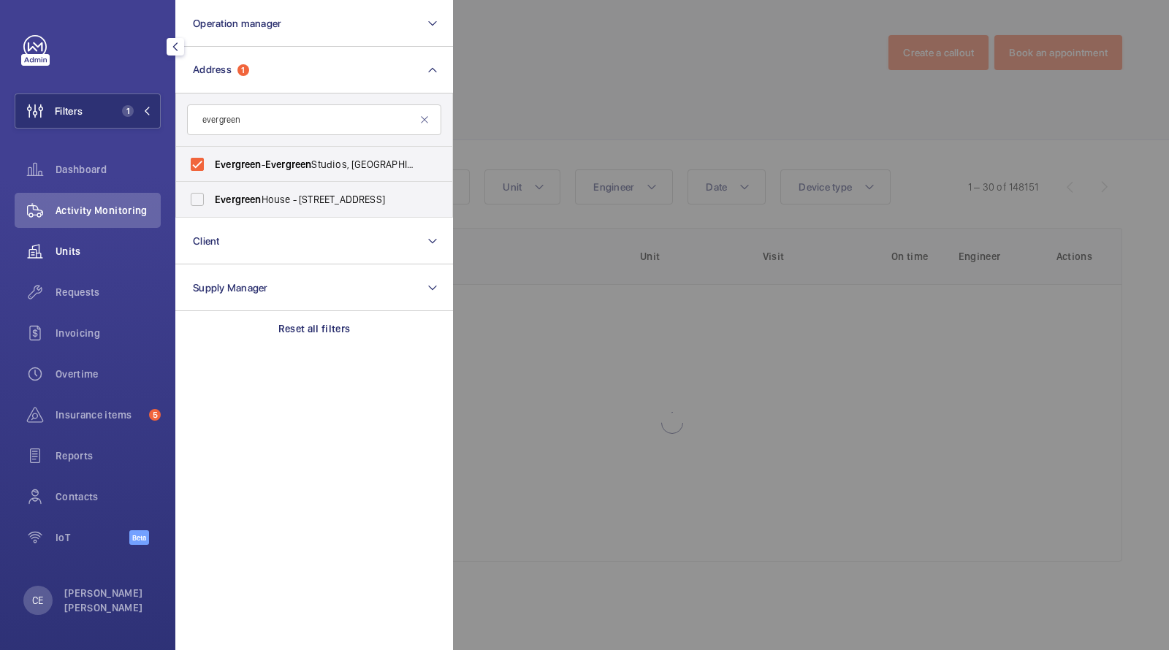
click at [101, 255] on span "Units" at bounding box center [108, 251] width 105 height 15
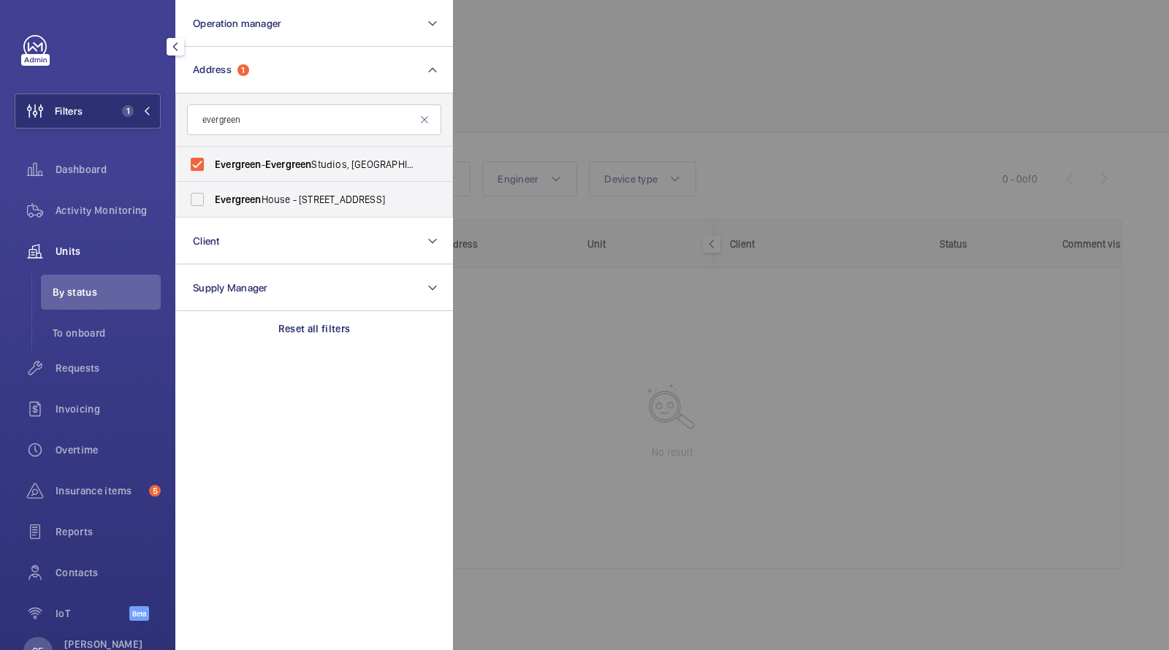
click at [93, 294] on span "By status" at bounding box center [107, 292] width 108 height 15
click at [103, 216] on span "Activity Monitoring" at bounding box center [108, 210] width 105 height 15
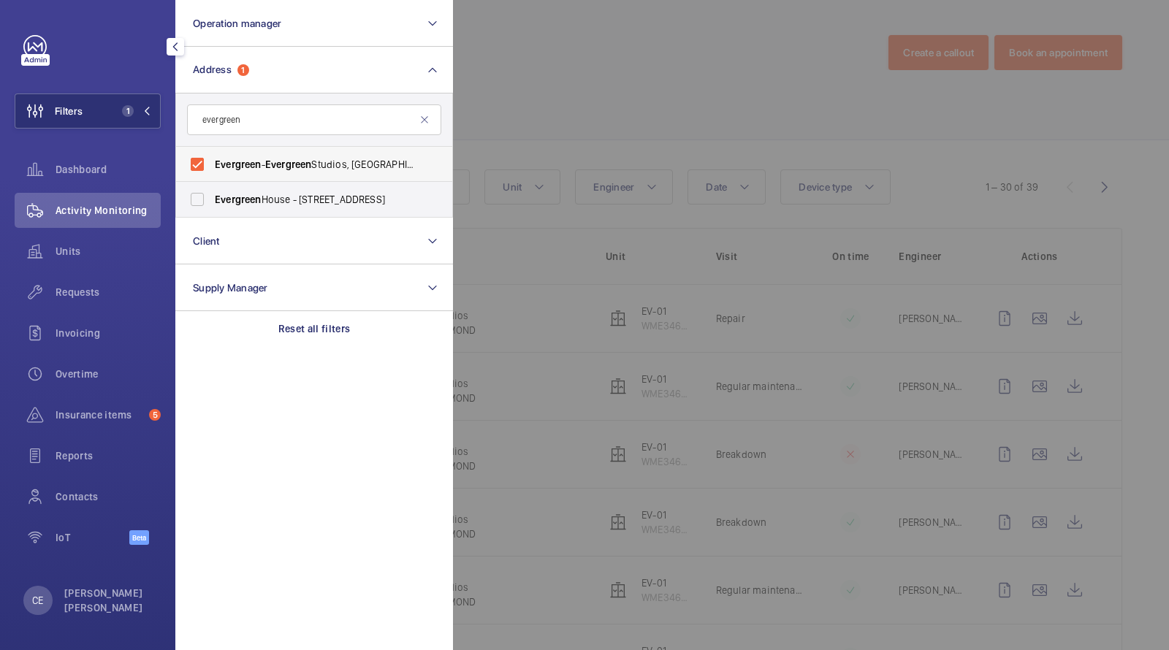
click at [308, 159] on span "Evergreen" at bounding box center [288, 165] width 47 height 12
click at [212, 159] on input "Evergreen - [GEOGRAPHIC_DATA], [GEOGRAPHIC_DATA] 1QH" at bounding box center [197, 164] width 29 height 29
checkbox input "false"
click at [292, 187] on label "[GEOGRAPHIC_DATA] - [STREET_ADDRESS]" at bounding box center [303, 199] width 254 height 35
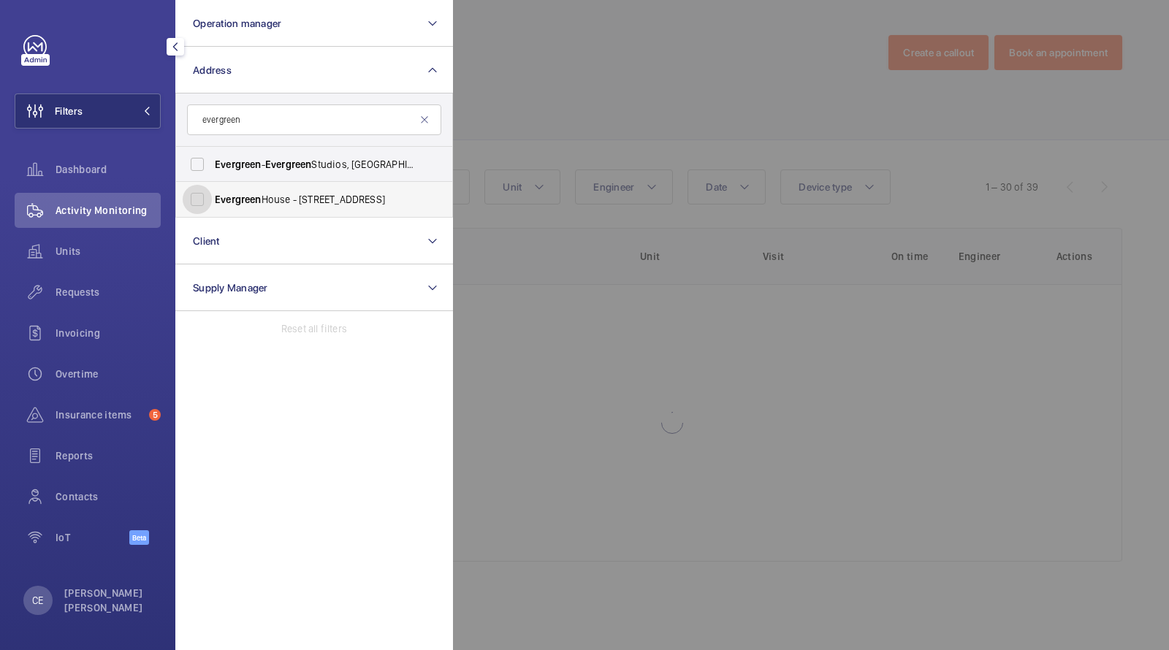
click at [212, 187] on input "[GEOGRAPHIC_DATA] - [STREET_ADDRESS]" at bounding box center [197, 199] width 29 height 29
checkbox input "true"
click at [568, 129] on div at bounding box center [1037, 325] width 1169 height 650
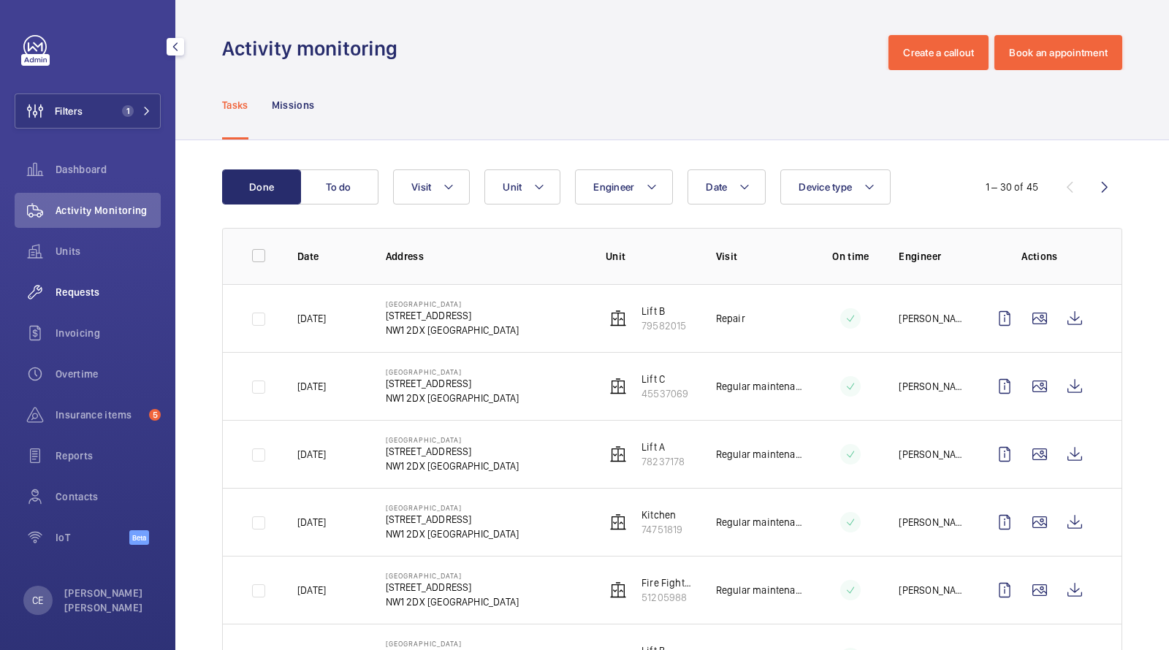
click at [67, 299] on span "Requests" at bounding box center [108, 292] width 105 height 15
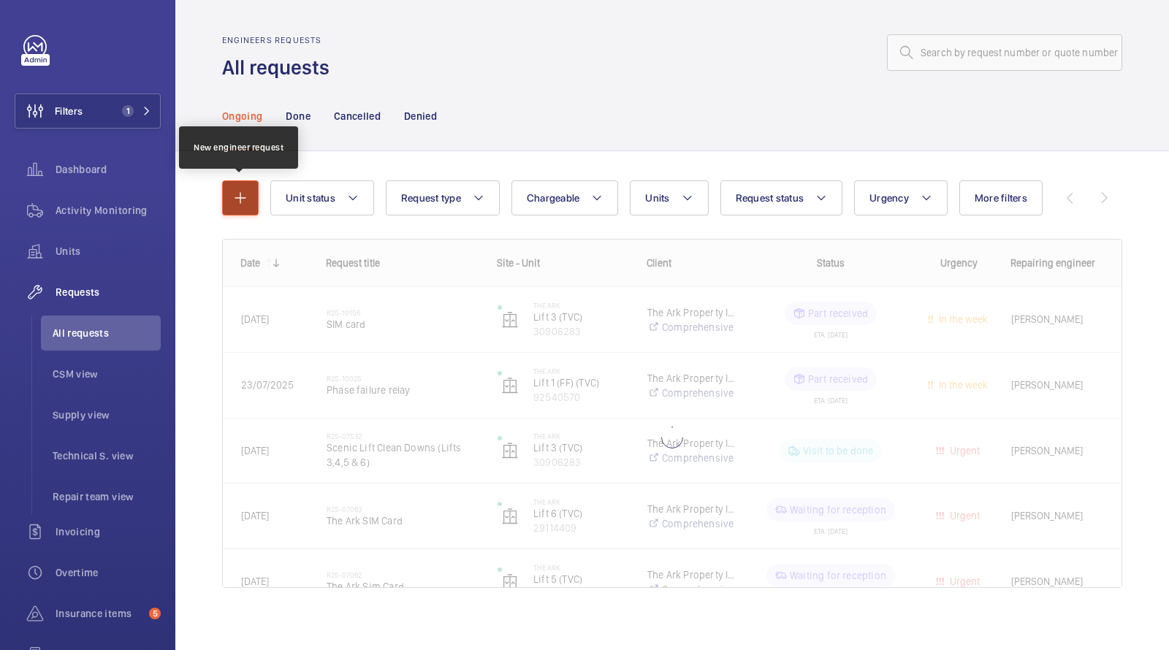
click at [234, 201] on mat-icon "button" at bounding box center [241, 198] width 18 height 18
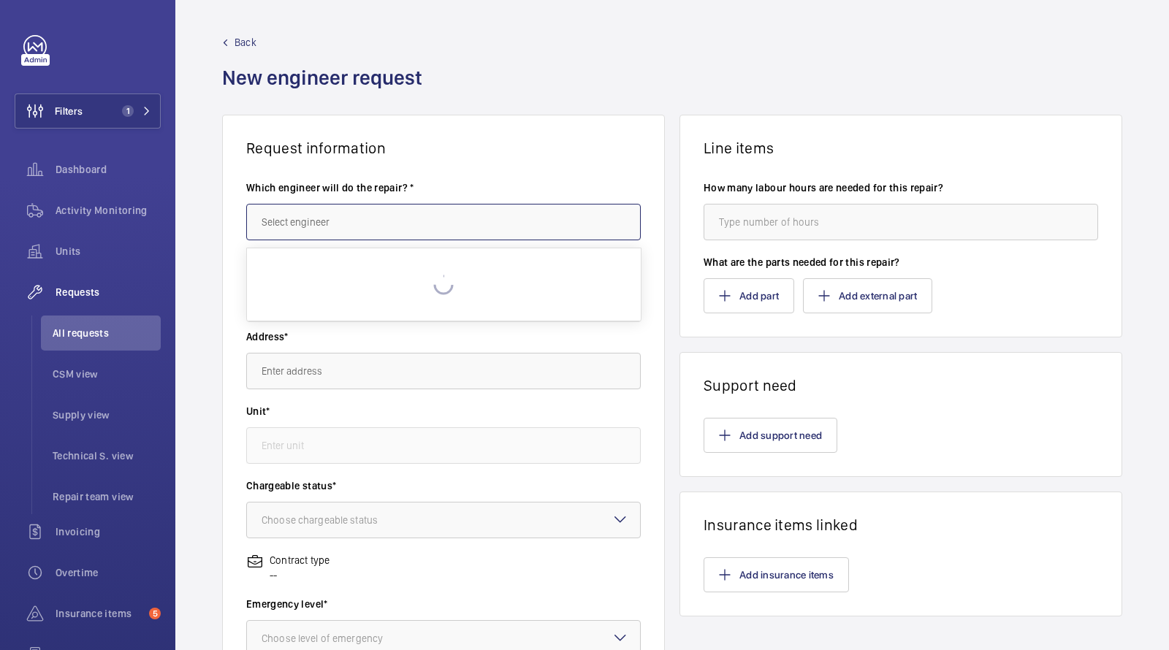
click at [278, 213] on input "text" at bounding box center [443, 222] width 395 height 37
